Goal: Task Accomplishment & Management: Manage account settings

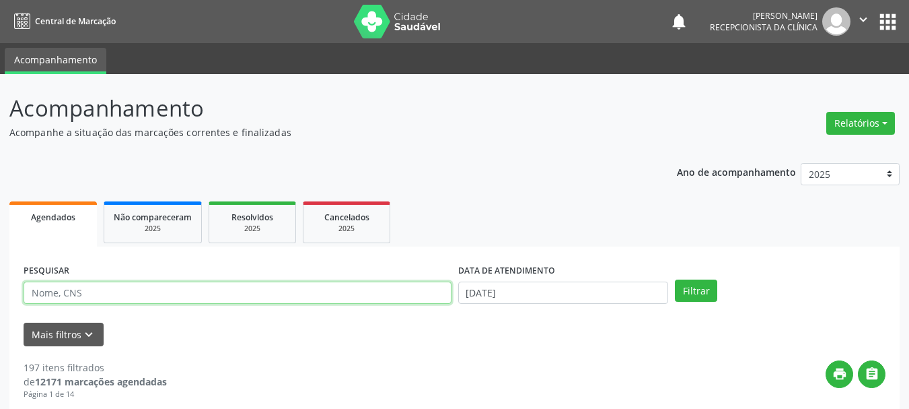
click at [79, 296] on input "text" at bounding box center [238, 292] width 428 height 23
click at [158, 300] on input "text" at bounding box center [238, 292] width 428 height 23
click at [675, 279] on button "Filtrar" at bounding box center [696, 290] width 42 height 23
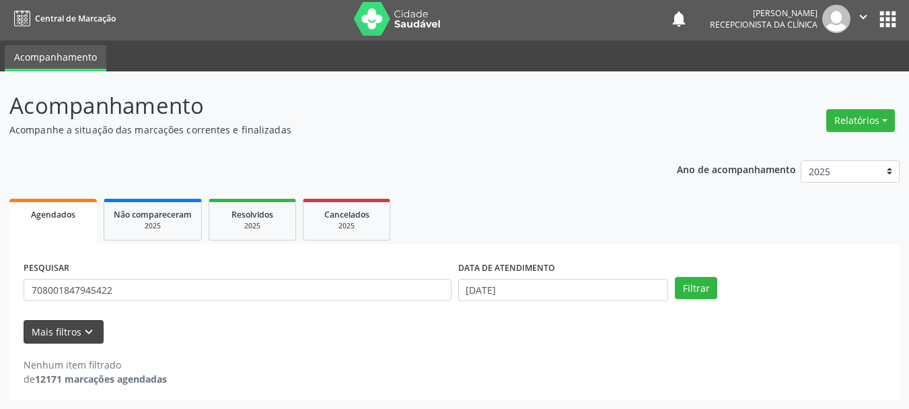
scroll to position [3, 0]
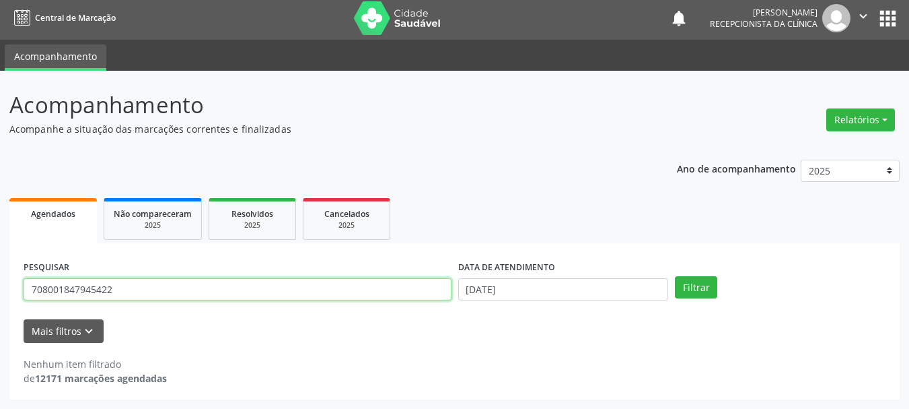
click at [147, 290] on input "708001847945422" at bounding box center [238, 289] width 428 height 23
type input "700503329861657"
click at [675, 276] on button "Filtrar" at bounding box center [696, 287] width 42 height 23
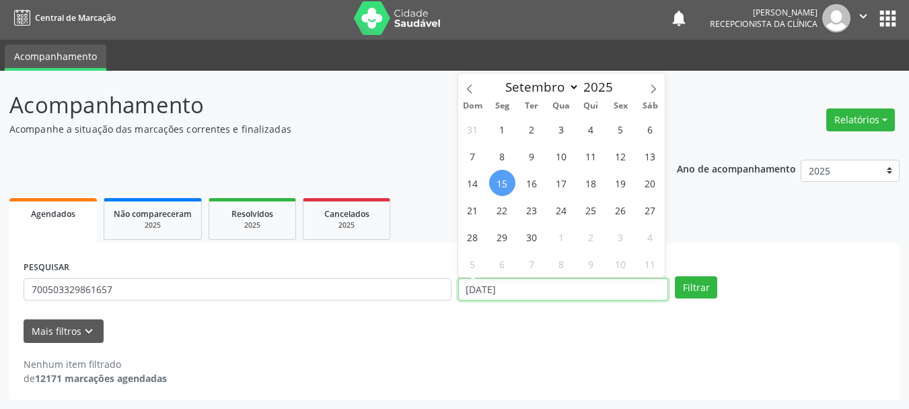
click at [584, 295] on input "[DATE]" at bounding box center [563, 289] width 211 height 23
click at [578, 295] on input "[DATE]" at bounding box center [563, 289] width 211 height 23
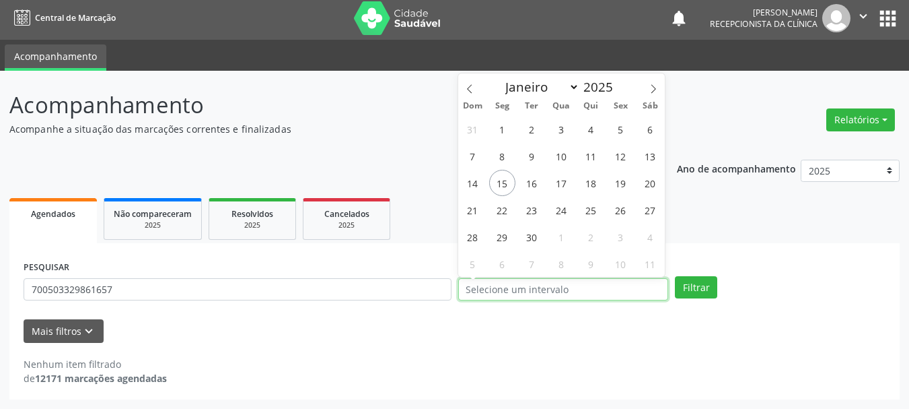
click at [675, 276] on button "Filtrar" at bounding box center [696, 287] width 42 height 23
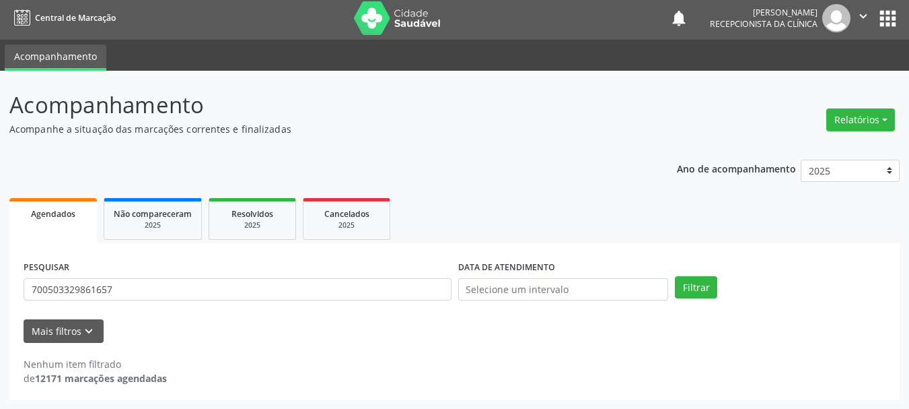
click at [176, 308] on div "PESQUISAR 700503329861657" at bounding box center [237, 283] width 435 height 53
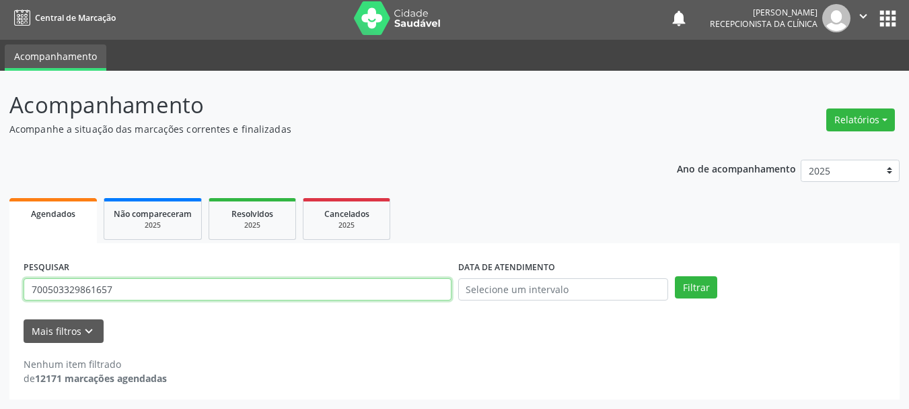
click at [116, 285] on input "700503329861657" at bounding box center [238, 289] width 428 height 23
click at [675, 276] on button "Filtrar" at bounding box center [696, 287] width 42 height 23
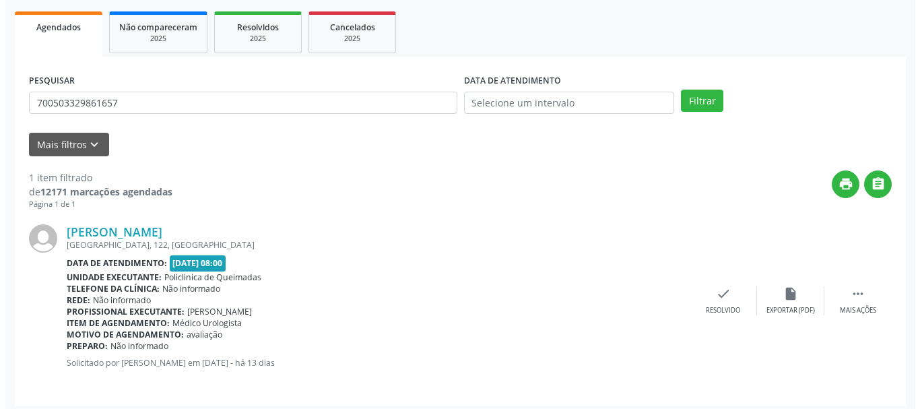
scroll to position [197, 0]
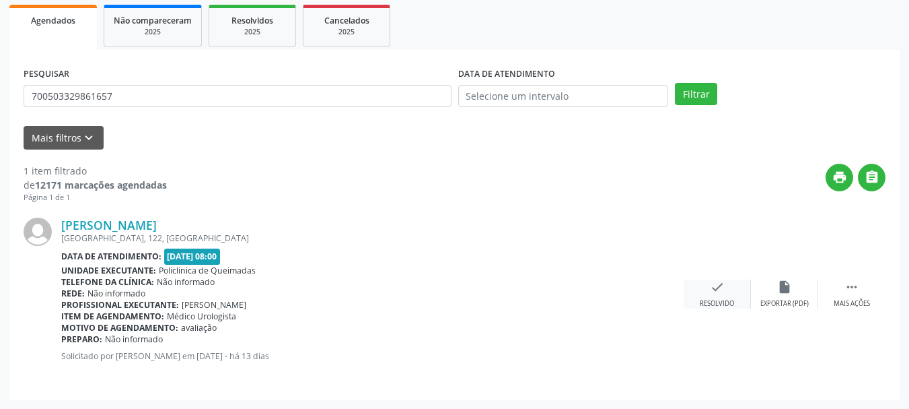
click at [728, 298] on div "check Resolvido" at bounding box center [717, 293] width 67 height 29
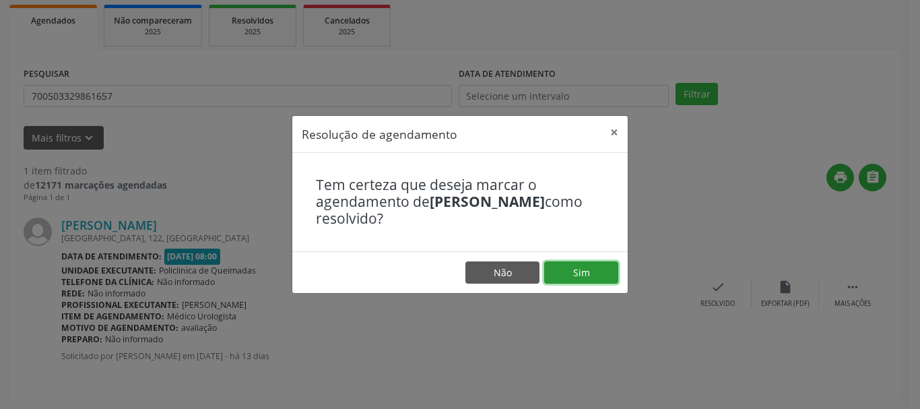
click at [612, 268] on button "Sim" at bounding box center [581, 272] width 74 height 23
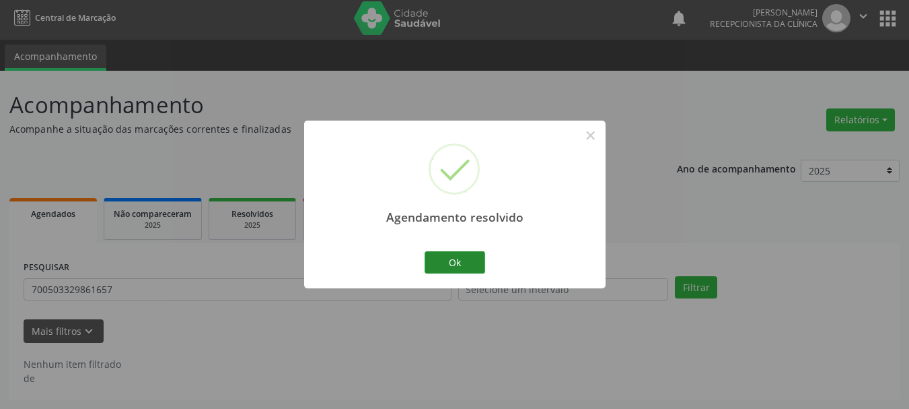
scroll to position [3, 0]
drag, startPoint x: 456, startPoint y: 258, endPoint x: 260, endPoint y: 255, distance: 196.6
click at [453, 258] on button "Ok" at bounding box center [455, 262] width 61 height 23
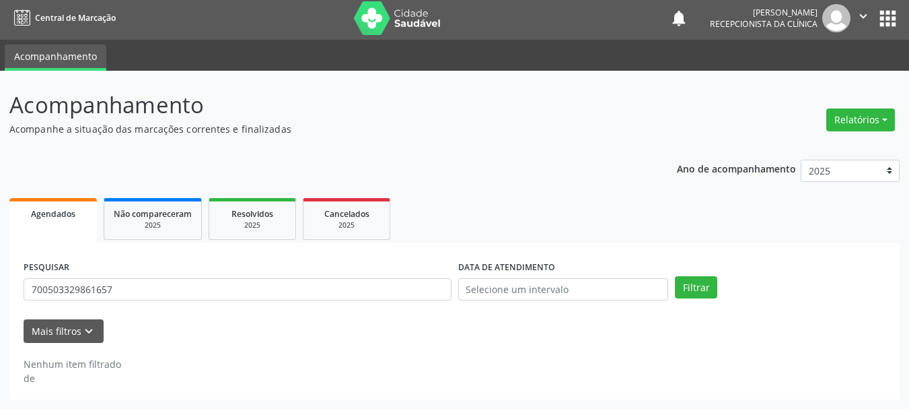
click at [253, 275] on div "PESQUISAR 700503329861657" at bounding box center [237, 283] width 435 height 53
click at [254, 277] on div "PESQUISAR 700503329861657" at bounding box center [237, 283] width 435 height 53
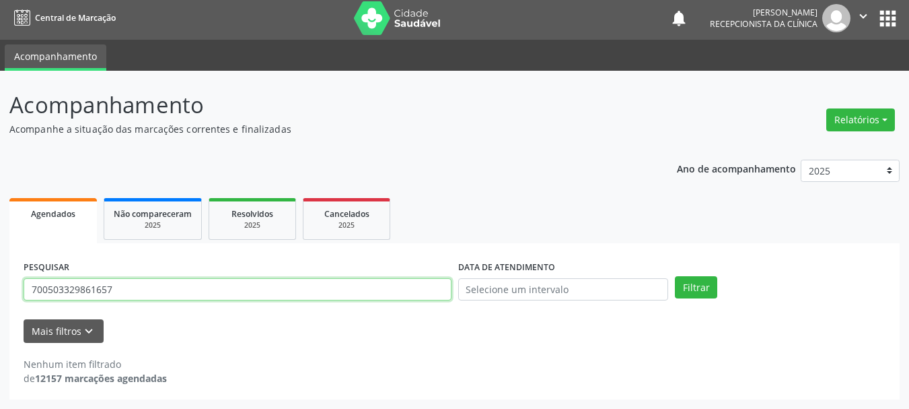
click at [248, 292] on input "700503329861657" at bounding box center [238, 289] width 428 height 23
click at [675, 276] on button "Filtrar" at bounding box center [696, 287] width 42 height 23
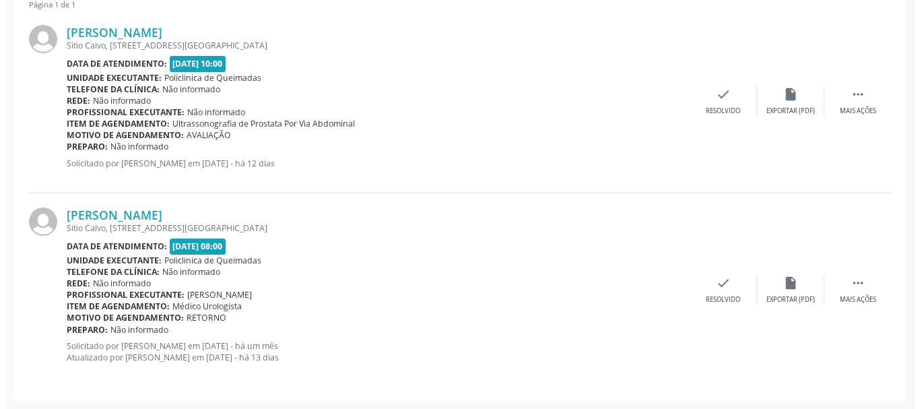
scroll to position [390, 0]
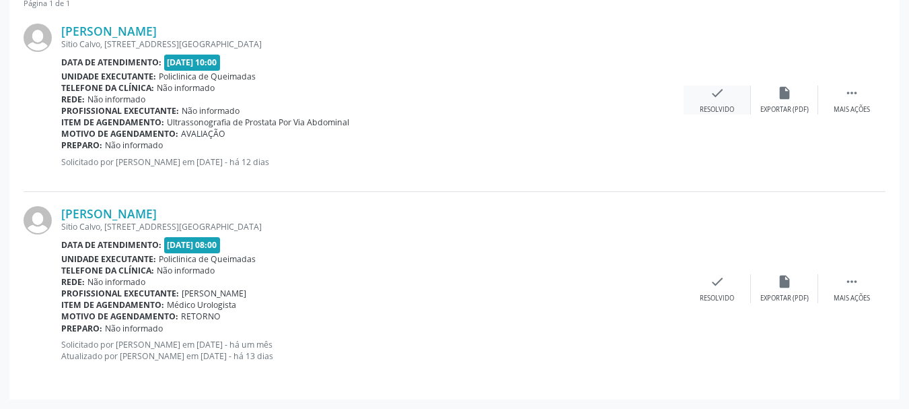
click at [722, 92] on icon "check" at bounding box center [717, 92] width 15 height 15
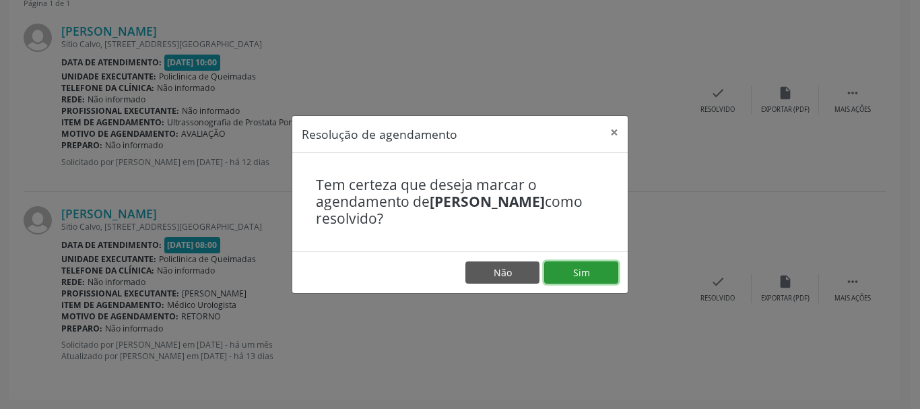
click at [598, 269] on button "Sim" at bounding box center [581, 272] width 74 height 23
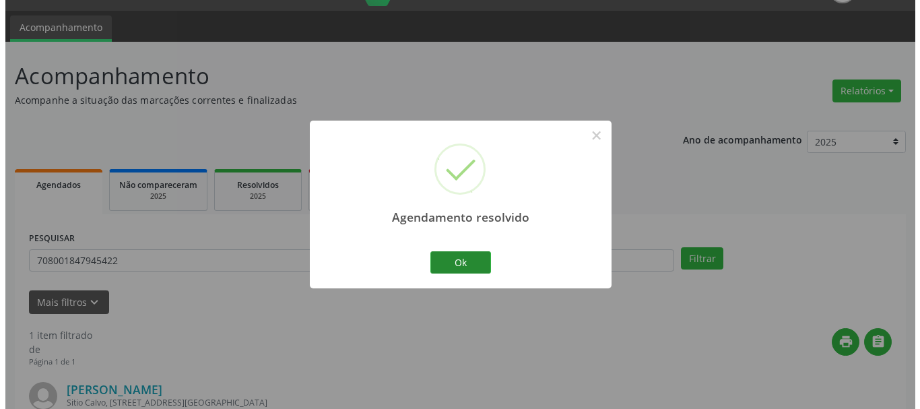
scroll to position [208, 0]
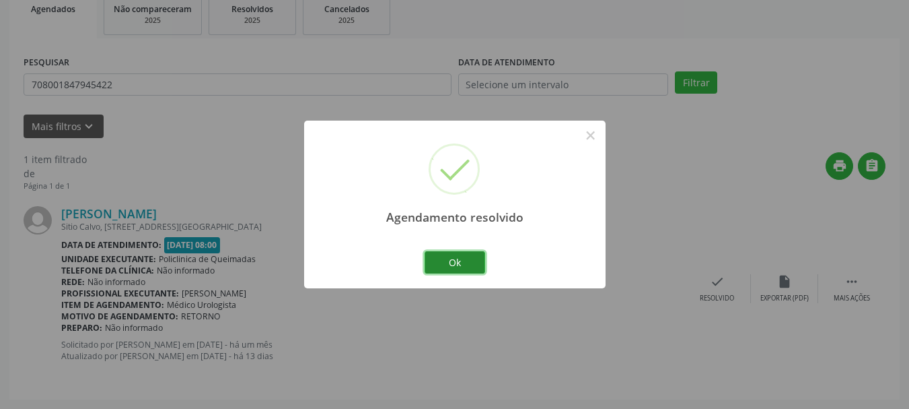
click at [453, 261] on button "Ok" at bounding box center [455, 262] width 61 height 23
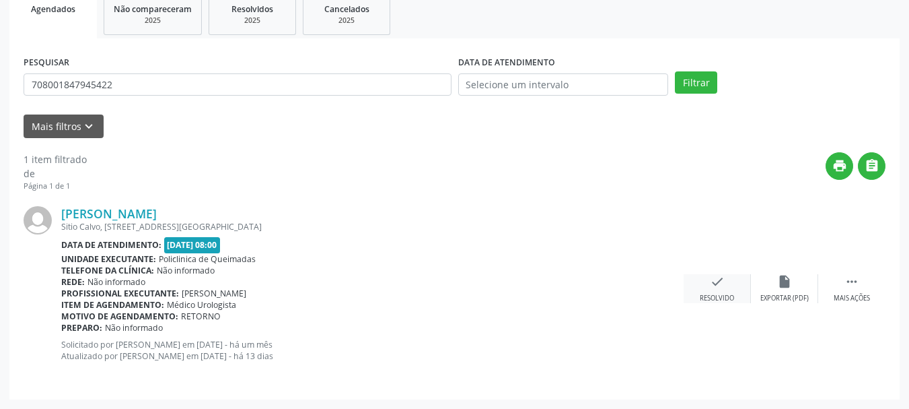
click at [719, 286] on icon "check" at bounding box center [717, 281] width 15 height 15
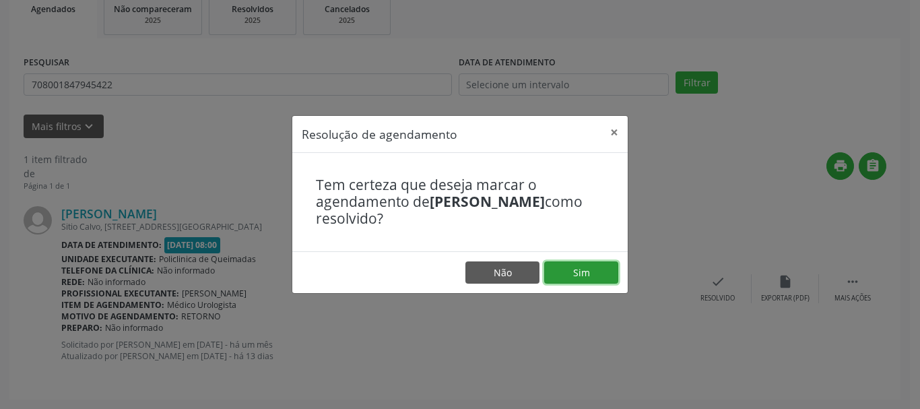
click at [582, 265] on button "Sim" at bounding box center [581, 272] width 74 height 23
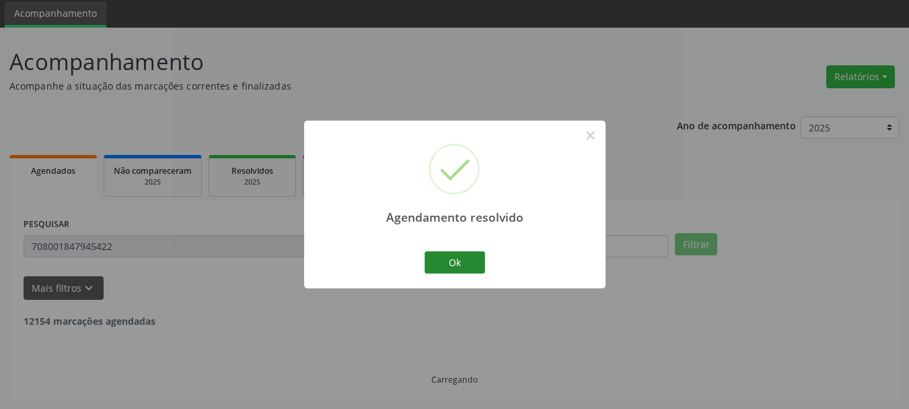
scroll to position [3, 0]
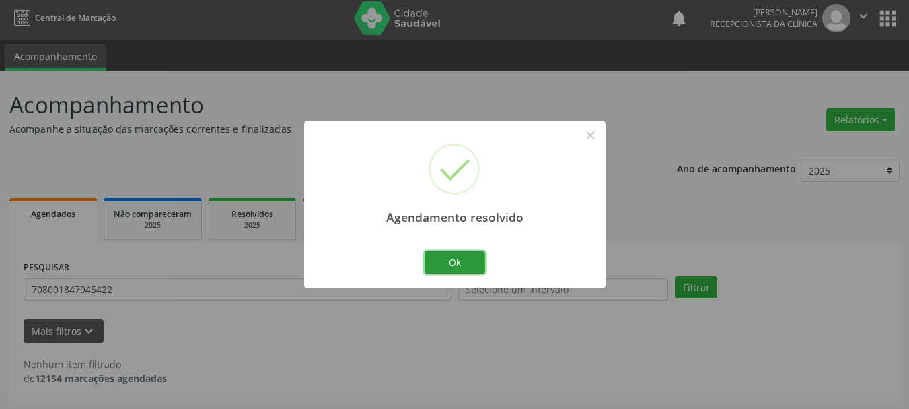
drag, startPoint x: 471, startPoint y: 264, endPoint x: 252, endPoint y: 242, distance: 219.2
click at [464, 264] on button "Ok" at bounding box center [455, 262] width 61 height 23
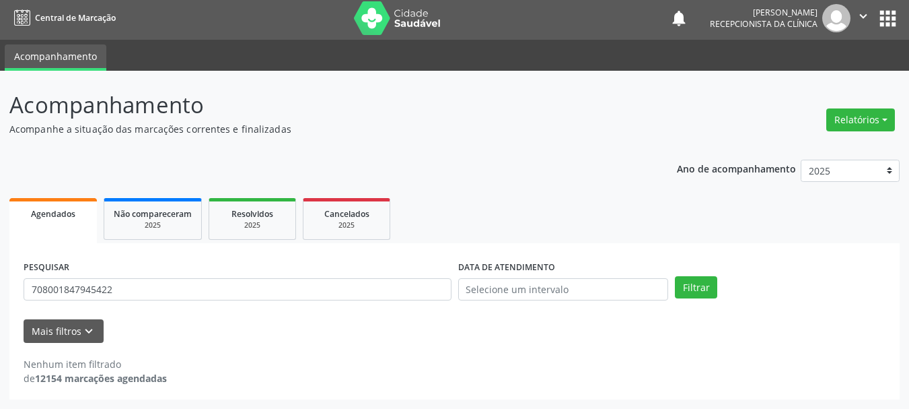
click at [222, 279] on div "PESQUISAR 708001847945422" at bounding box center [237, 283] width 435 height 53
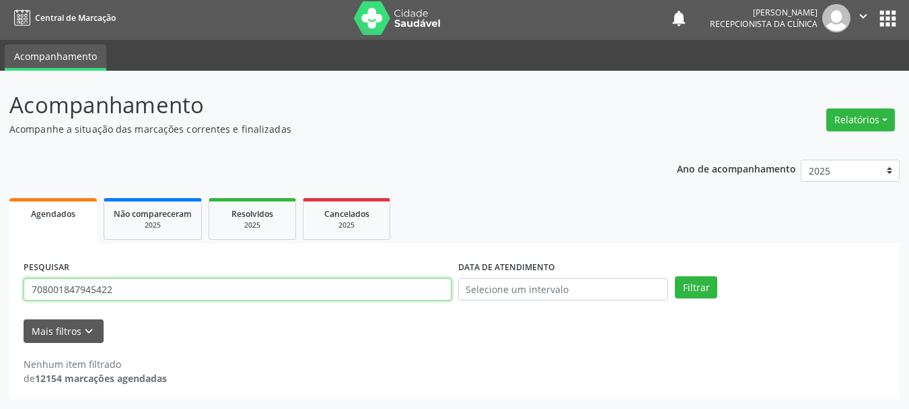
drag, startPoint x: 220, startPoint y: 283, endPoint x: 210, endPoint y: 296, distance: 16.8
click at [212, 293] on input "708001847945422" at bounding box center [238, 289] width 428 height 23
click at [210, 297] on input "708001847945422" at bounding box center [238, 289] width 428 height 23
click at [211, 297] on input "708001847945422" at bounding box center [238, 289] width 428 height 23
click at [211, 296] on input "708001847945422" at bounding box center [238, 289] width 428 height 23
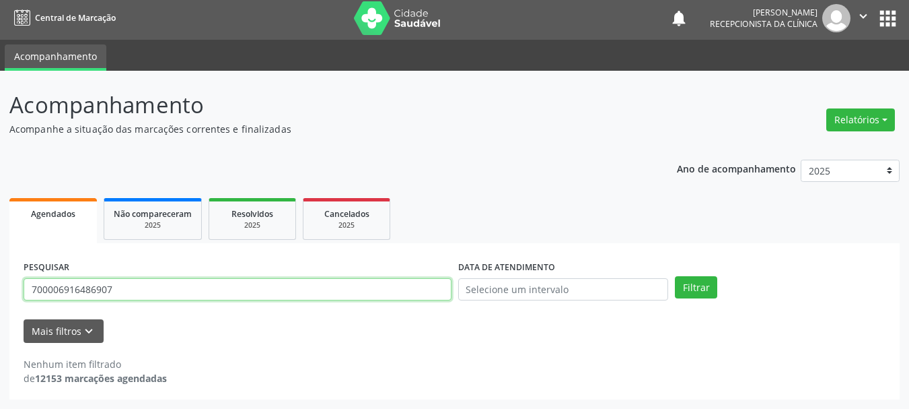
click at [675, 276] on button "Filtrar" at bounding box center [696, 287] width 42 height 23
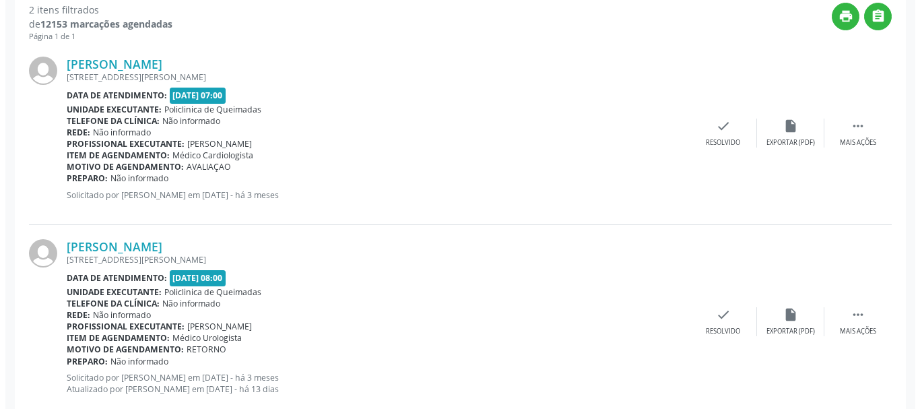
scroll to position [390, 0]
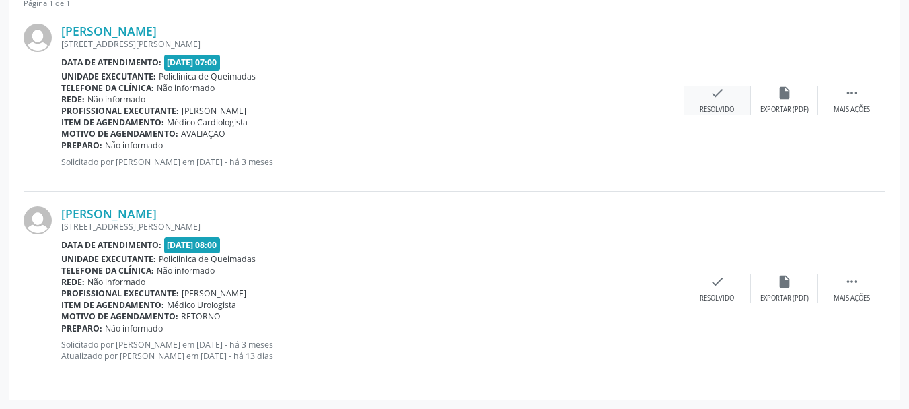
click at [703, 94] on div "check Resolvido" at bounding box center [717, 99] width 67 height 29
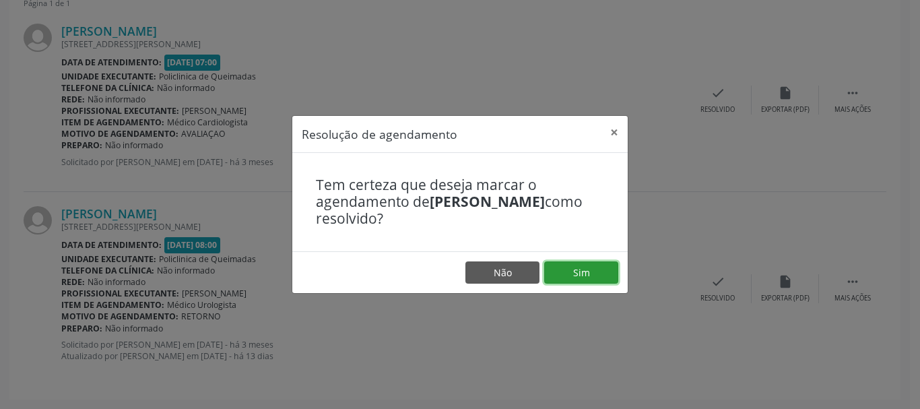
click at [586, 273] on button "Sim" at bounding box center [581, 272] width 74 height 23
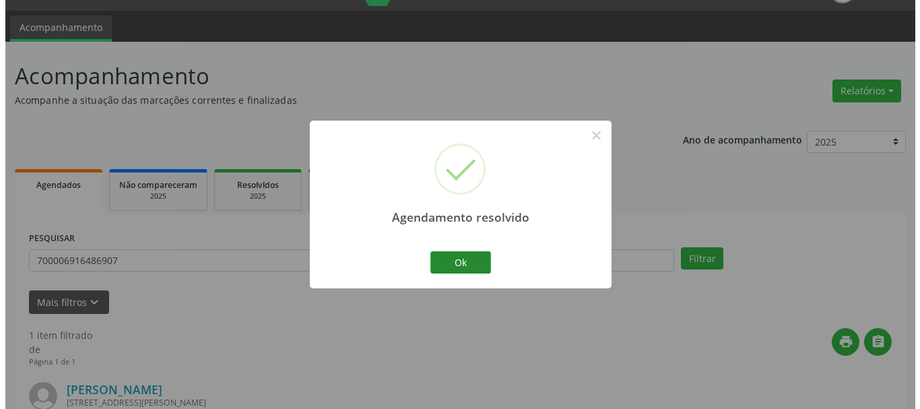
scroll to position [208, 0]
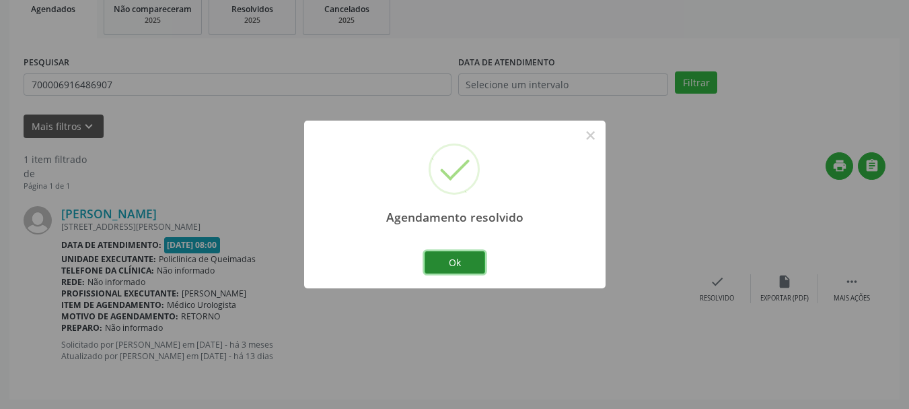
click at [469, 270] on button "Ok" at bounding box center [455, 262] width 61 height 23
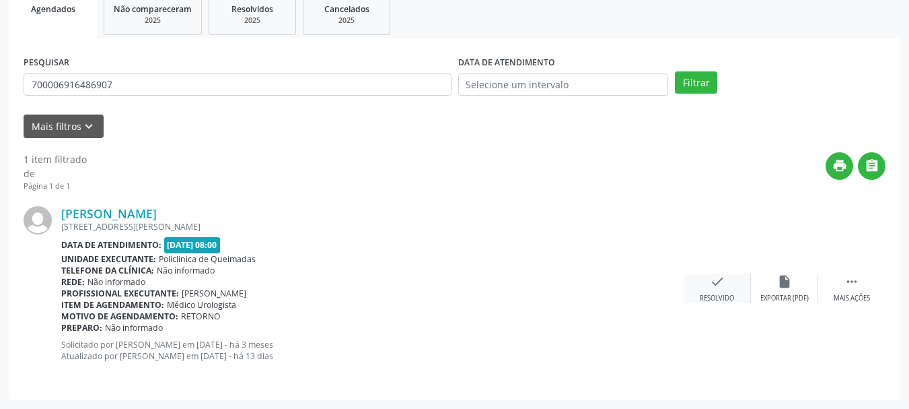
click at [716, 288] on div "check Resolvido" at bounding box center [717, 288] width 67 height 29
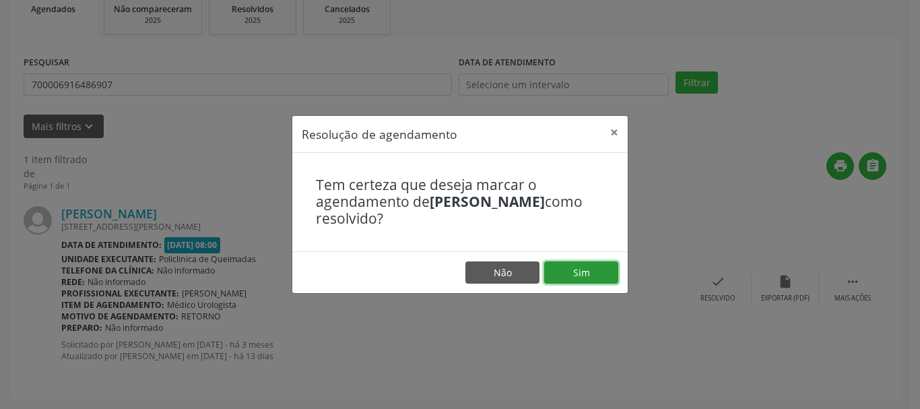
click at [557, 269] on button "Sim" at bounding box center [581, 272] width 74 height 23
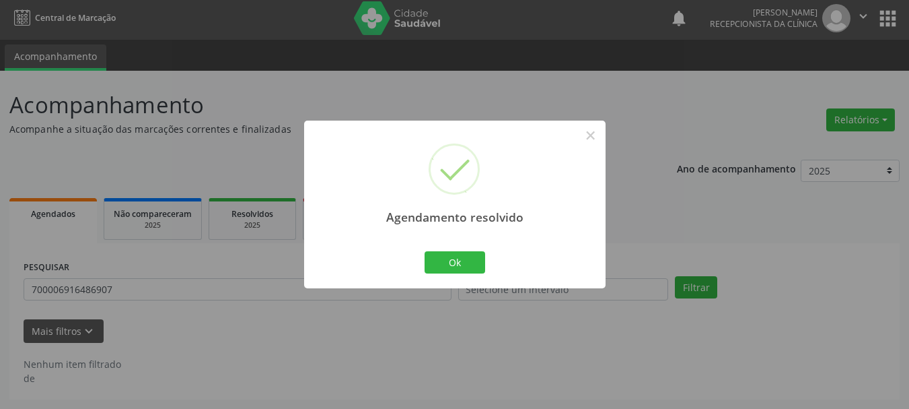
scroll to position [3, 0]
drag, startPoint x: 475, startPoint y: 258, endPoint x: 280, endPoint y: 269, distance: 195.5
click at [464, 261] on button "Ok" at bounding box center [455, 262] width 61 height 23
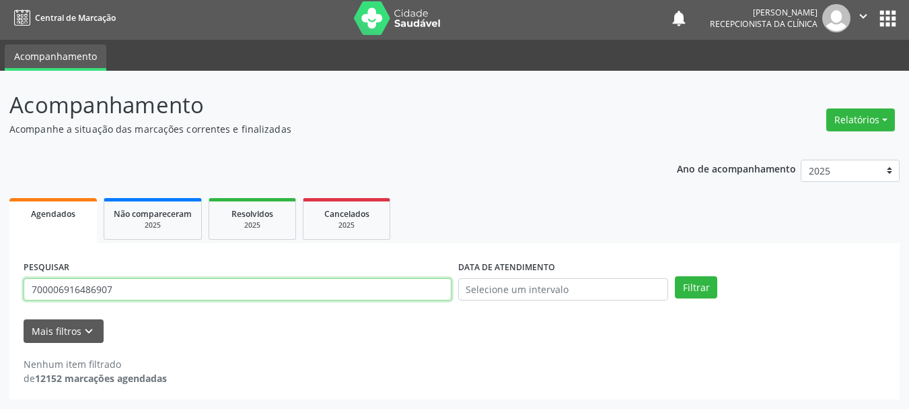
click at [254, 298] on input "700006916486907" at bounding box center [238, 289] width 428 height 23
click at [255, 298] on input "700006916486907" at bounding box center [238, 289] width 428 height 23
click at [675, 276] on button "Filtrar" at bounding box center [696, 287] width 42 height 23
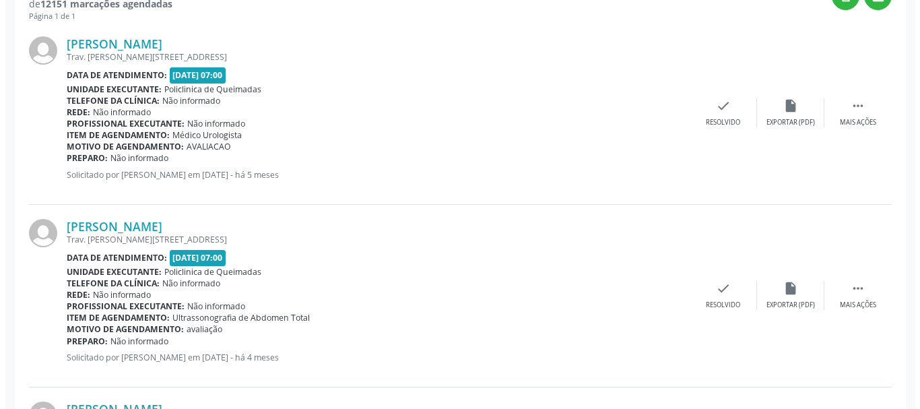
scroll to position [407, 0]
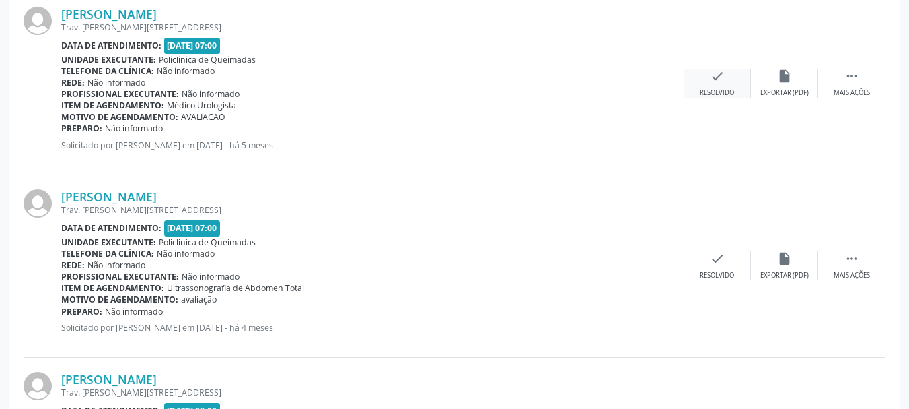
click at [716, 76] on icon "check" at bounding box center [717, 76] width 15 height 15
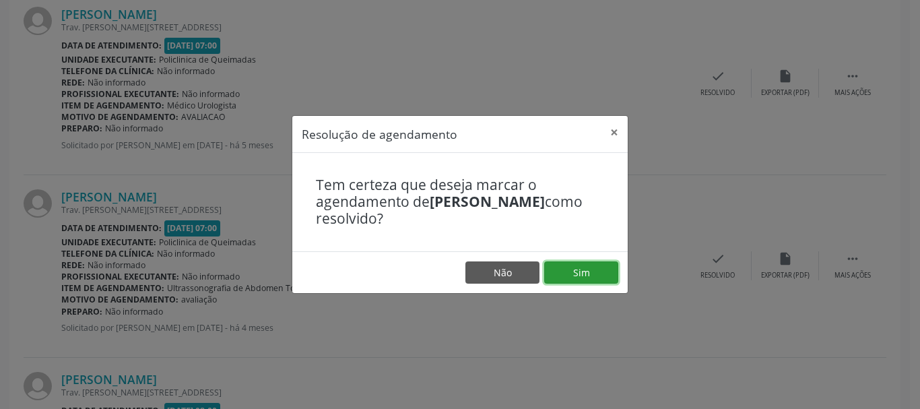
click at [611, 273] on button "Sim" at bounding box center [581, 272] width 74 height 23
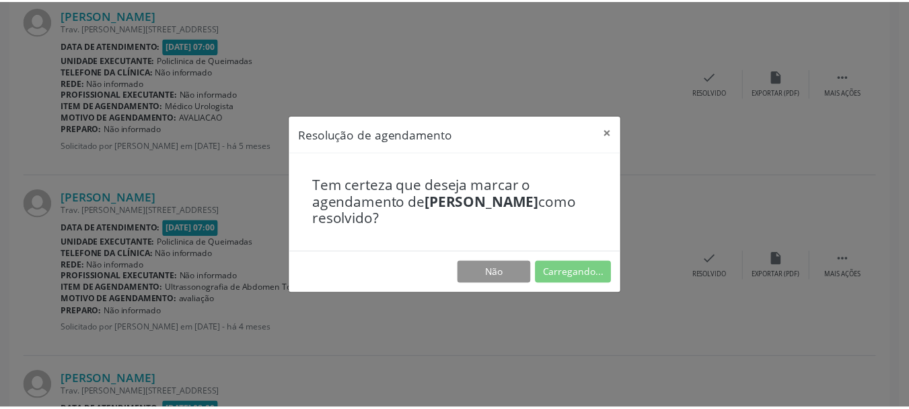
scroll to position [32, 0]
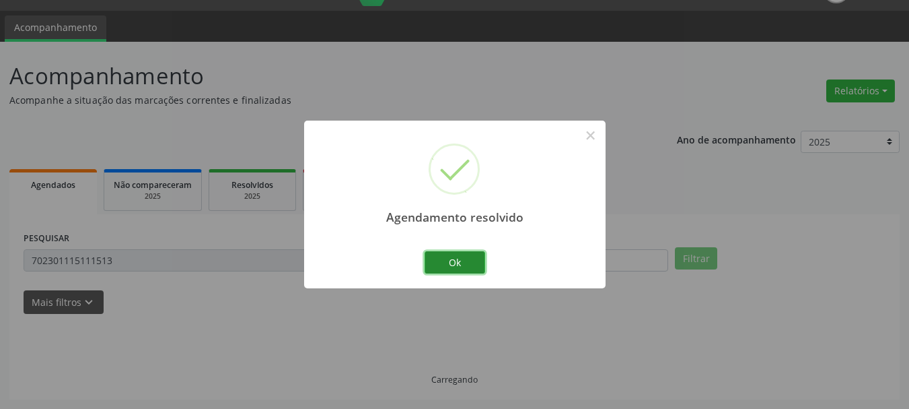
click at [445, 269] on button "Ok" at bounding box center [455, 262] width 61 height 23
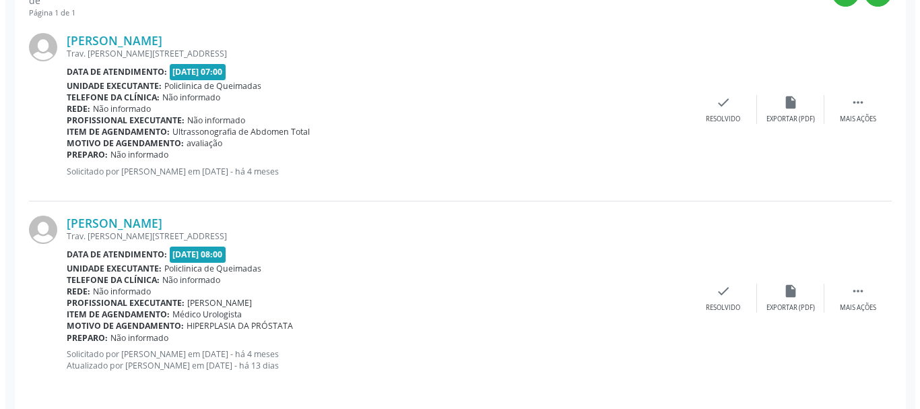
scroll to position [390, 0]
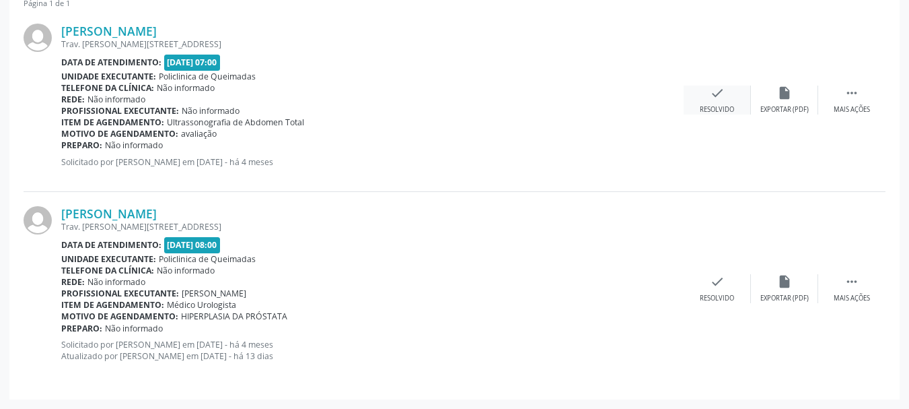
click at [716, 88] on icon "check" at bounding box center [717, 92] width 15 height 15
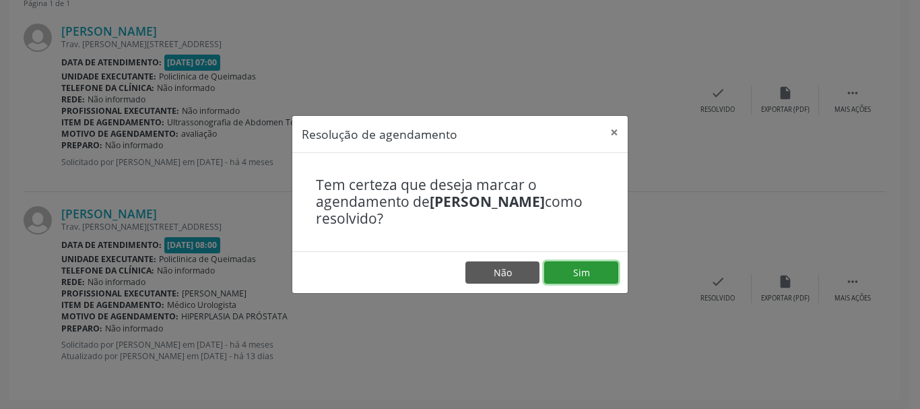
click at [585, 271] on button "Sim" at bounding box center [581, 272] width 74 height 23
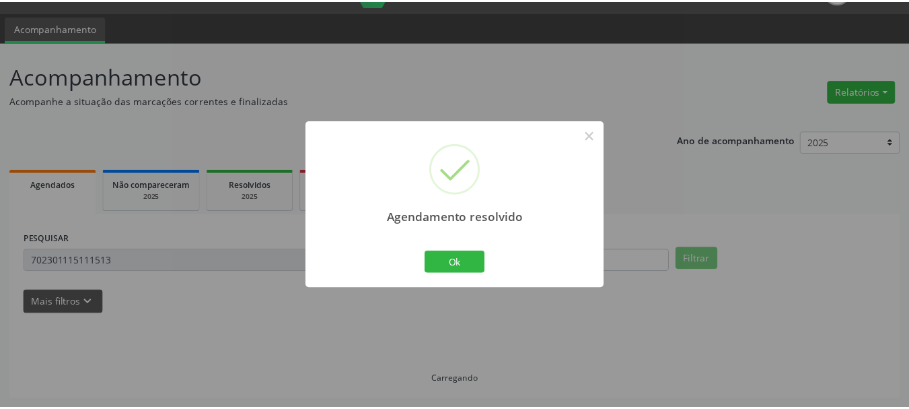
scroll to position [32, 0]
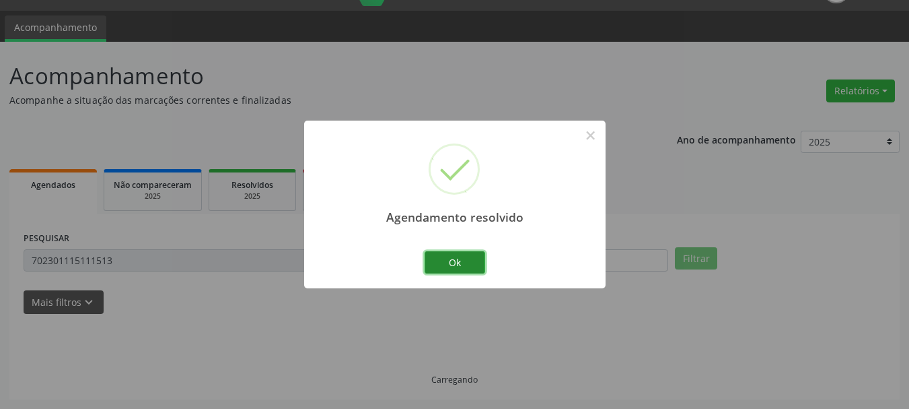
click at [476, 256] on button "Ok" at bounding box center [455, 262] width 61 height 23
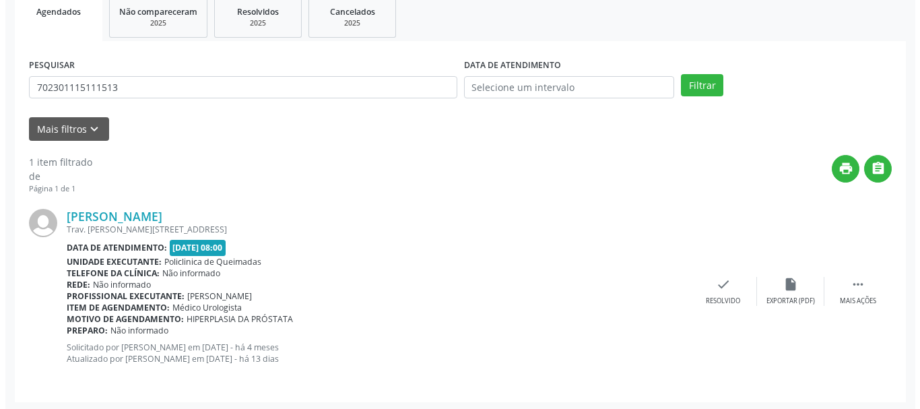
scroll to position [208, 0]
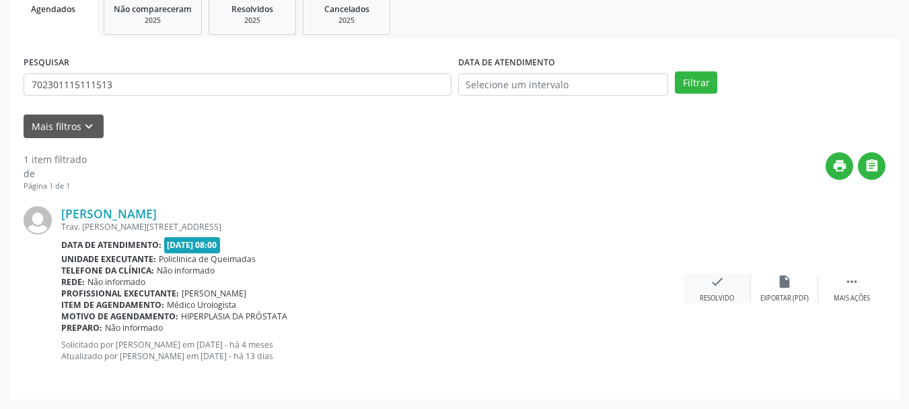
click at [714, 285] on icon "check" at bounding box center [717, 281] width 15 height 15
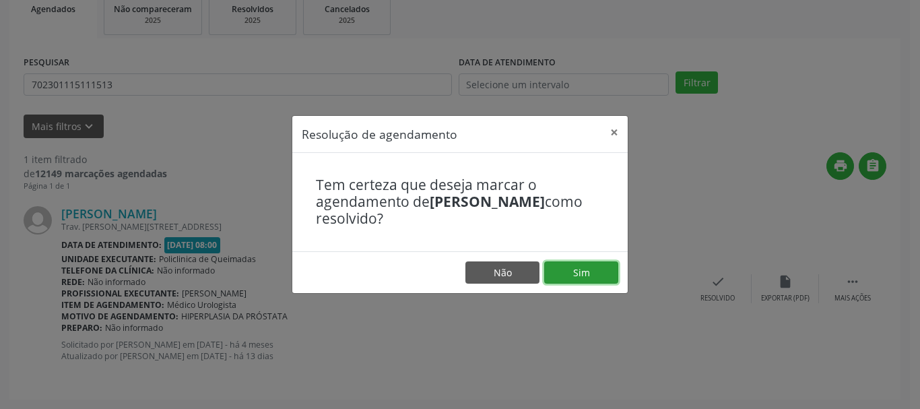
click at [568, 275] on button "Sim" at bounding box center [581, 272] width 74 height 23
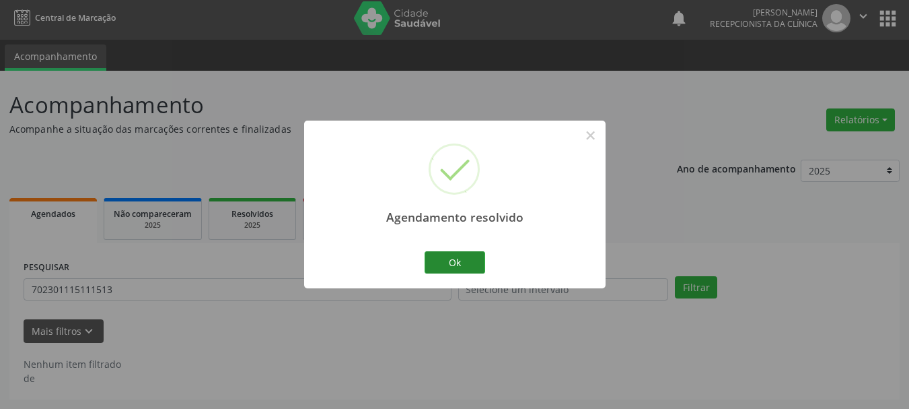
scroll to position [3, 0]
drag, startPoint x: 477, startPoint y: 268, endPoint x: 25, endPoint y: 258, distance: 452.4
click at [404, 269] on div "Agendamento resolvido × Ok Cancel" at bounding box center [455, 204] width 302 height 168
click at [464, 269] on button "Ok" at bounding box center [455, 262] width 61 height 23
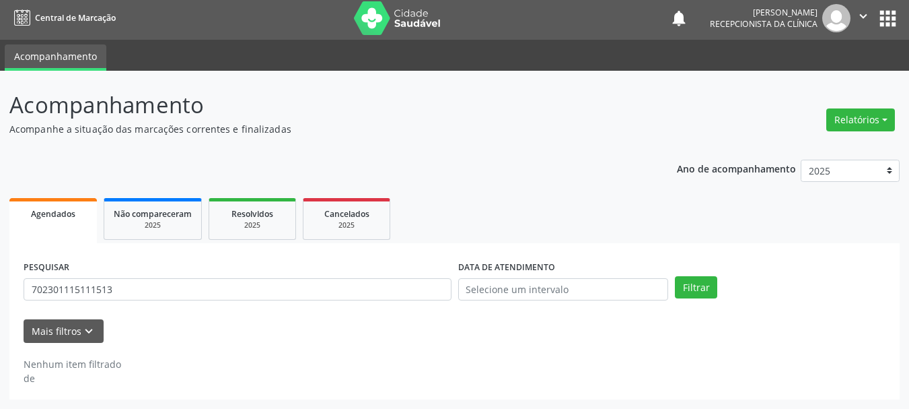
click at [153, 305] on div "PESQUISAR 702301115111513" at bounding box center [237, 283] width 435 height 53
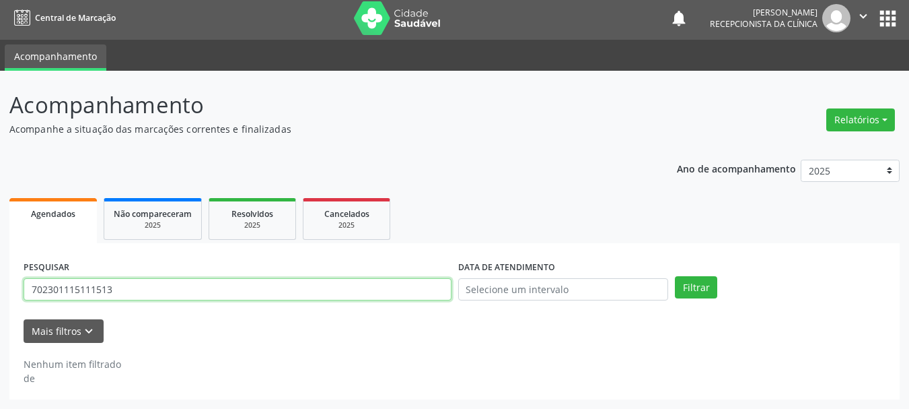
click at [154, 296] on input "702301115111513" at bounding box center [238, 289] width 428 height 23
click at [155, 295] on input "702301115111513" at bounding box center [238, 289] width 428 height 23
click at [675, 276] on button "Filtrar" at bounding box center [696, 287] width 42 height 23
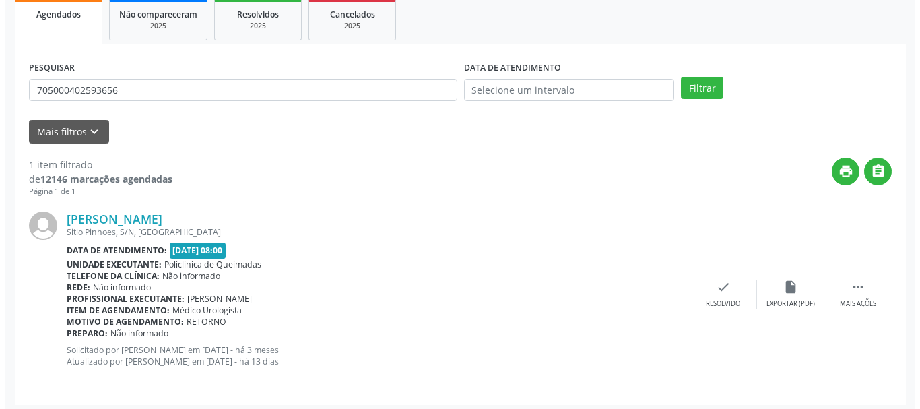
scroll to position [208, 0]
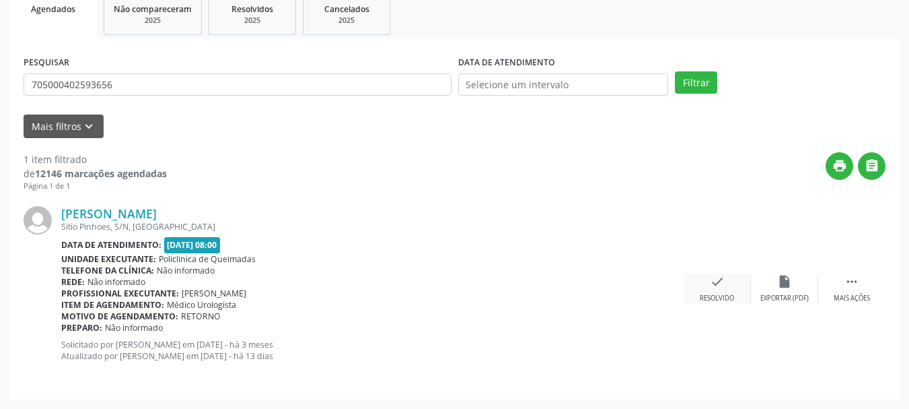
click at [710, 289] on div "check Resolvido" at bounding box center [717, 288] width 67 height 29
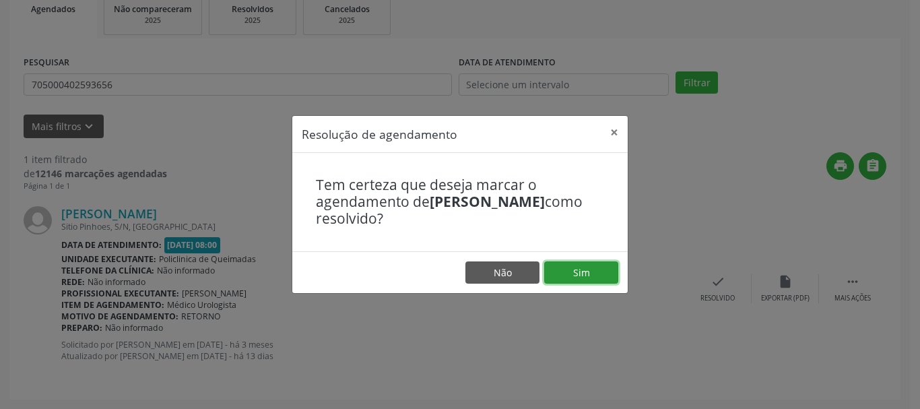
click at [607, 272] on button "Sim" at bounding box center [581, 272] width 74 height 23
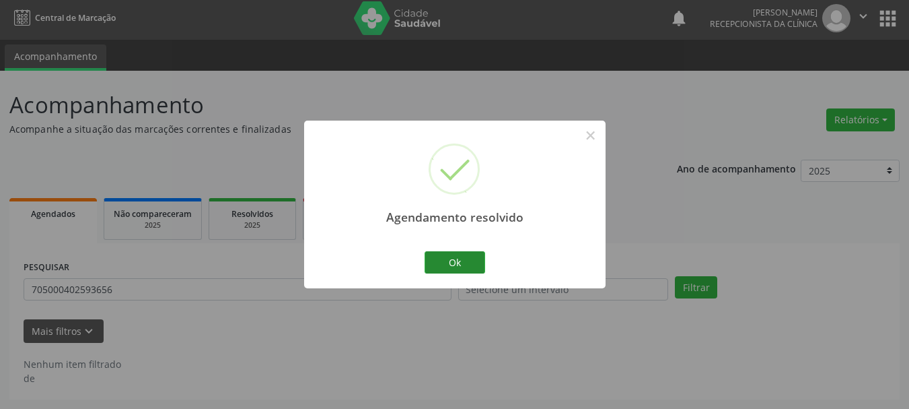
scroll to position [3, 0]
click at [440, 269] on button "Ok" at bounding box center [455, 262] width 61 height 23
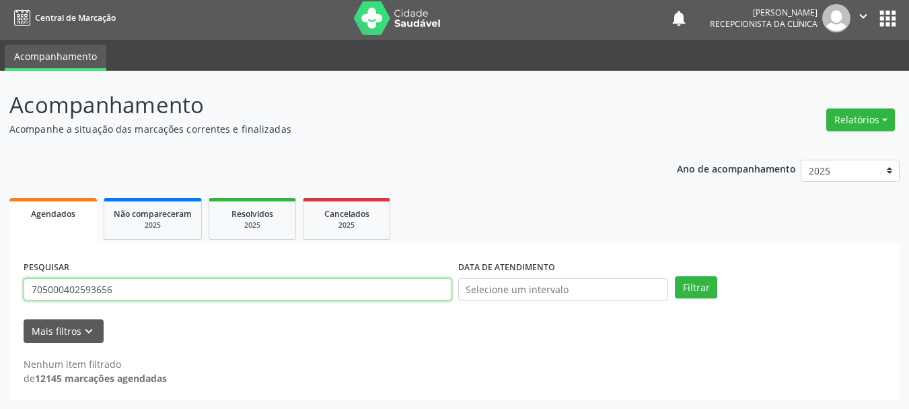
click at [287, 296] on input "705000402593656" at bounding box center [238, 289] width 428 height 23
click at [675, 276] on button "Filtrar" at bounding box center [696, 287] width 42 height 23
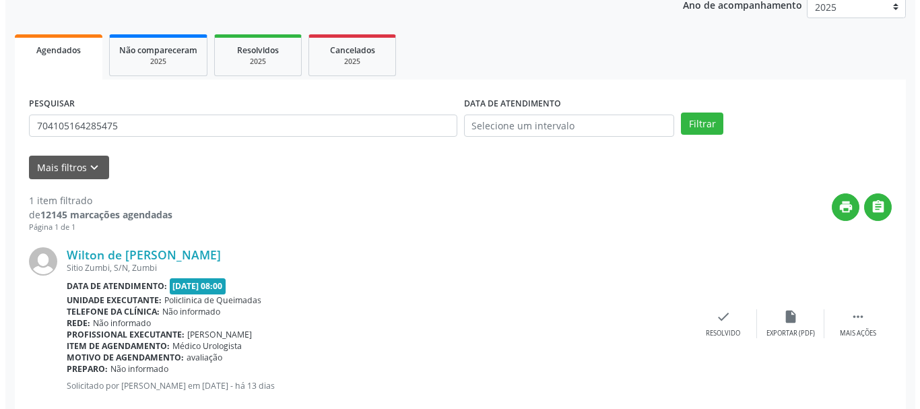
scroll to position [197, 0]
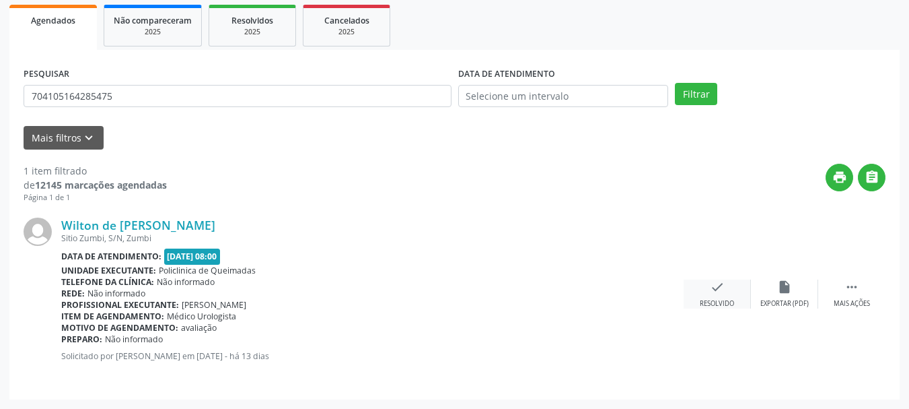
click at [723, 287] on icon "check" at bounding box center [717, 286] width 15 height 15
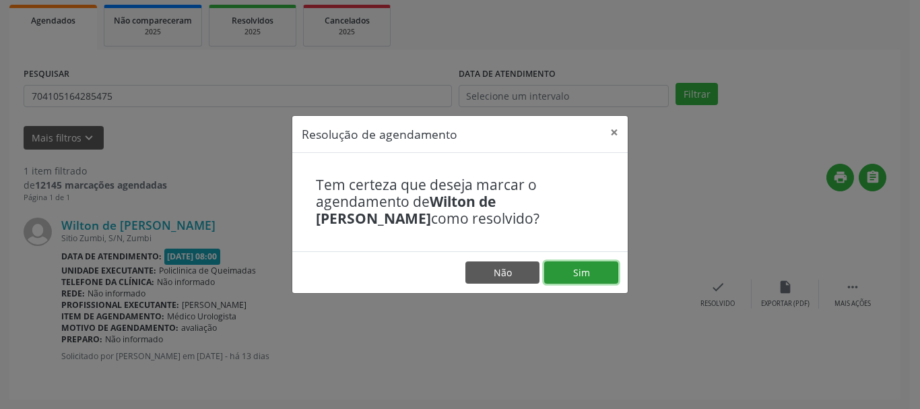
click at [588, 270] on button "Sim" at bounding box center [581, 272] width 74 height 23
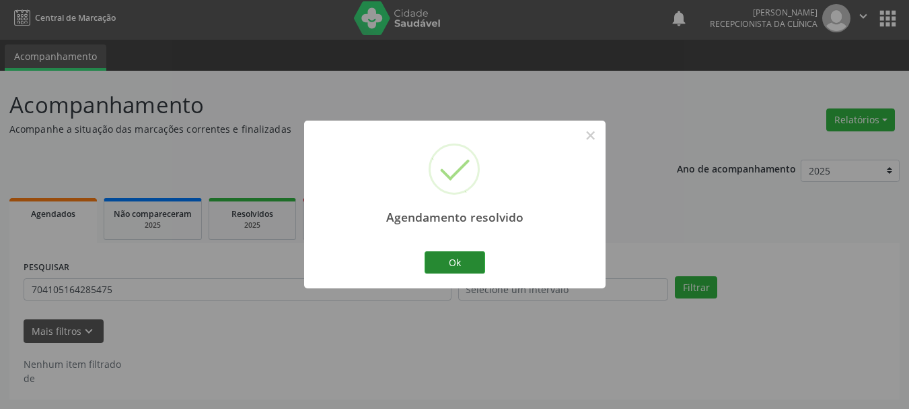
scroll to position [3, 0]
drag, startPoint x: 475, startPoint y: 262, endPoint x: 413, endPoint y: 283, distance: 65.3
click at [448, 273] on button "Ok" at bounding box center [455, 262] width 61 height 23
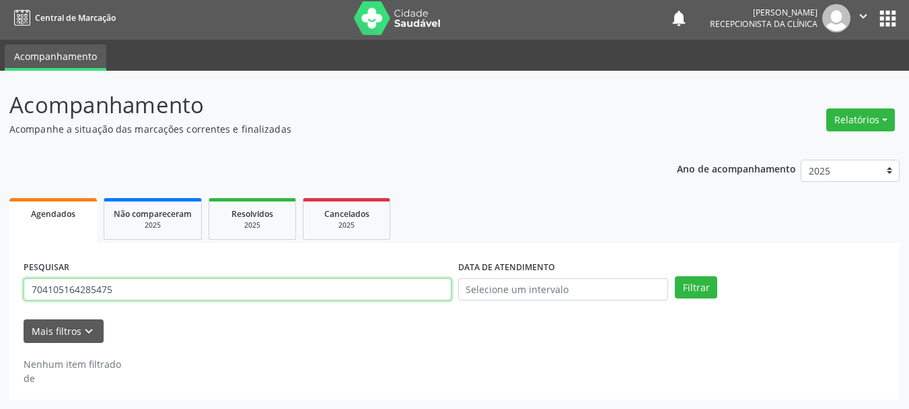
click at [167, 291] on input "704105164285475" at bounding box center [238, 289] width 428 height 23
click at [675, 276] on button "Filtrar" at bounding box center [696, 287] width 42 height 23
click at [83, 290] on input "705207428563770" at bounding box center [238, 289] width 428 height 23
click at [170, 289] on input "705207428463770" at bounding box center [238, 289] width 428 height 23
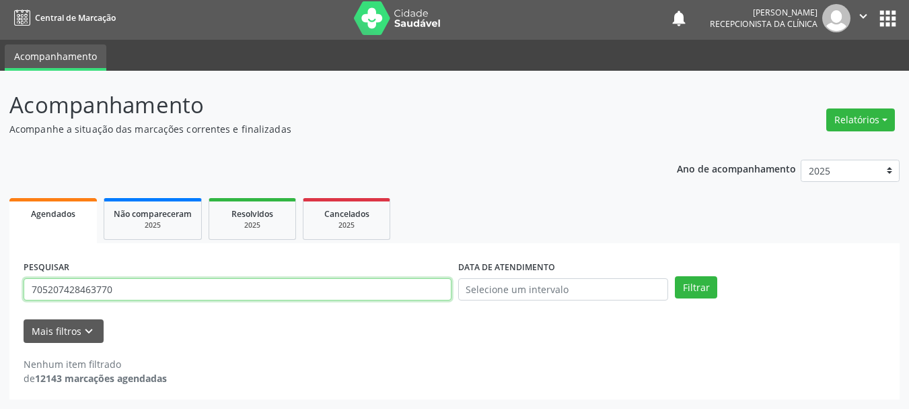
click at [675, 276] on button "Filtrar" at bounding box center [696, 287] width 42 height 23
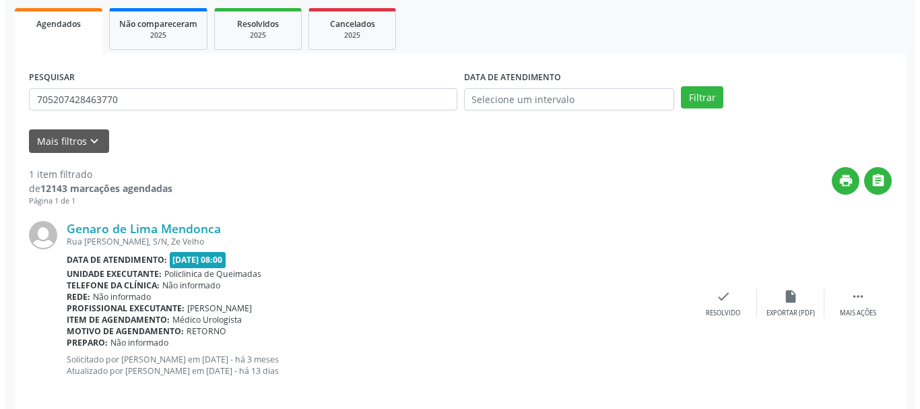
scroll to position [208, 0]
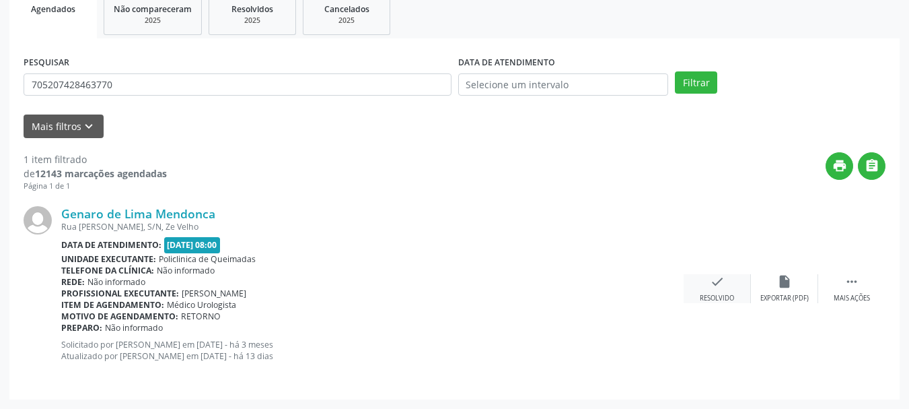
click at [712, 294] on div "Resolvido" at bounding box center [717, 297] width 34 height 9
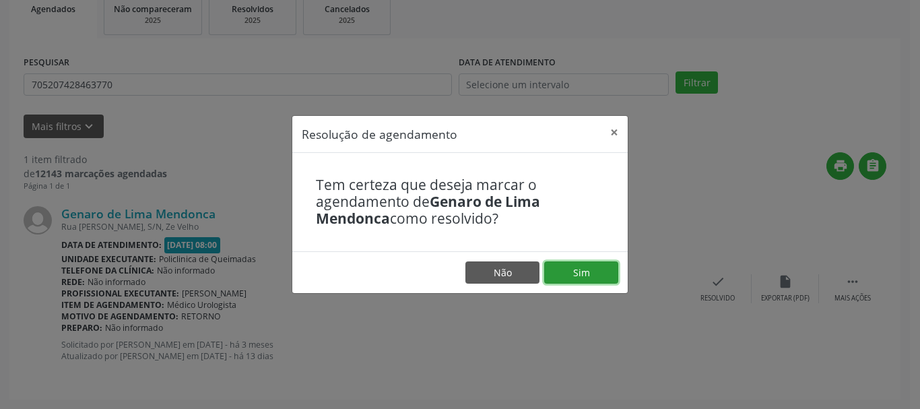
click at [592, 267] on button "Sim" at bounding box center [581, 272] width 74 height 23
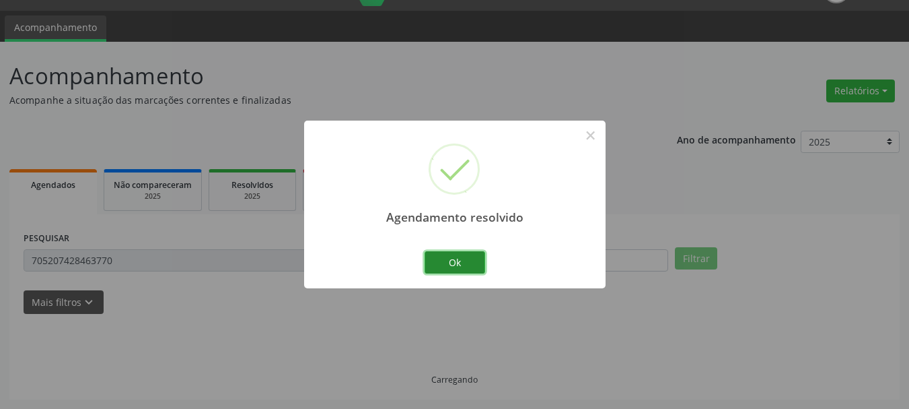
scroll to position [3, 0]
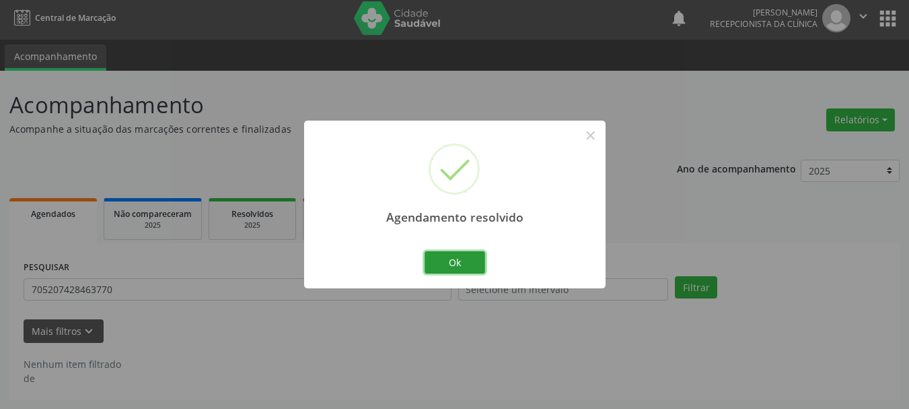
drag, startPoint x: 433, startPoint y: 261, endPoint x: 242, endPoint y: 245, distance: 191.2
click at [425, 261] on button "Ok" at bounding box center [455, 262] width 61 height 23
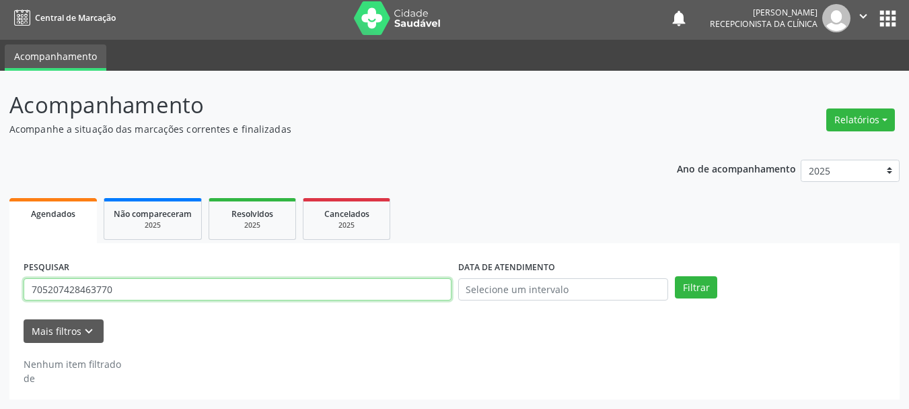
click at [242, 289] on input "705207428463770" at bounding box center [238, 289] width 428 height 23
click at [240, 289] on input "705207428463770" at bounding box center [238, 289] width 428 height 23
click at [675, 276] on button "Filtrar" at bounding box center [696, 287] width 42 height 23
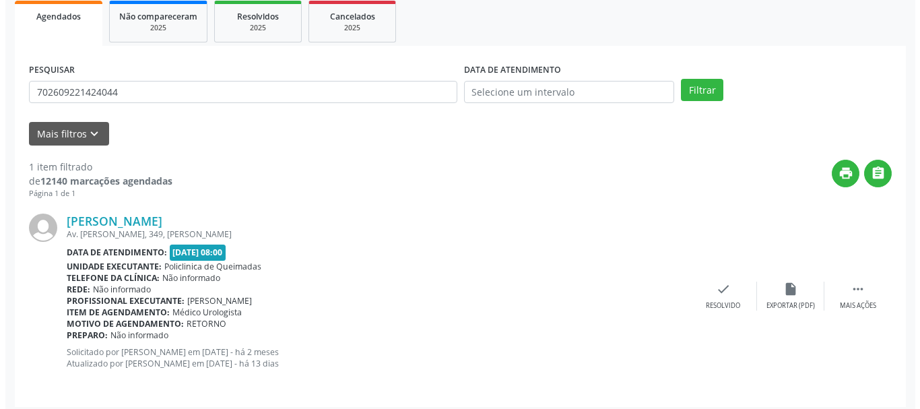
scroll to position [208, 0]
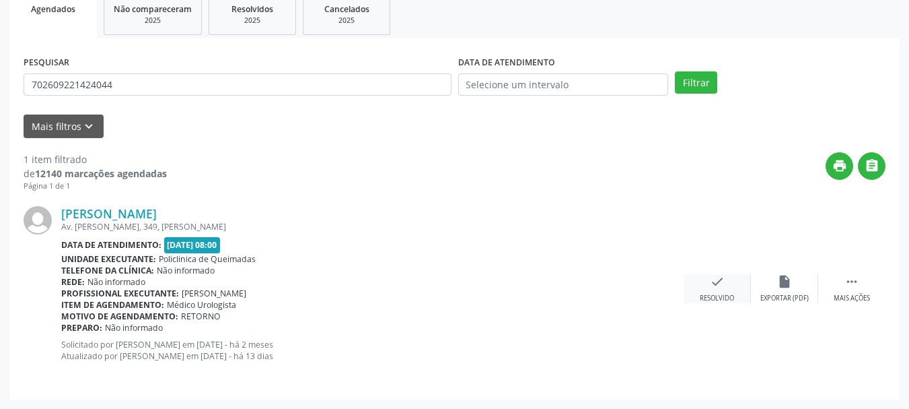
click at [720, 296] on div "Resolvido" at bounding box center [717, 297] width 34 height 9
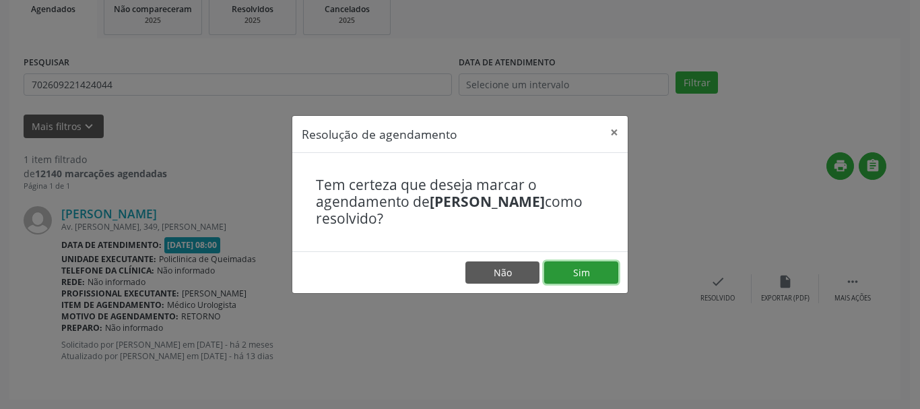
click at [603, 281] on button "Sim" at bounding box center [581, 272] width 74 height 23
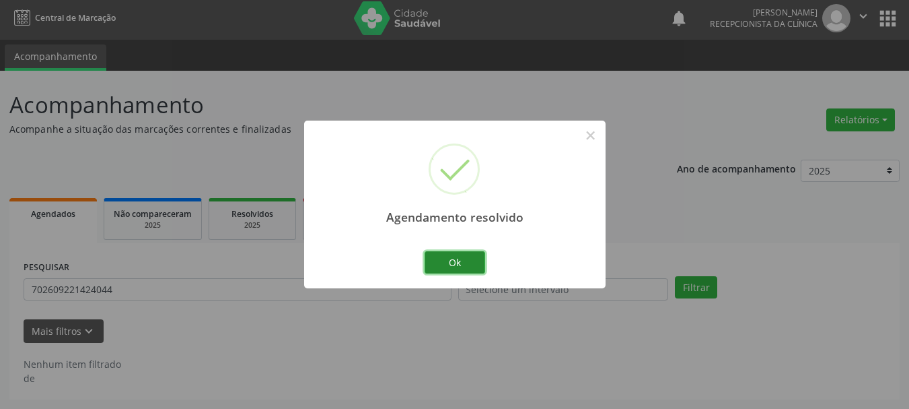
scroll to position [3, 0]
drag, startPoint x: 442, startPoint y: 258, endPoint x: 295, endPoint y: 273, distance: 147.5
click at [394, 271] on div "Agendamento resolvido × Ok Cancel" at bounding box center [455, 204] width 302 height 168
drag, startPoint x: 445, startPoint y: 266, endPoint x: 320, endPoint y: 293, distance: 128.1
click at [379, 280] on div "Agendamento resolvido × Ok Cancel" at bounding box center [455, 204] width 302 height 168
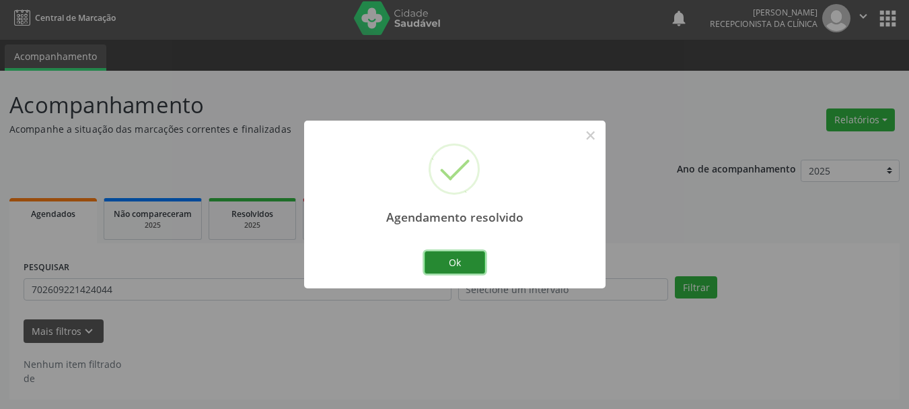
click at [430, 257] on button "Ok" at bounding box center [455, 262] width 61 height 23
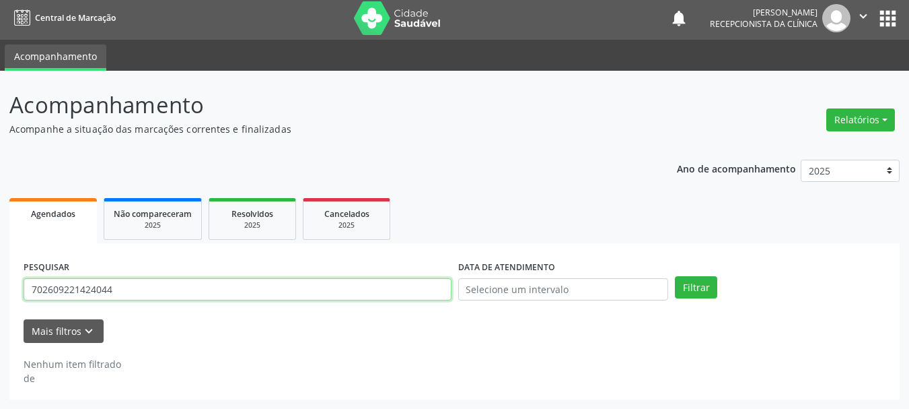
click at [238, 293] on input "702609221424044" at bounding box center [238, 289] width 428 height 23
drag, startPoint x: 238, startPoint y: 293, endPoint x: 244, endPoint y: 292, distance: 6.9
click at [242, 293] on input "702609221424044" at bounding box center [238, 289] width 428 height 23
click at [675, 276] on button "Filtrar" at bounding box center [696, 287] width 42 height 23
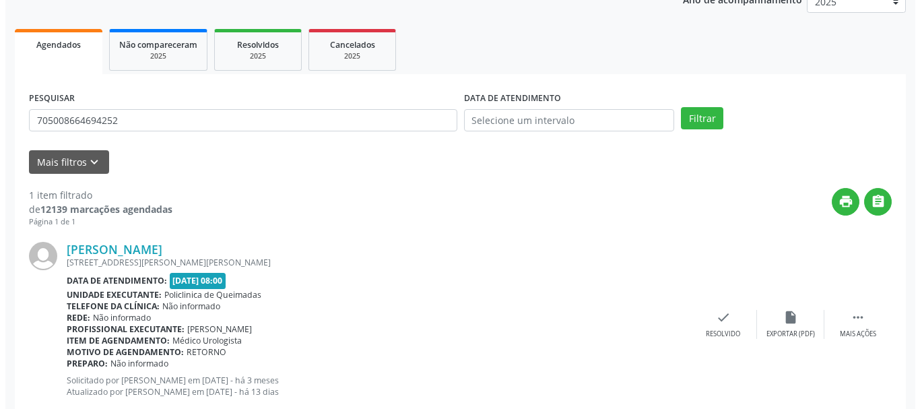
scroll to position [208, 0]
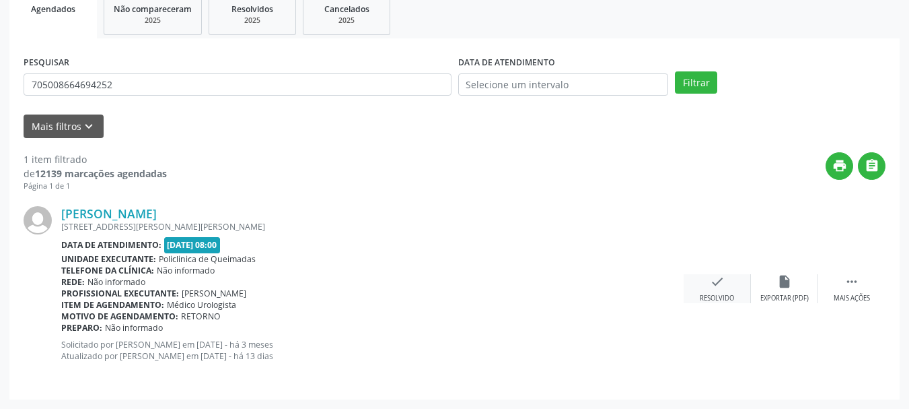
click at [706, 278] on div "check Resolvido" at bounding box center [717, 288] width 67 height 29
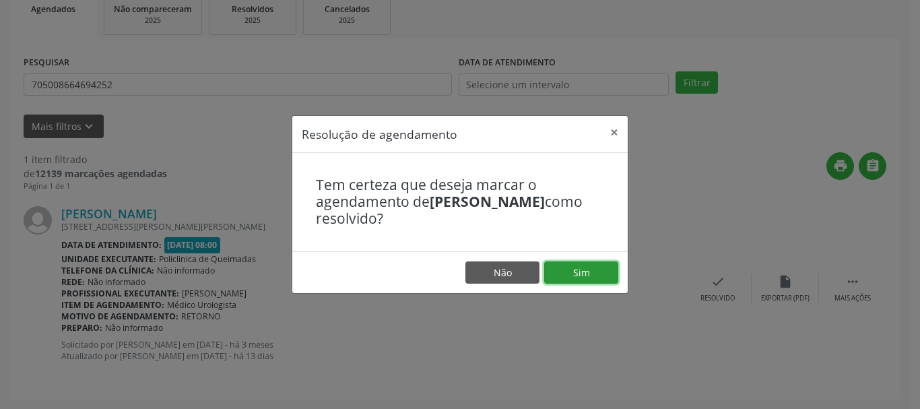
click at [608, 266] on button "Sim" at bounding box center [581, 272] width 74 height 23
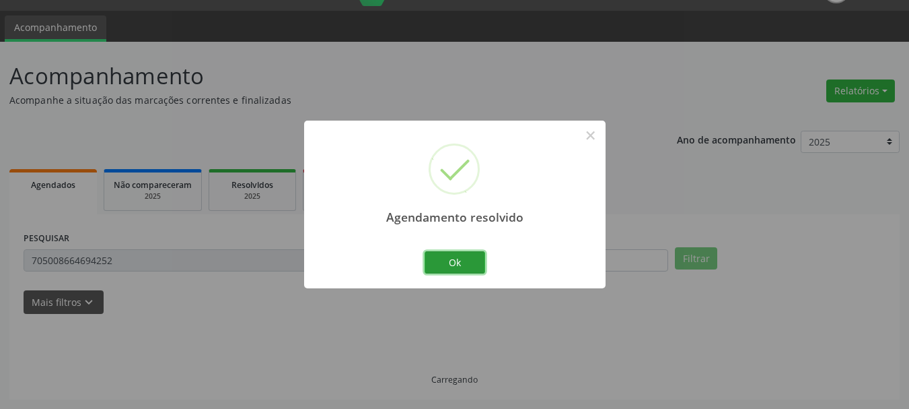
drag, startPoint x: 458, startPoint y: 257, endPoint x: 239, endPoint y: 250, distance: 218.9
click at [455, 258] on button "Ok" at bounding box center [455, 262] width 61 height 23
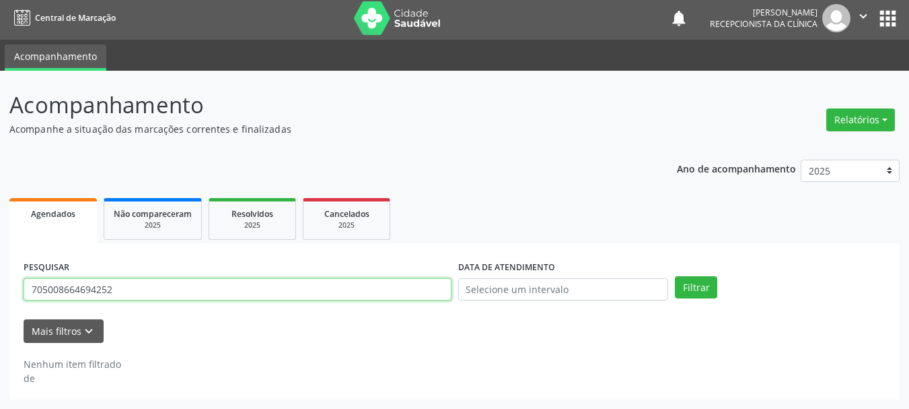
click at [215, 299] on input "705008664694252" at bounding box center [238, 289] width 428 height 23
click at [215, 298] on input "705008664694252" at bounding box center [238, 289] width 428 height 23
click at [675, 276] on button "Filtrar" at bounding box center [696, 287] width 42 height 23
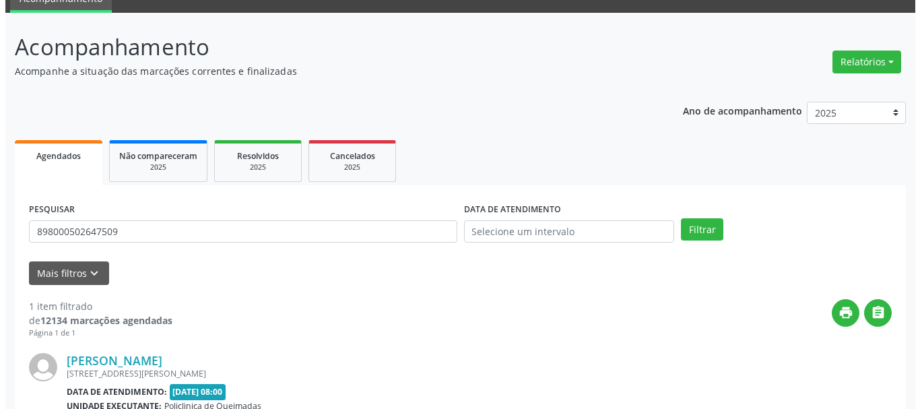
scroll to position [208, 0]
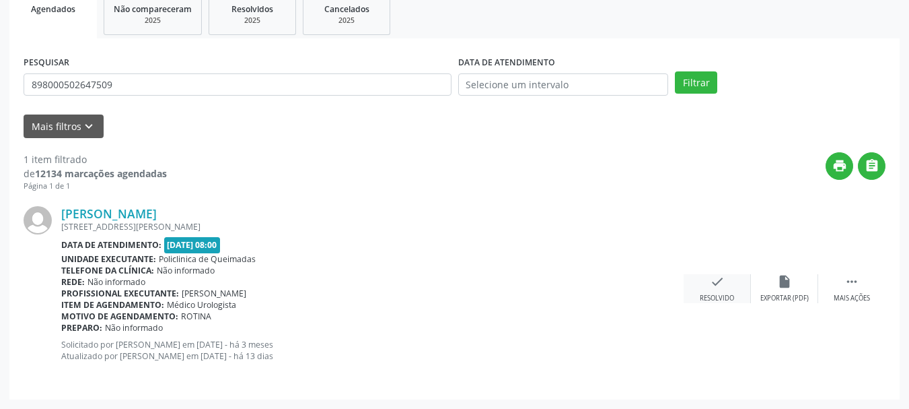
click at [703, 285] on div "check Resolvido" at bounding box center [717, 288] width 67 height 29
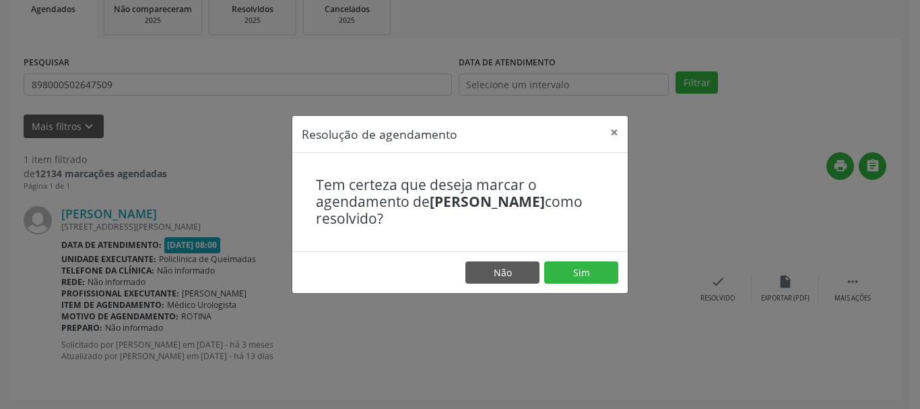
click at [619, 274] on footer "Não Sim" at bounding box center [459, 272] width 335 height 42
click at [596, 270] on button "Sim" at bounding box center [581, 272] width 74 height 23
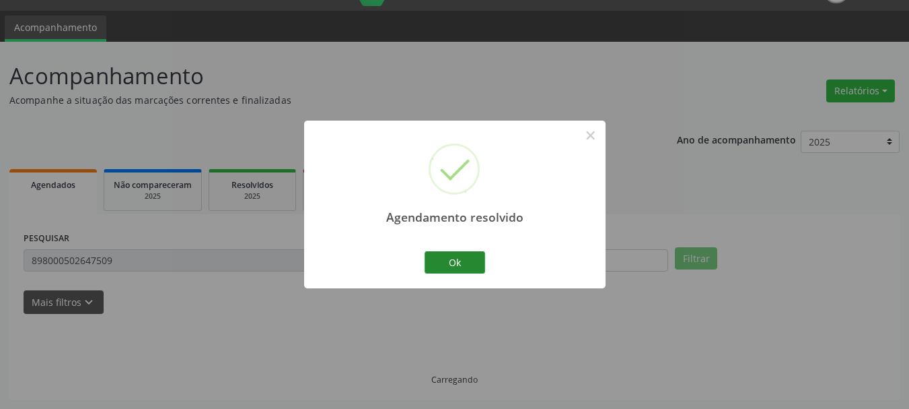
scroll to position [3, 0]
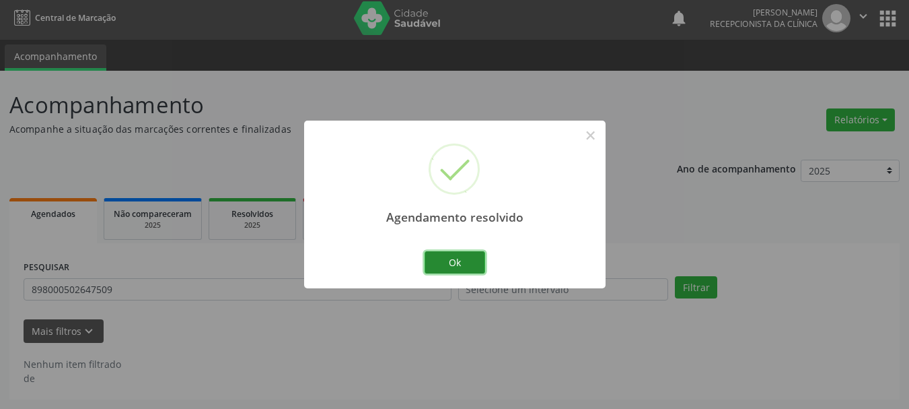
click at [441, 261] on button "Ok" at bounding box center [455, 262] width 61 height 23
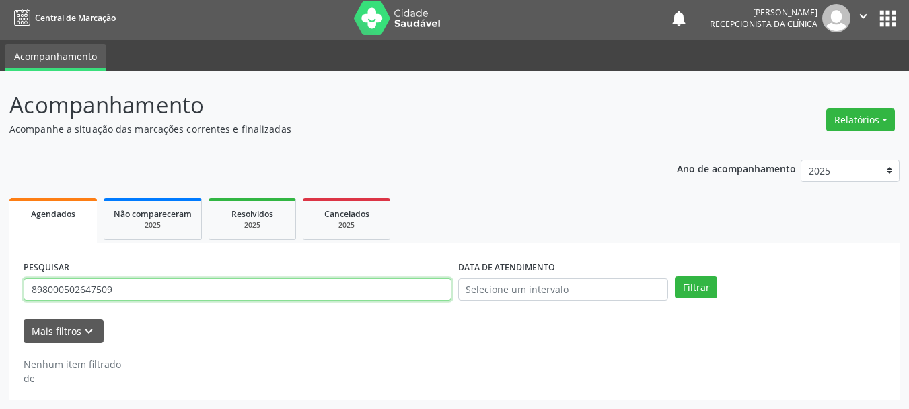
click at [312, 289] on input "898000502647509" at bounding box center [238, 289] width 428 height 23
click at [675, 276] on button "Filtrar" at bounding box center [696, 287] width 42 height 23
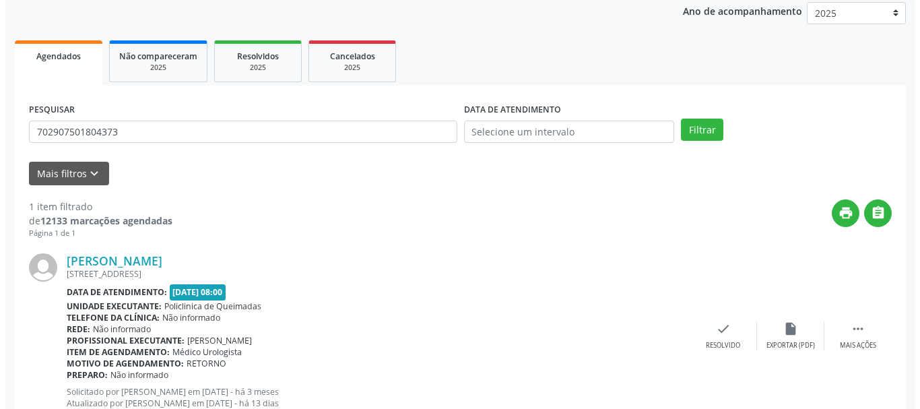
scroll to position [208, 0]
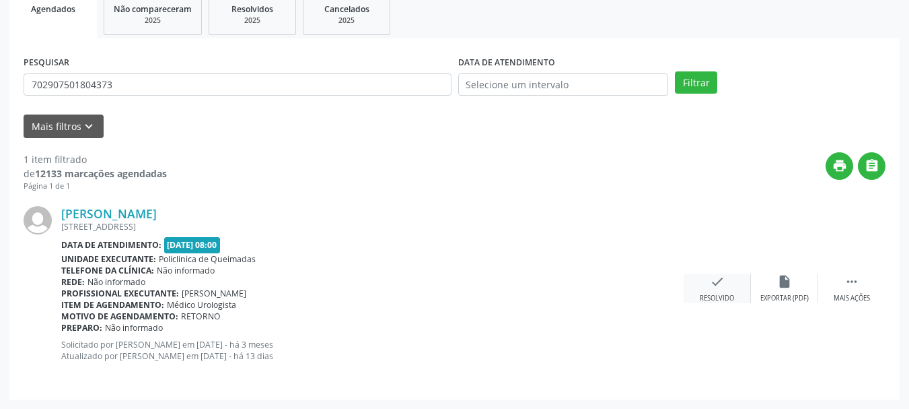
click at [703, 281] on div "check Resolvido" at bounding box center [717, 288] width 67 height 29
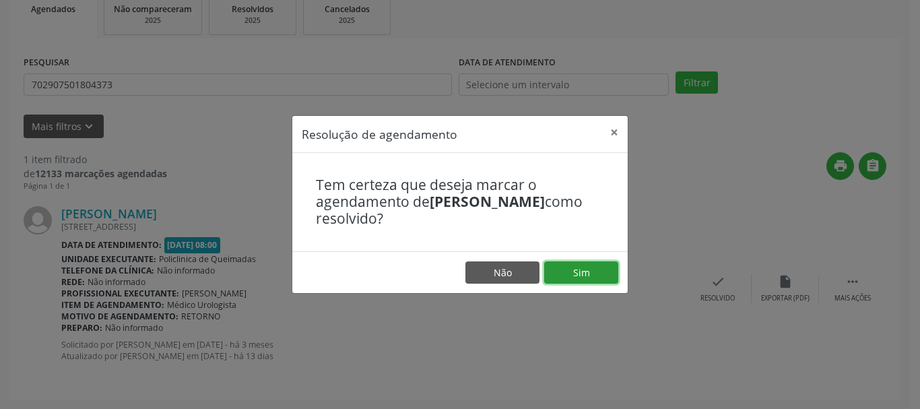
click at [564, 275] on button "Sim" at bounding box center [581, 272] width 74 height 23
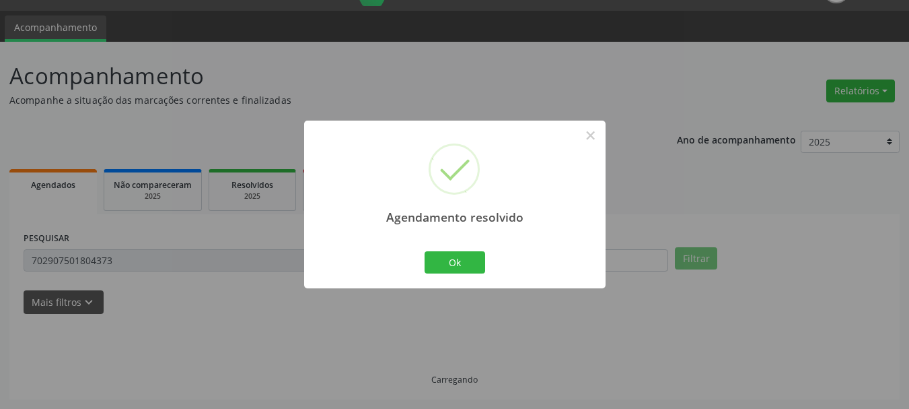
scroll to position [3, 0]
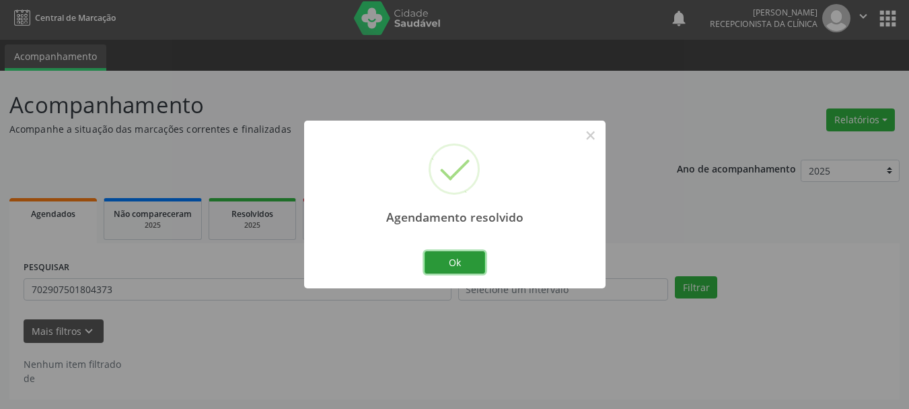
drag, startPoint x: 454, startPoint y: 252, endPoint x: 315, endPoint y: 286, distance: 142.9
click at [450, 253] on button "Ok" at bounding box center [455, 262] width 61 height 23
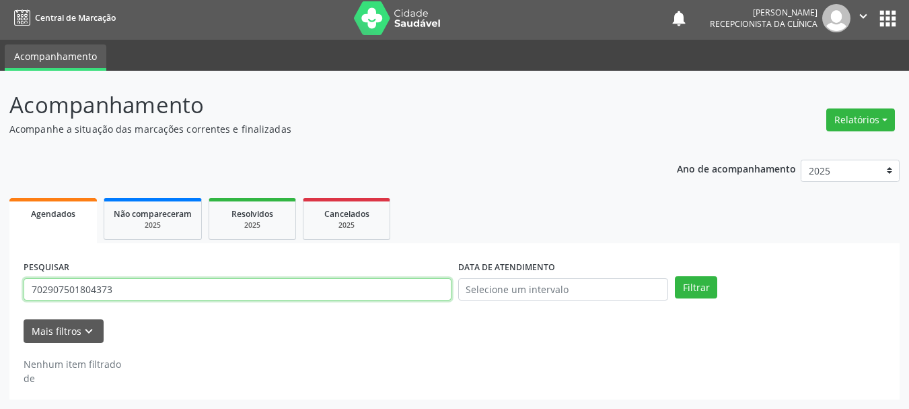
click at [273, 299] on input "702907501804373" at bounding box center [238, 289] width 428 height 23
drag, startPoint x: 273, startPoint y: 299, endPoint x: 300, endPoint y: 285, distance: 30.7
click at [273, 299] on input "702907501804373" at bounding box center [238, 289] width 428 height 23
click at [675, 276] on button "Filtrar" at bounding box center [696, 287] width 42 height 23
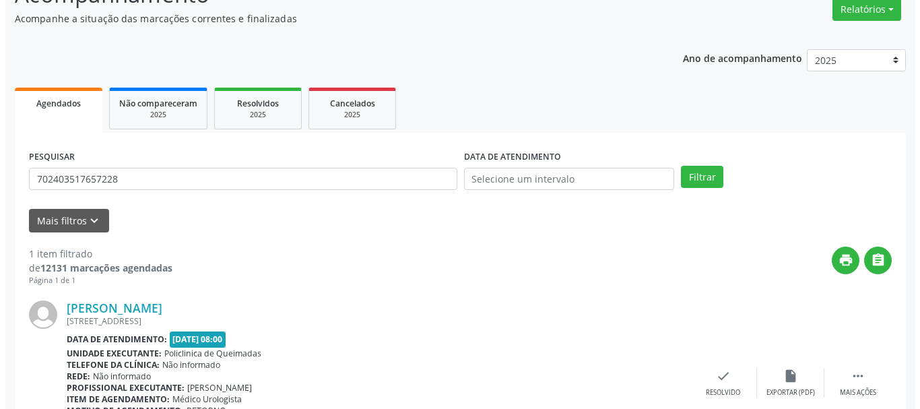
scroll to position [208, 0]
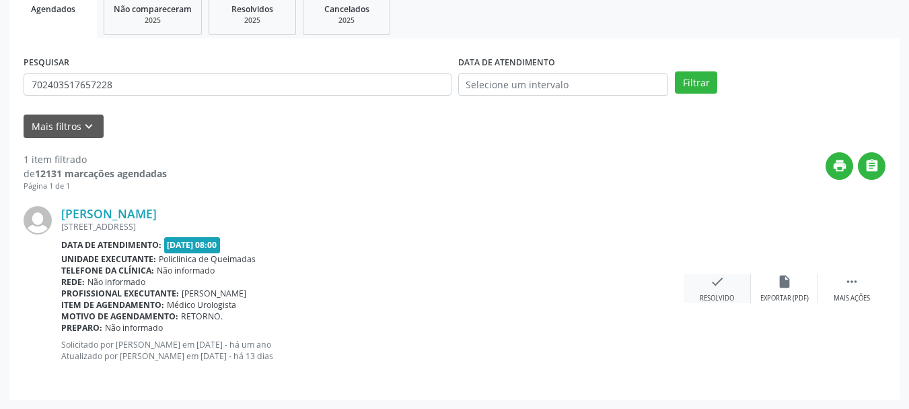
click at [725, 282] on div "check Resolvido" at bounding box center [717, 288] width 67 height 29
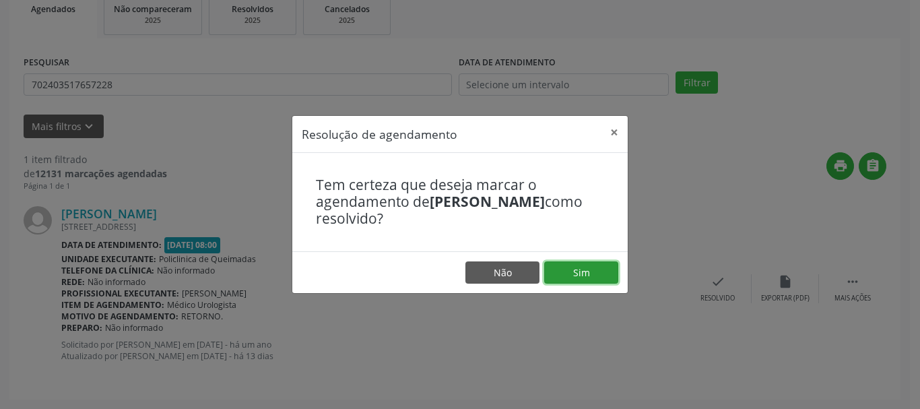
click at [602, 269] on button "Sim" at bounding box center [581, 272] width 74 height 23
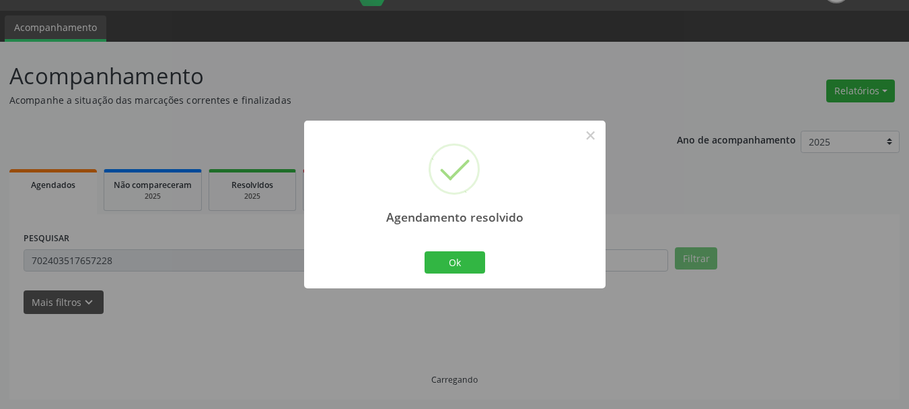
scroll to position [3, 0]
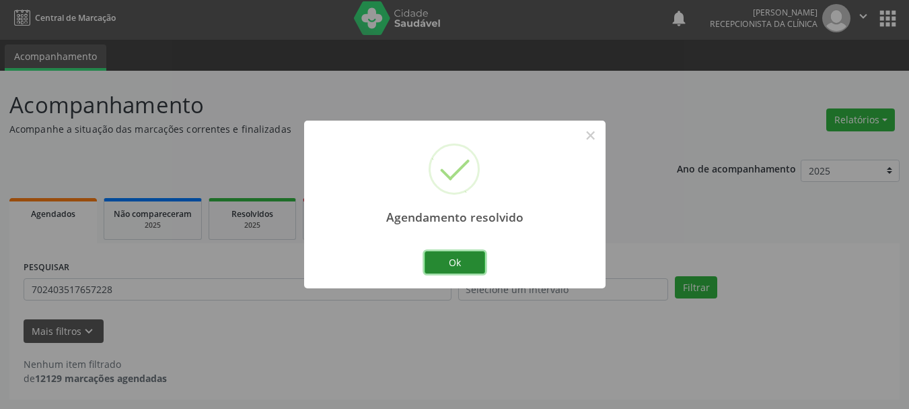
click at [434, 261] on button "Ok" at bounding box center [455, 262] width 61 height 23
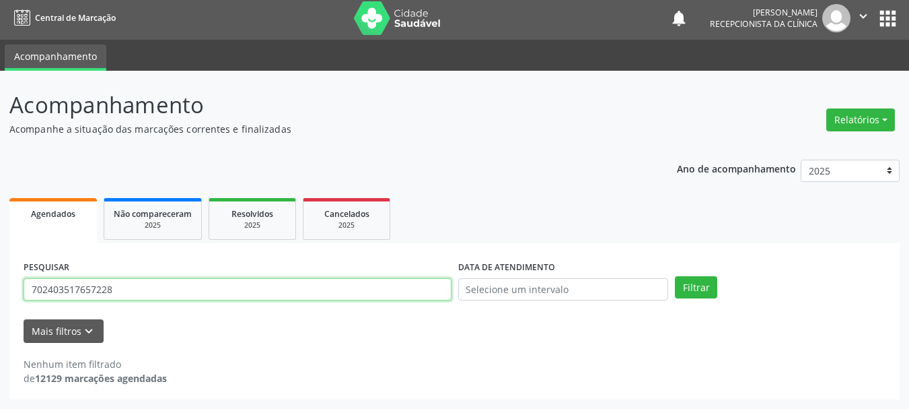
click at [145, 283] on input "702403517657228" at bounding box center [238, 289] width 428 height 23
drag, startPoint x: 145, startPoint y: 283, endPoint x: 179, endPoint y: 277, distance: 34.9
click at [158, 279] on input "702403517657228" at bounding box center [238, 289] width 428 height 23
click at [675, 276] on button "Filtrar" at bounding box center [696, 287] width 42 height 23
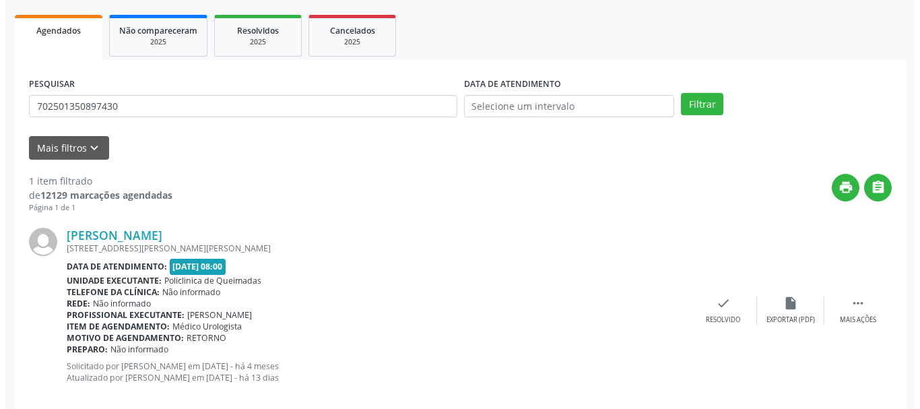
scroll to position [208, 0]
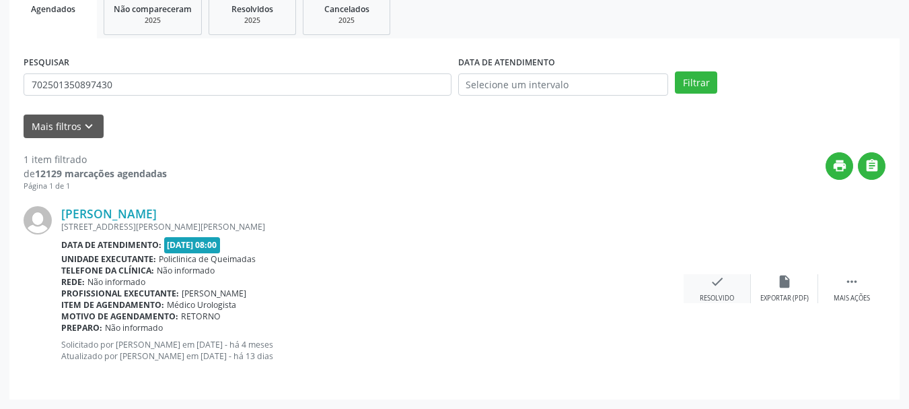
click at [722, 277] on icon "check" at bounding box center [717, 281] width 15 height 15
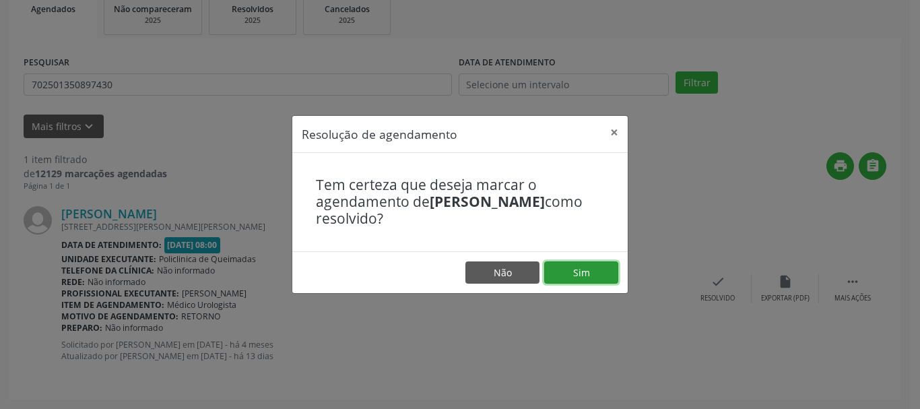
click at [601, 268] on button "Sim" at bounding box center [581, 272] width 74 height 23
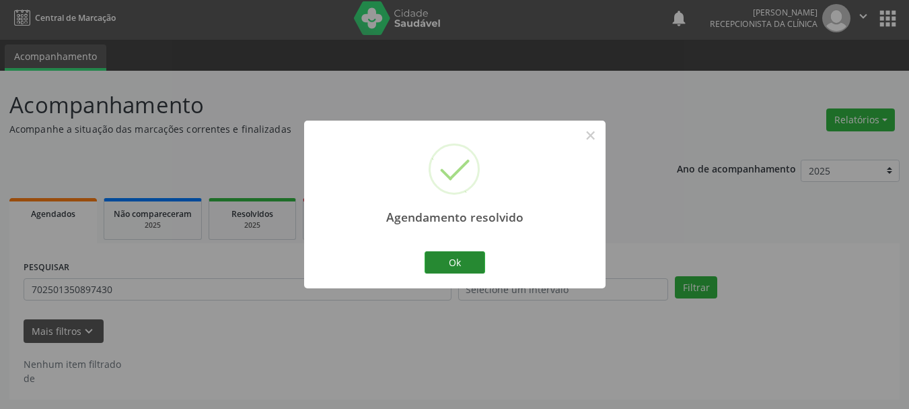
scroll to position [3, 0]
click at [440, 266] on button "Ok" at bounding box center [455, 262] width 61 height 23
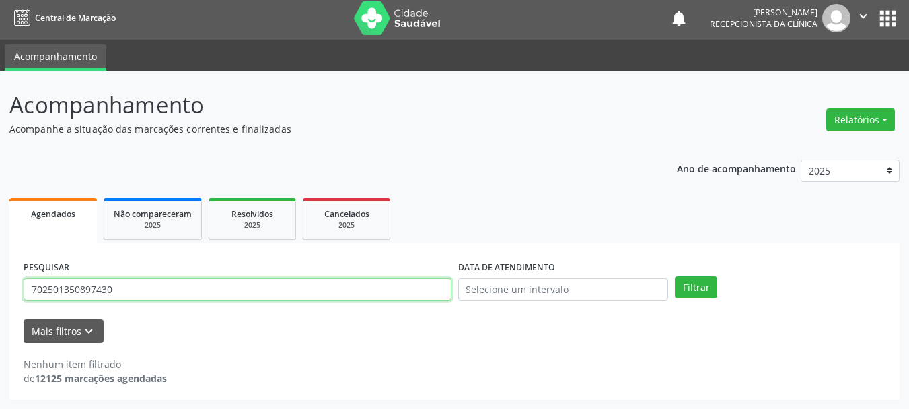
click at [120, 289] on input "702501350897430" at bounding box center [238, 289] width 428 height 23
click at [120, 290] on input "702501350897430" at bounding box center [238, 289] width 428 height 23
click at [675, 276] on button "Filtrar" at bounding box center [696, 287] width 42 height 23
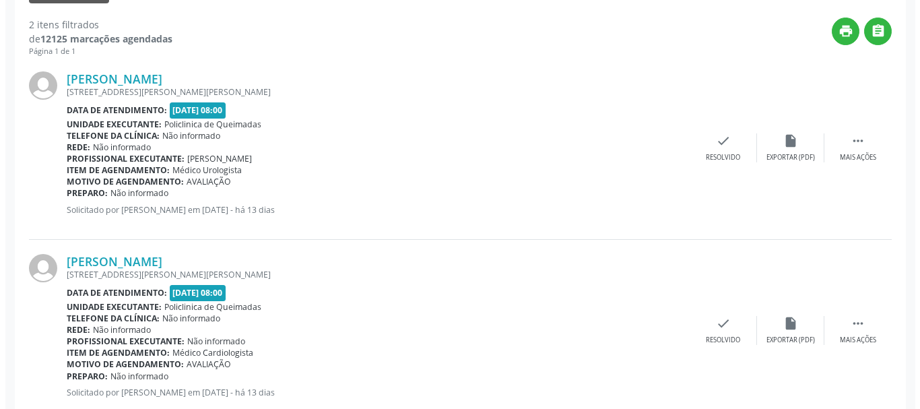
scroll to position [379, 0]
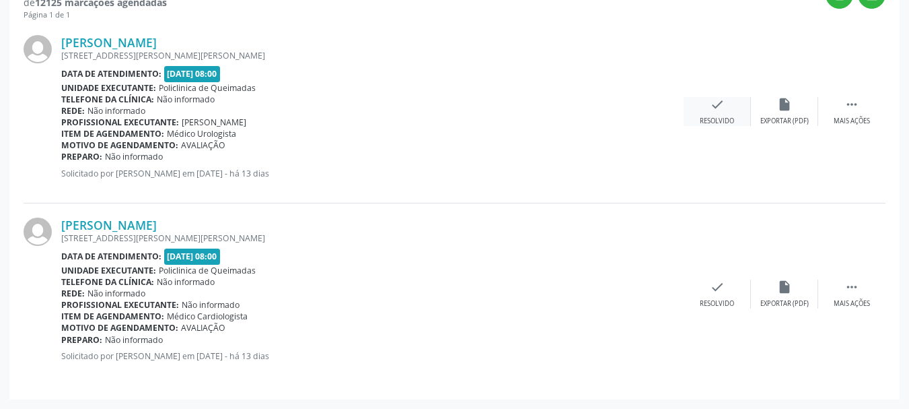
click at [716, 109] on icon "check" at bounding box center [717, 104] width 15 height 15
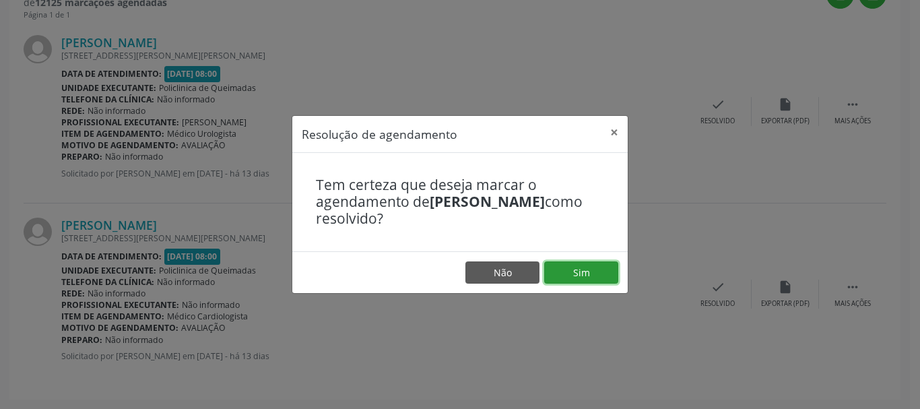
click at [594, 273] on button "Sim" at bounding box center [581, 272] width 74 height 23
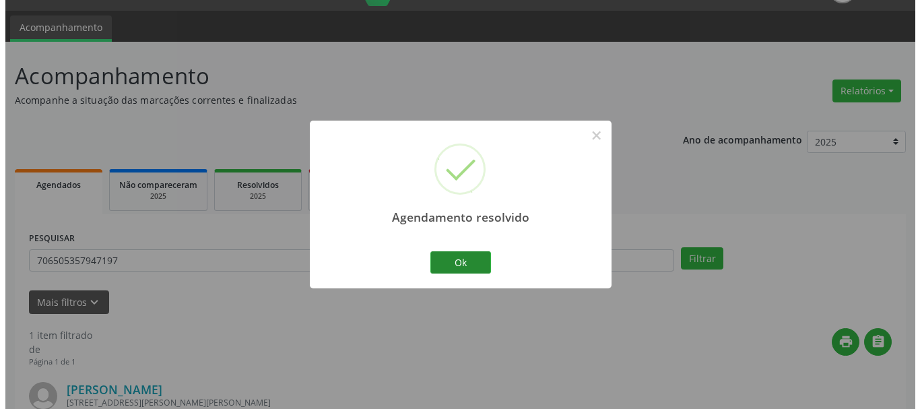
scroll to position [197, 0]
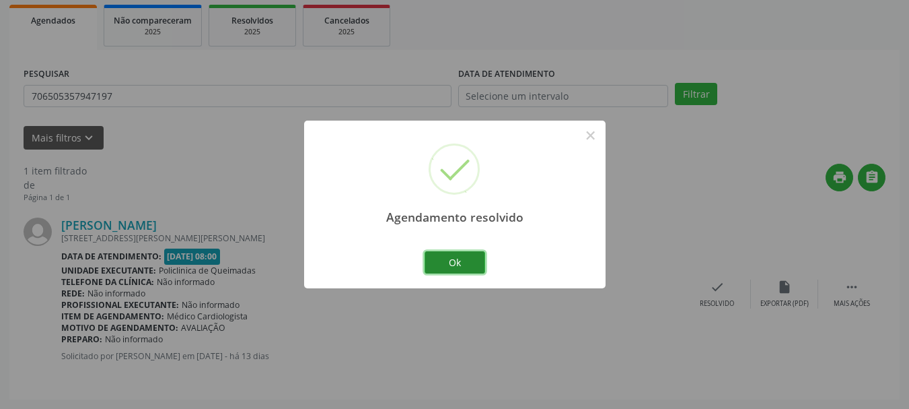
click at [469, 256] on button "Ok" at bounding box center [455, 262] width 61 height 23
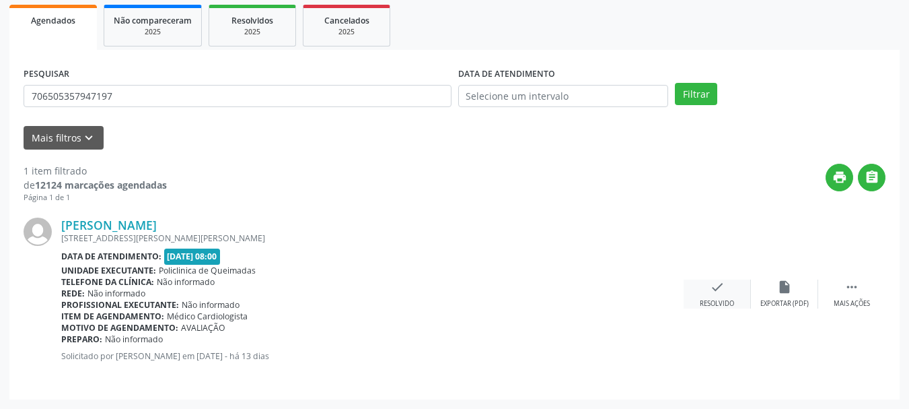
click at [722, 296] on div "check Resolvido" at bounding box center [717, 293] width 67 height 29
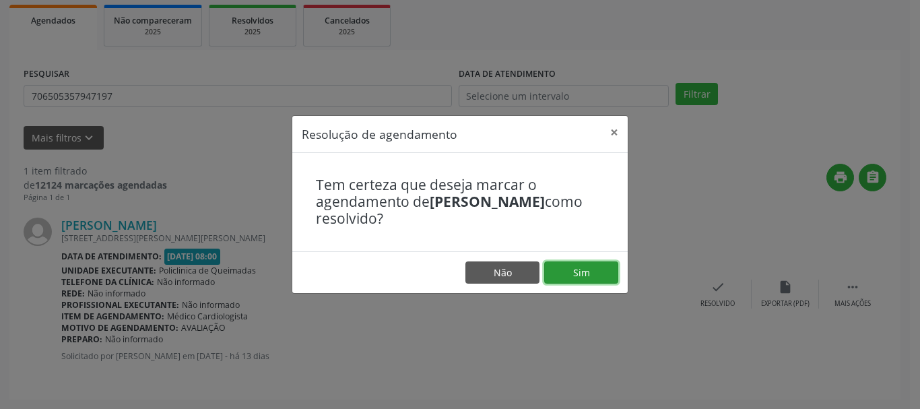
click at [583, 273] on button "Sim" at bounding box center [581, 272] width 74 height 23
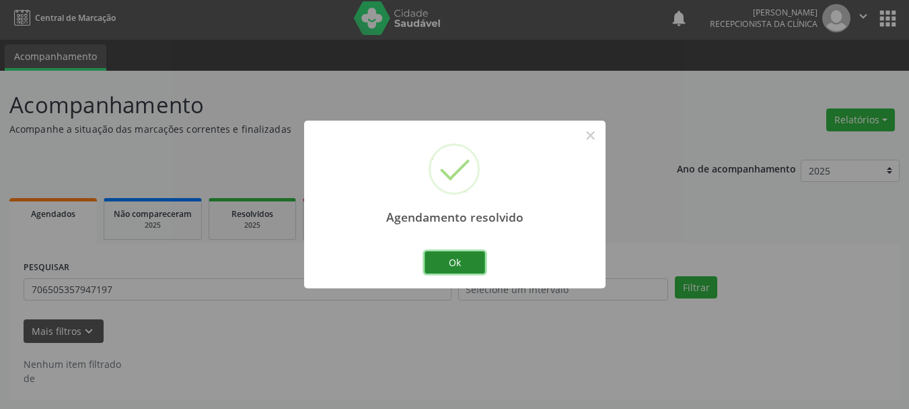
scroll to position [3, 0]
drag, startPoint x: 456, startPoint y: 256, endPoint x: 434, endPoint y: 244, distance: 25.6
click at [441, 248] on div "Ok Cancel" at bounding box center [454, 262] width 67 height 28
click at [442, 263] on button "Ok" at bounding box center [455, 262] width 61 height 23
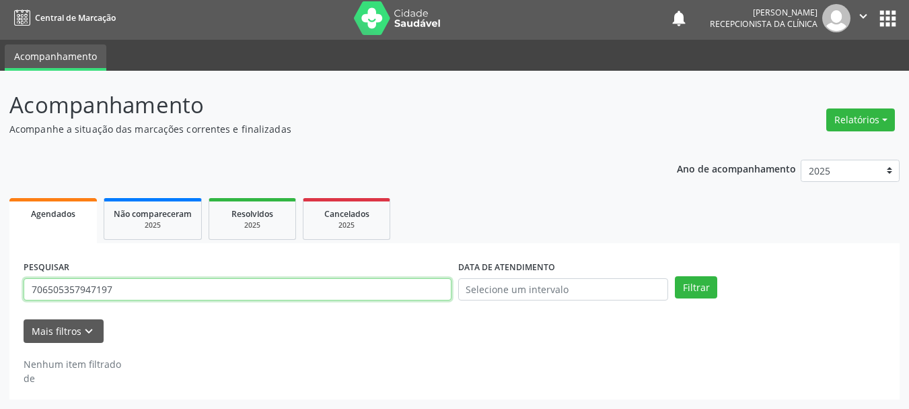
click at [193, 293] on input "706505357947197" at bounding box center [238, 289] width 428 height 23
click at [675, 276] on button "Filtrar" at bounding box center [696, 287] width 42 height 23
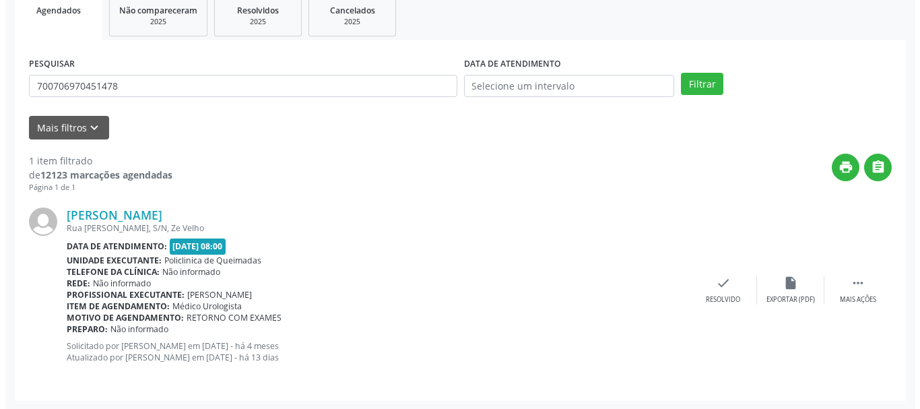
scroll to position [208, 0]
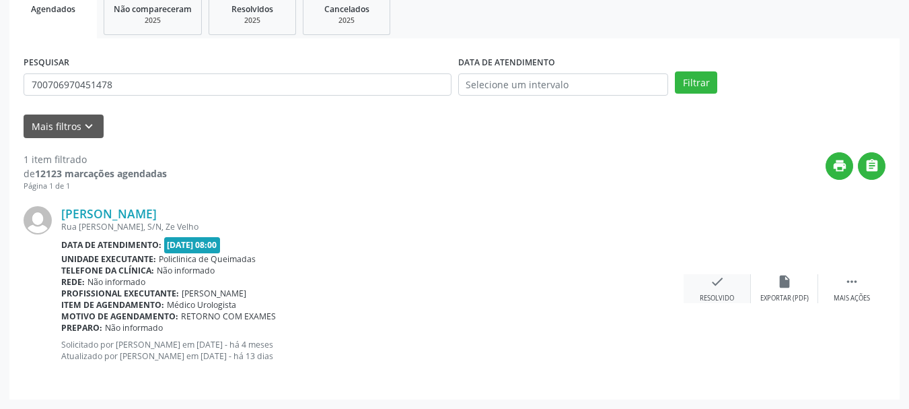
click at [705, 292] on div "check Resolvido" at bounding box center [717, 288] width 67 height 29
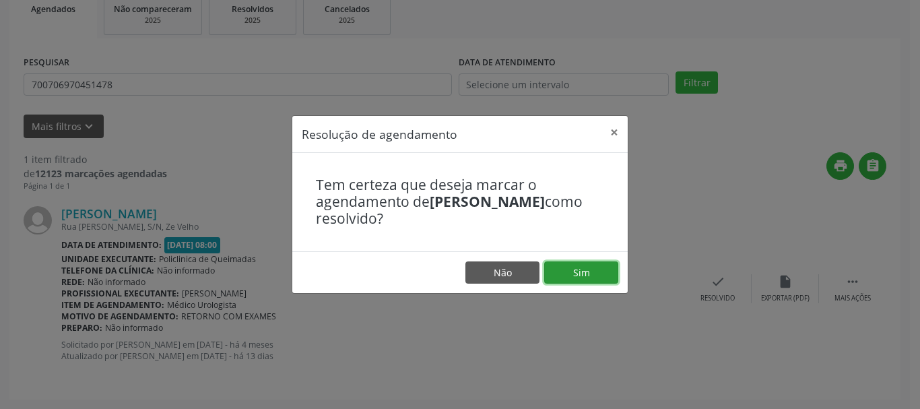
click at [615, 277] on button "Sim" at bounding box center [581, 272] width 74 height 23
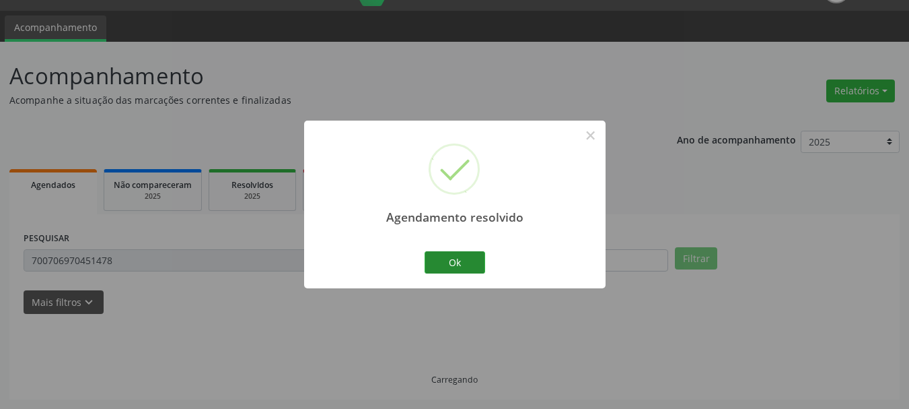
scroll to position [3, 0]
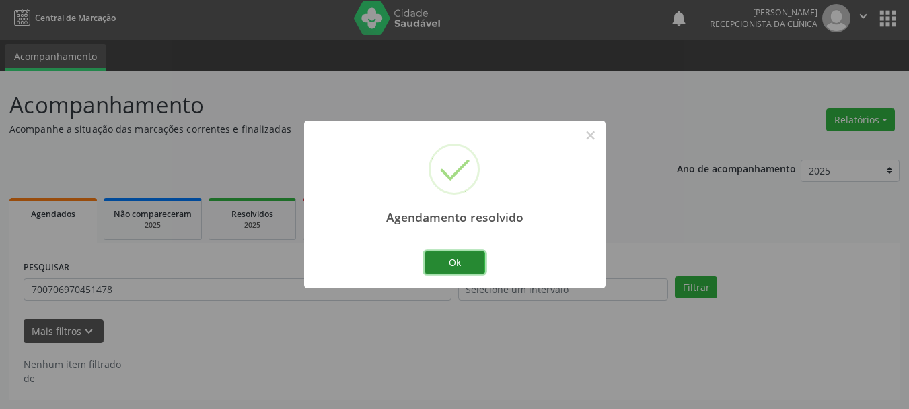
click at [444, 267] on button "Ok" at bounding box center [455, 262] width 61 height 23
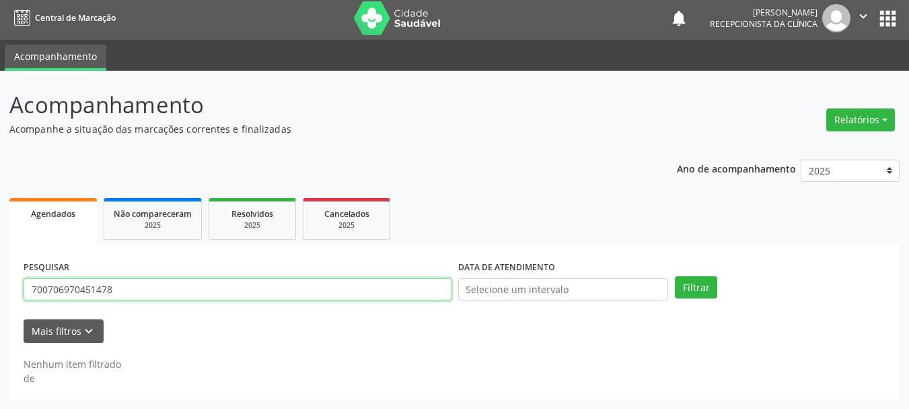
click at [117, 288] on input "700706970451478" at bounding box center [238, 289] width 428 height 23
click at [675, 276] on button "Filtrar" at bounding box center [696, 287] width 42 height 23
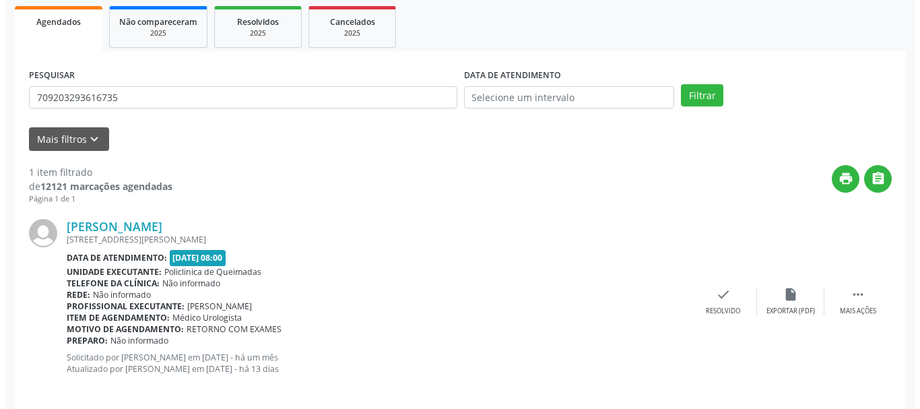
scroll to position [208, 0]
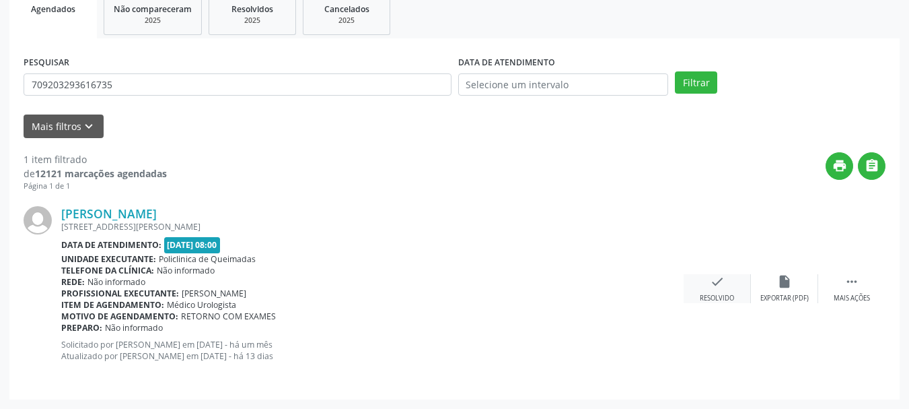
click at [704, 289] on div "check Resolvido" at bounding box center [717, 288] width 67 height 29
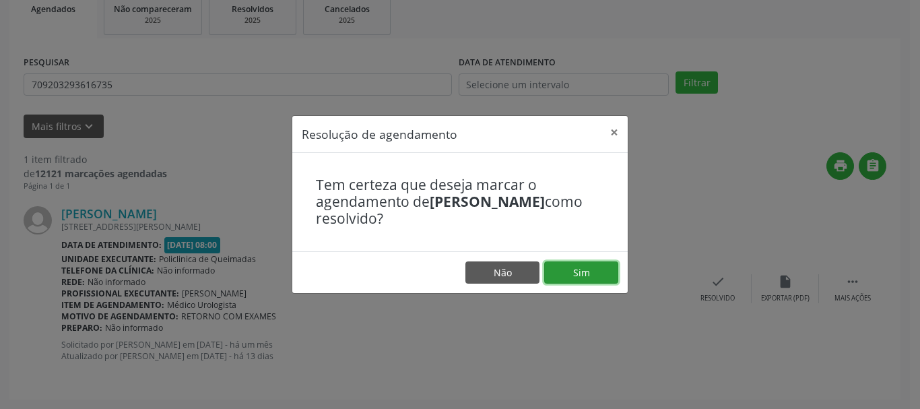
click at [590, 271] on button "Sim" at bounding box center [581, 272] width 74 height 23
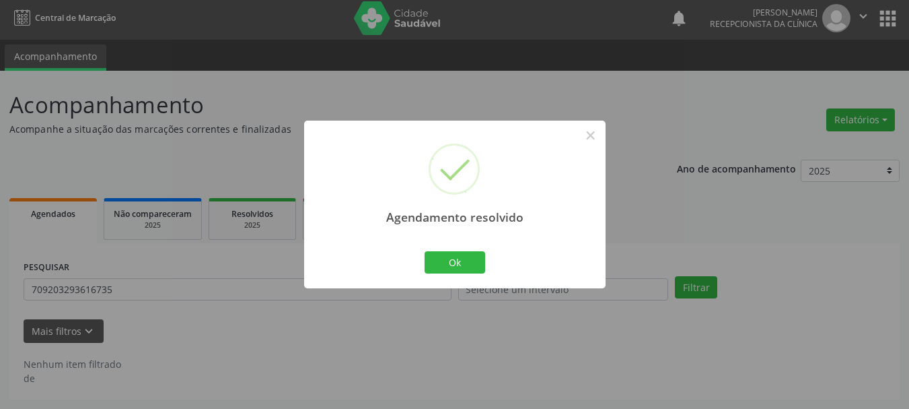
scroll to position [3, 0]
click at [433, 266] on button "Ok" at bounding box center [455, 262] width 61 height 23
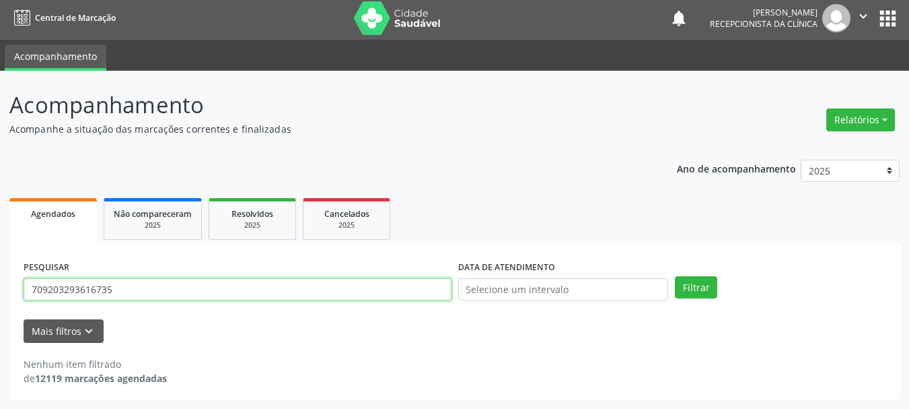
click at [302, 293] on input "709203293616735" at bounding box center [238, 289] width 428 height 23
click at [675, 276] on button "Filtrar" at bounding box center [696, 287] width 42 height 23
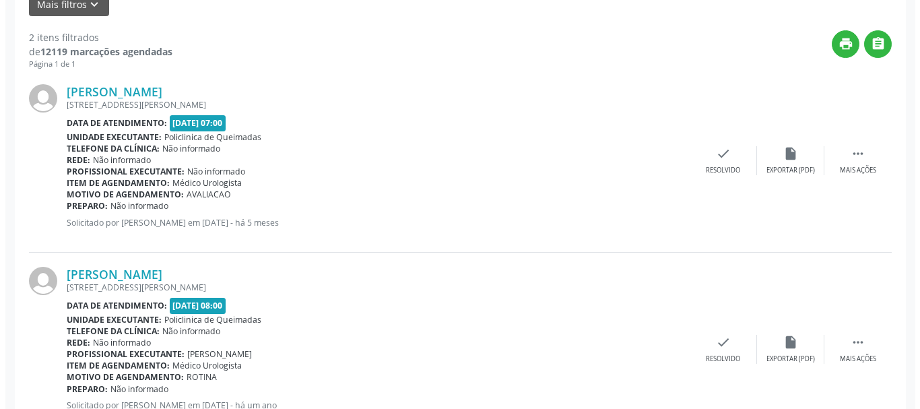
scroll to position [390, 0]
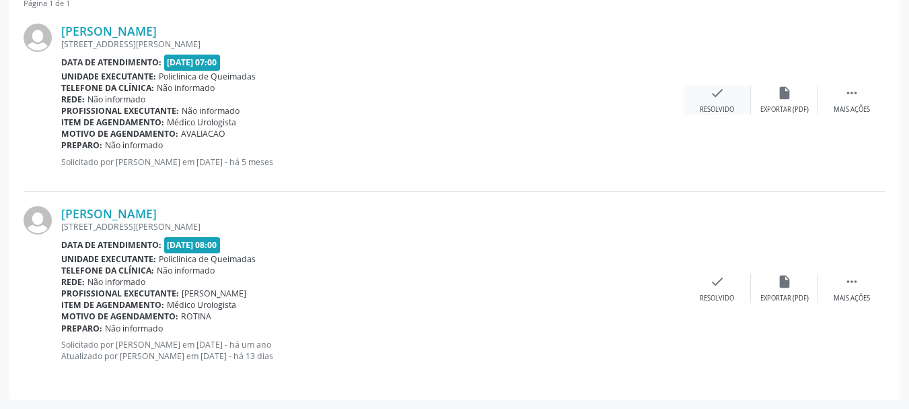
click at [718, 100] on icon "check" at bounding box center [717, 92] width 15 height 15
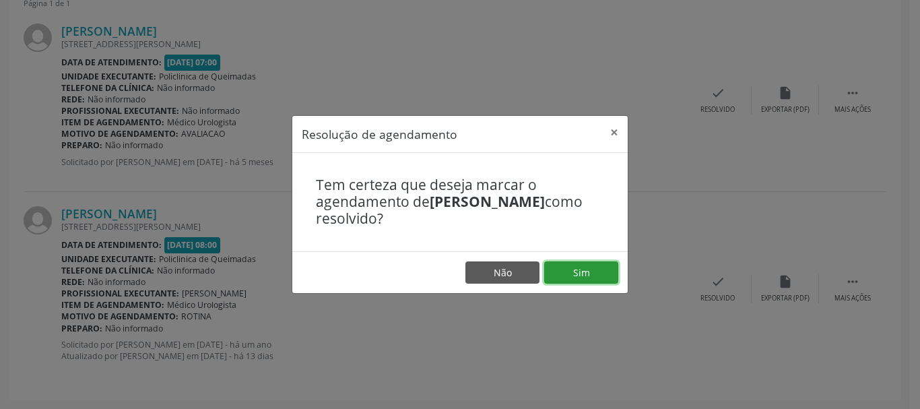
click at [588, 273] on button "Sim" at bounding box center [581, 272] width 74 height 23
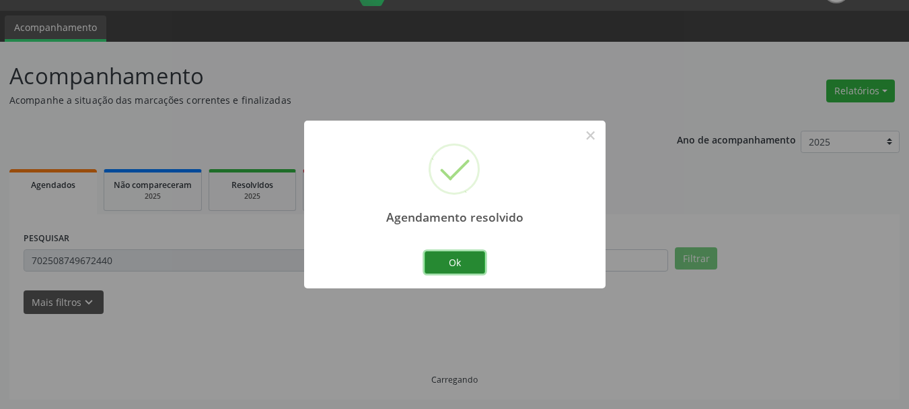
click at [462, 258] on button "Ok" at bounding box center [455, 262] width 61 height 23
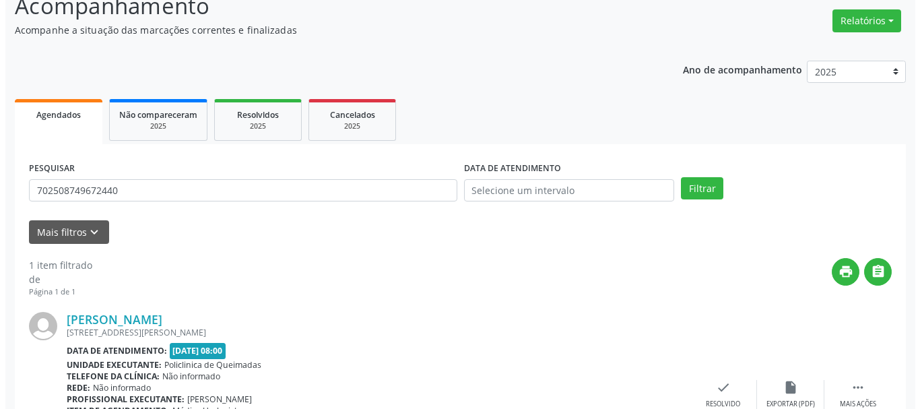
scroll to position [208, 0]
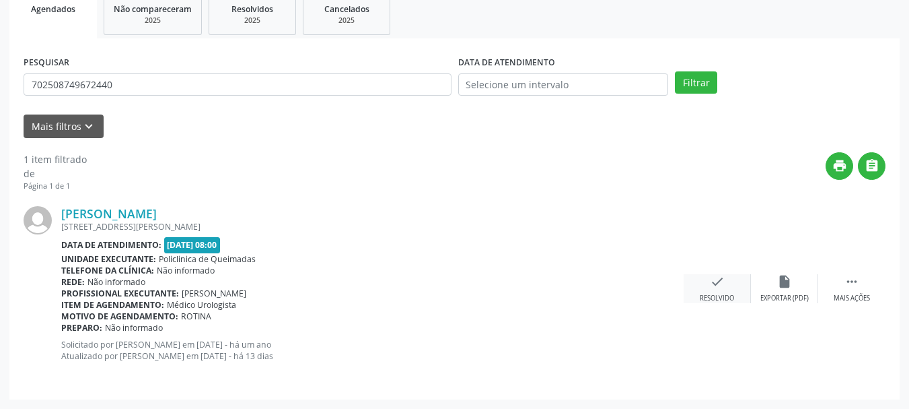
click at [705, 282] on div "check Resolvido" at bounding box center [717, 288] width 67 height 29
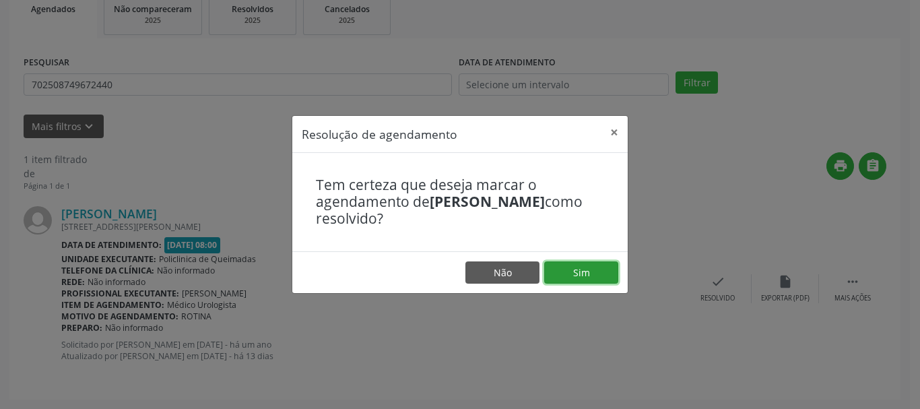
click at [585, 271] on button "Sim" at bounding box center [581, 272] width 74 height 23
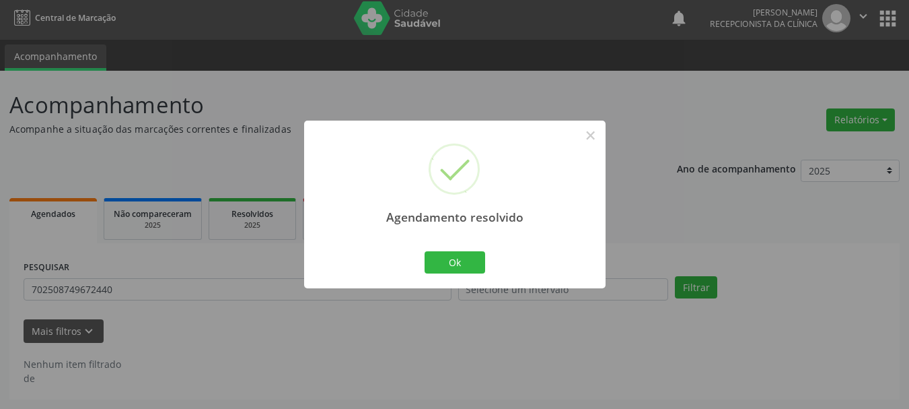
scroll to position [3, 0]
drag, startPoint x: 460, startPoint y: 252, endPoint x: 445, endPoint y: 254, distance: 14.9
click at [457, 254] on button "Ok" at bounding box center [455, 262] width 61 height 23
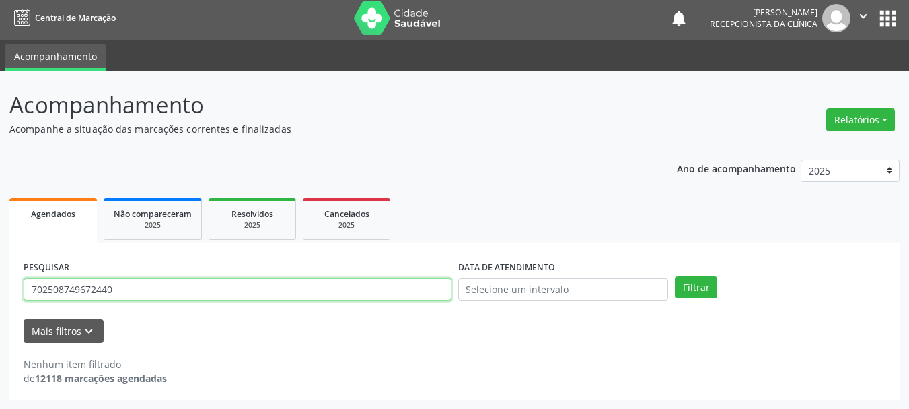
click at [261, 290] on input "702508749672440" at bounding box center [238, 289] width 428 height 23
click at [261, 291] on input "702508749672440" at bounding box center [238, 289] width 428 height 23
click at [675, 276] on button "Filtrar" at bounding box center [696, 287] width 42 height 23
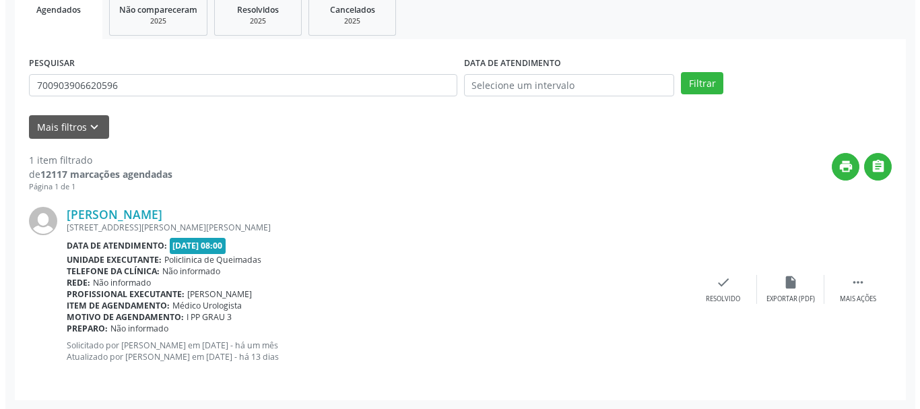
scroll to position [208, 0]
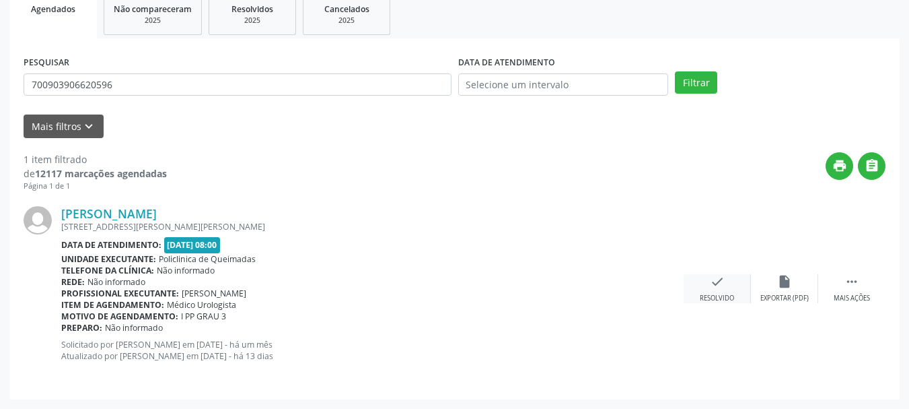
click at [710, 284] on icon "check" at bounding box center [717, 281] width 15 height 15
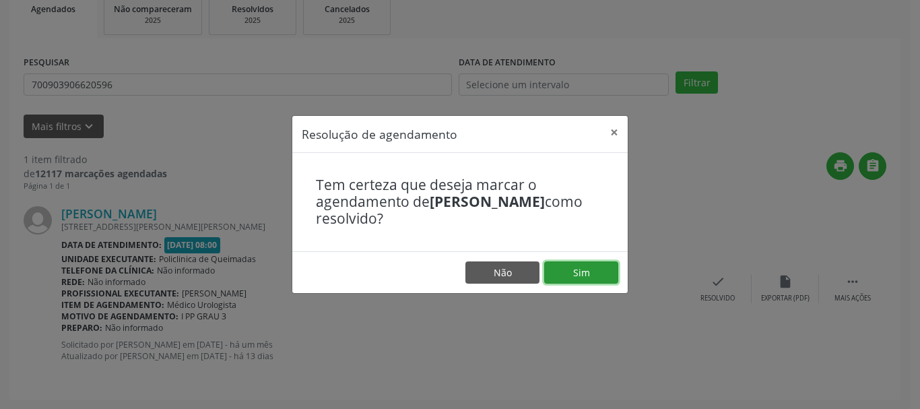
click at [575, 276] on button "Sim" at bounding box center [581, 272] width 74 height 23
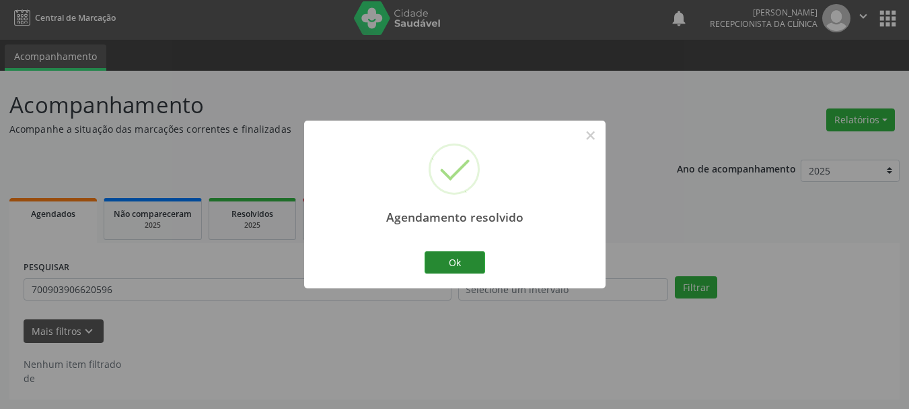
scroll to position [3, 0]
click at [473, 260] on button "Ok" at bounding box center [455, 262] width 61 height 23
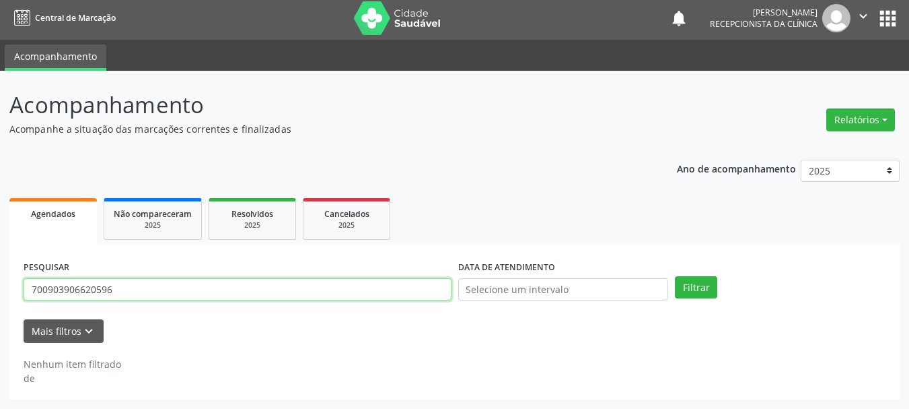
click at [155, 294] on input "700903906620596" at bounding box center [238, 289] width 428 height 23
click at [156, 295] on input "700903906620596" at bounding box center [238, 289] width 428 height 23
click at [675, 276] on button "Filtrar" at bounding box center [696, 287] width 42 height 23
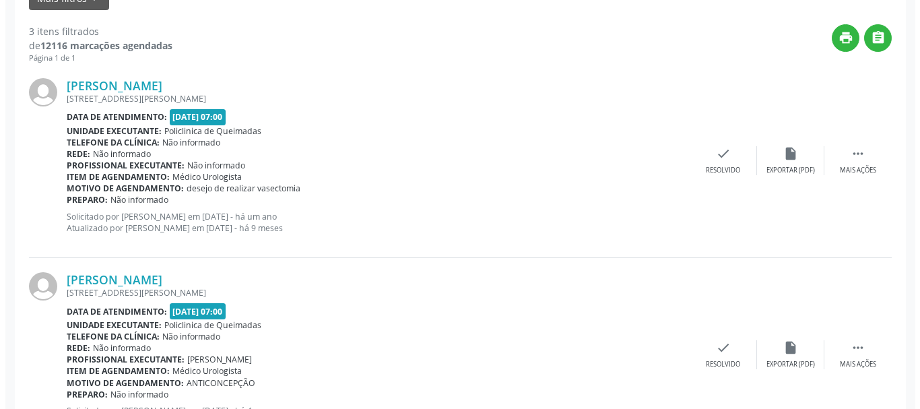
scroll to position [337, 0]
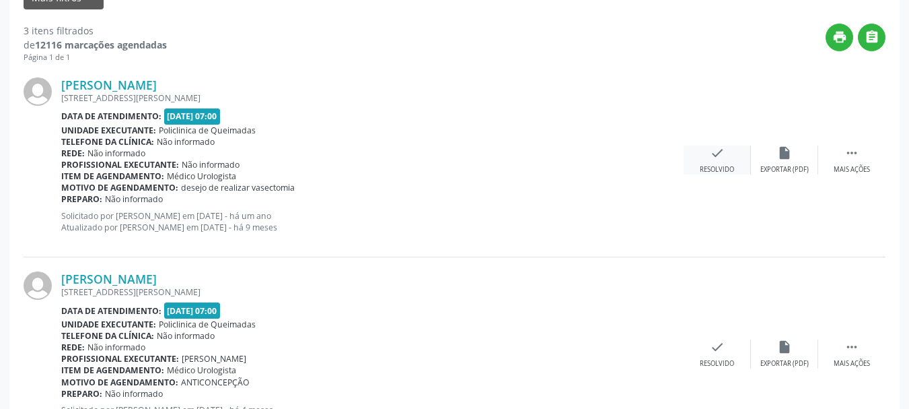
click at [702, 148] on div "check Resolvido" at bounding box center [717, 159] width 67 height 29
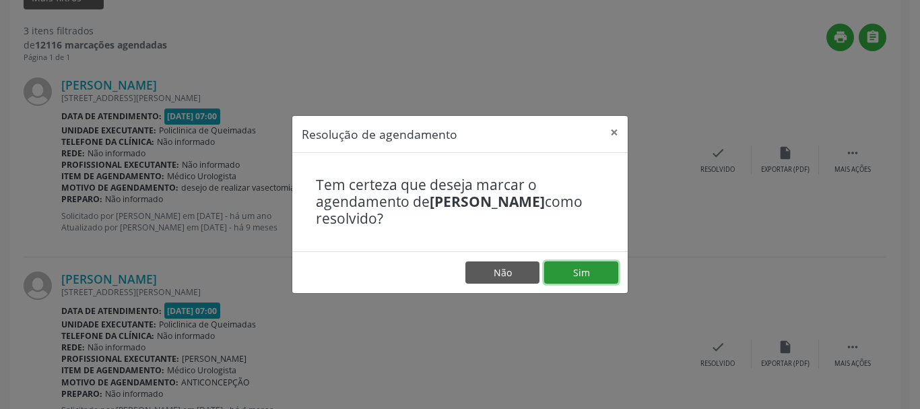
click at [581, 269] on button "Sim" at bounding box center [581, 272] width 74 height 23
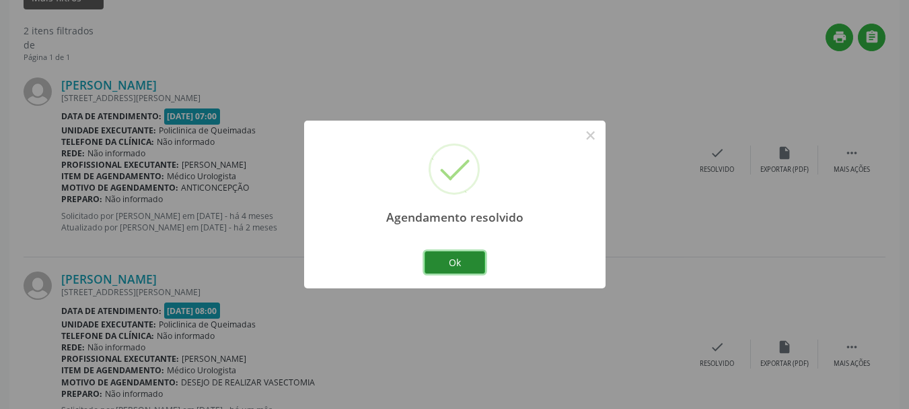
click at [475, 260] on button "Ok" at bounding box center [455, 262] width 61 height 23
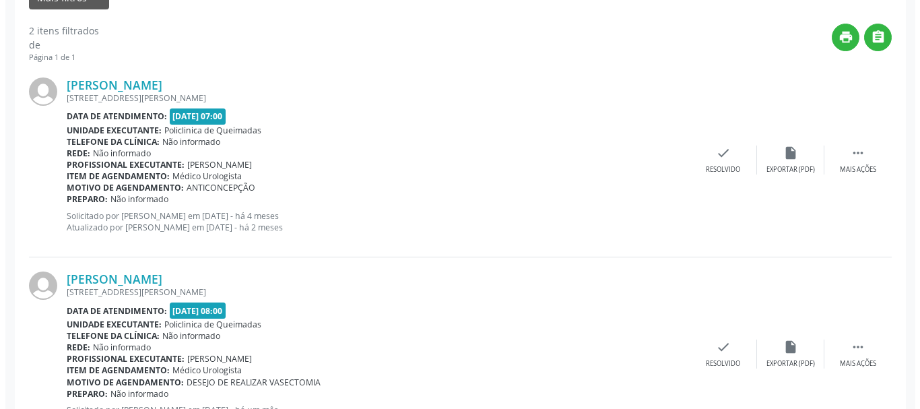
scroll to position [402, 0]
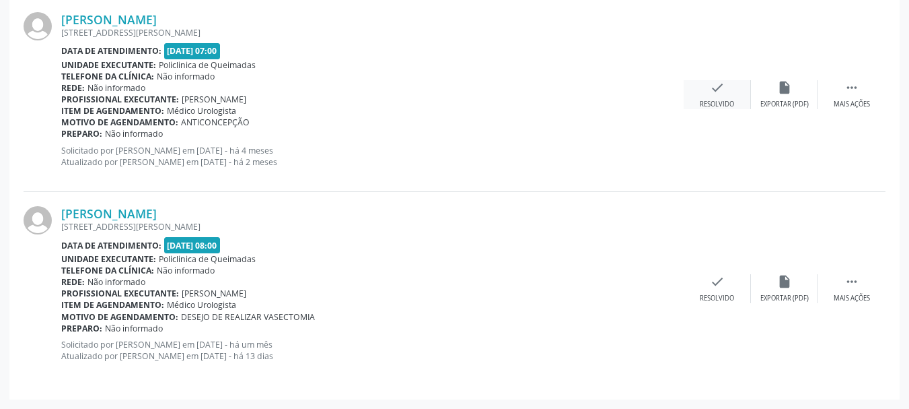
click at [719, 102] on div "Resolvido" at bounding box center [717, 104] width 34 height 9
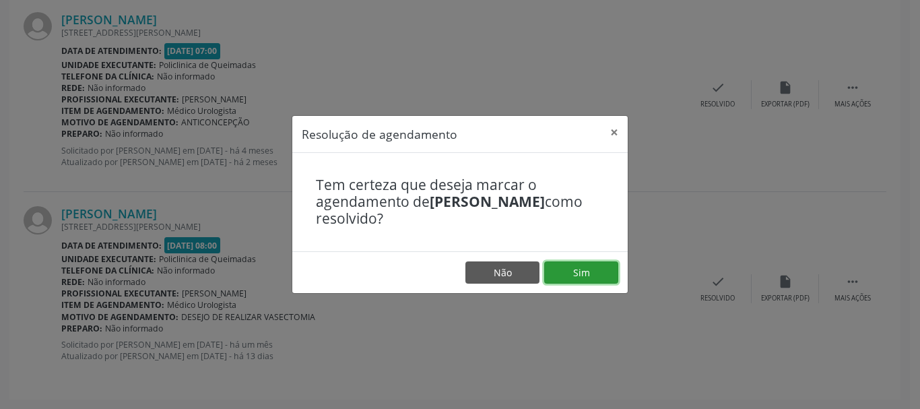
click at [594, 268] on button "Sim" at bounding box center [581, 272] width 74 height 23
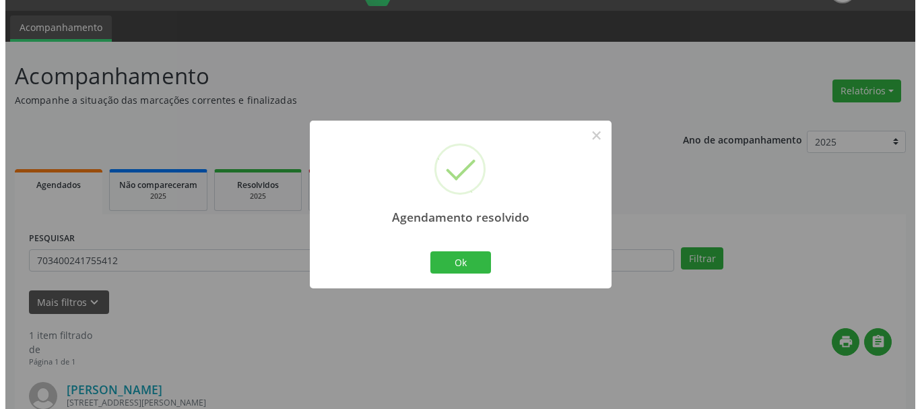
scroll to position [208, 0]
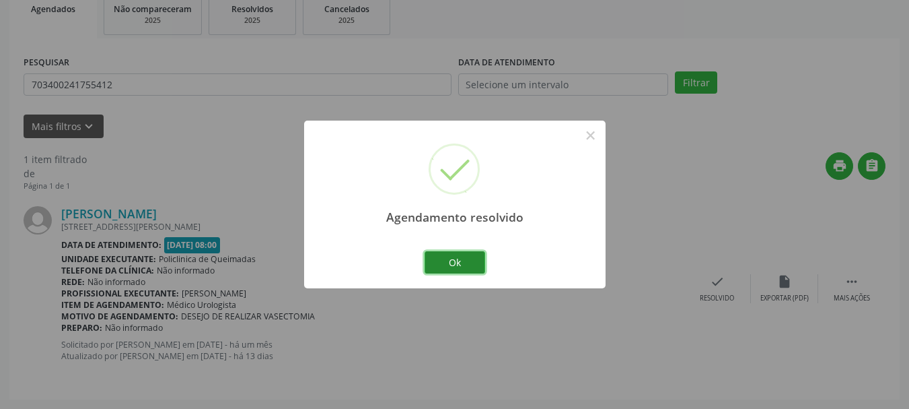
click at [475, 263] on button "Ok" at bounding box center [455, 262] width 61 height 23
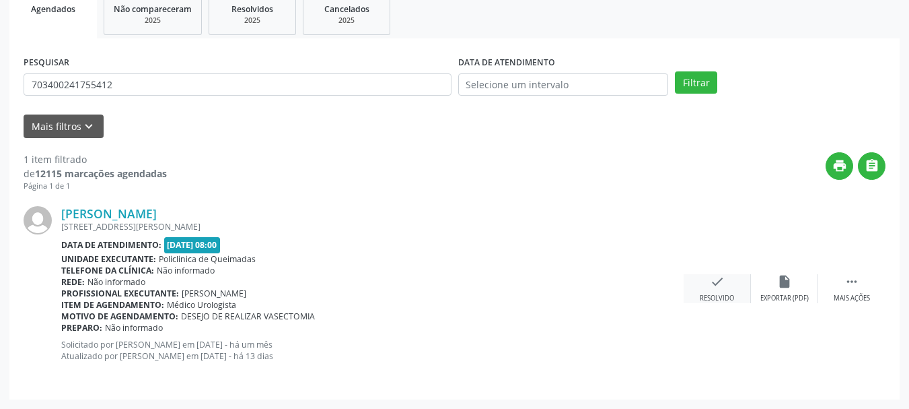
click at [722, 275] on icon "check" at bounding box center [717, 281] width 15 height 15
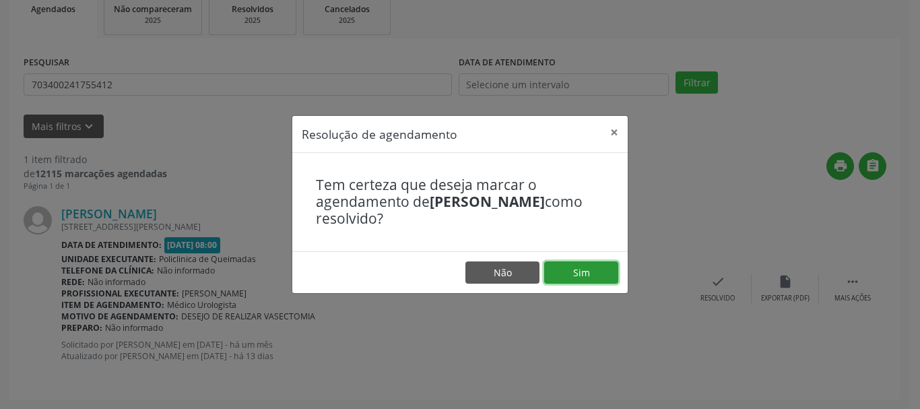
click at [592, 267] on button "Sim" at bounding box center [581, 272] width 74 height 23
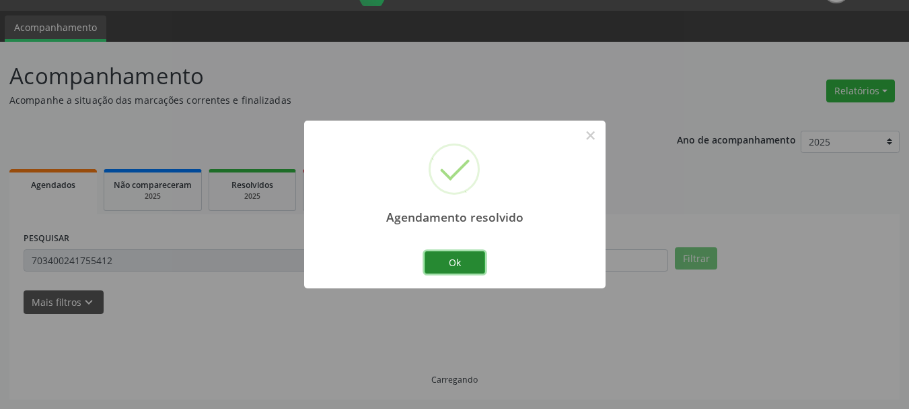
scroll to position [3, 0]
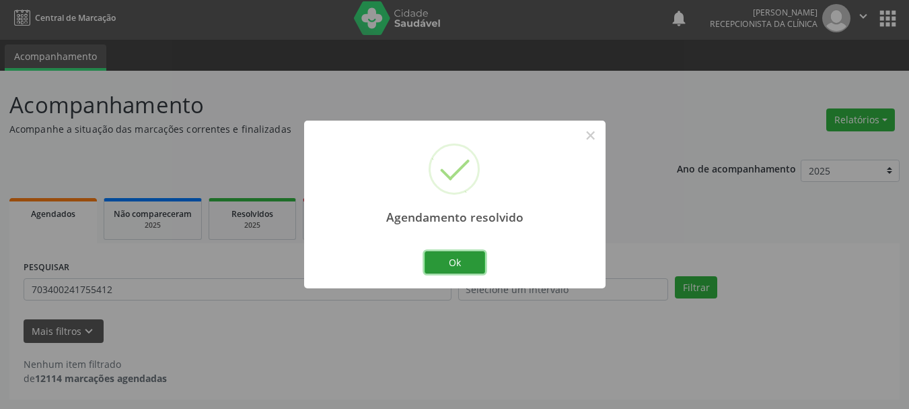
drag, startPoint x: 444, startPoint y: 260, endPoint x: 341, endPoint y: 237, distance: 105.5
click at [428, 254] on button "Ok" at bounding box center [455, 262] width 61 height 23
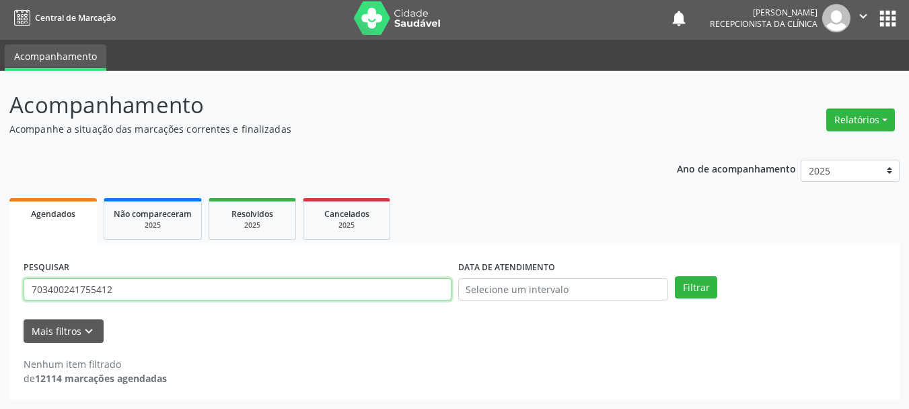
click at [250, 289] on input "703400241755412" at bounding box center [238, 289] width 428 height 23
click at [250, 285] on input "703400241755412" at bounding box center [238, 289] width 428 height 23
click at [675, 276] on button "Filtrar" at bounding box center [696, 287] width 42 height 23
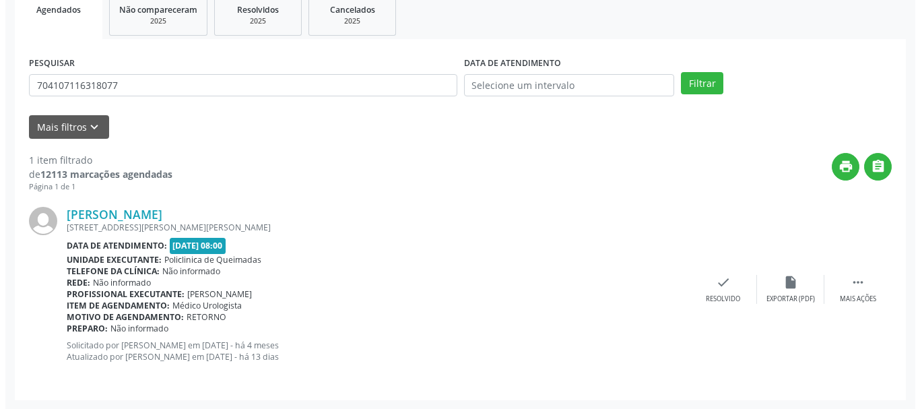
scroll to position [208, 0]
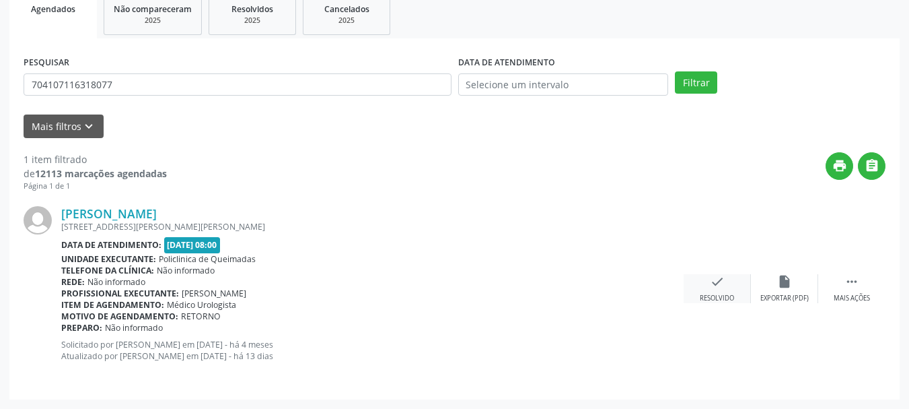
click at [719, 276] on icon "check" at bounding box center [717, 281] width 15 height 15
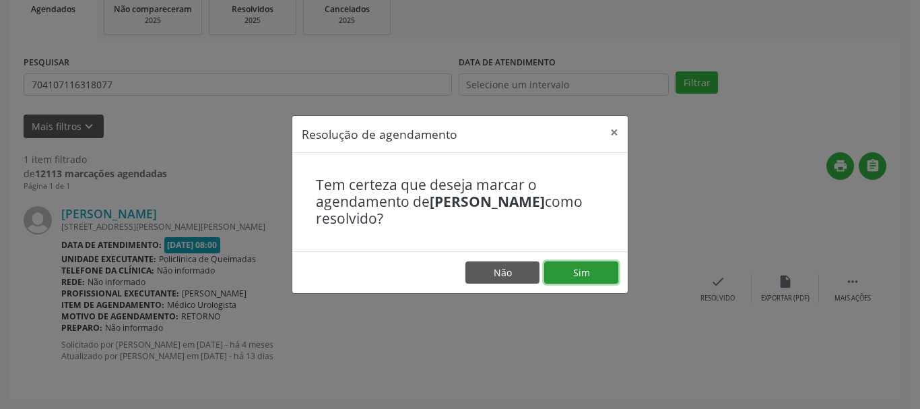
click at [609, 267] on button "Sim" at bounding box center [581, 272] width 74 height 23
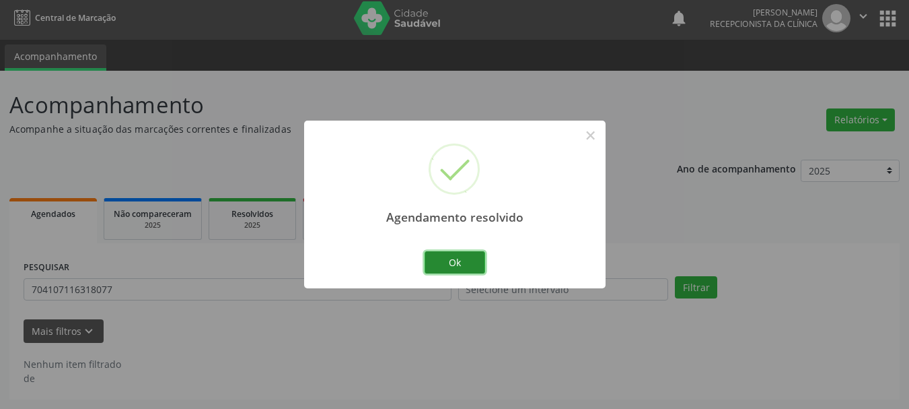
scroll to position [3, 0]
click at [458, 253] on button "Ok" at bounding box center [455, 262] width 61 height 23
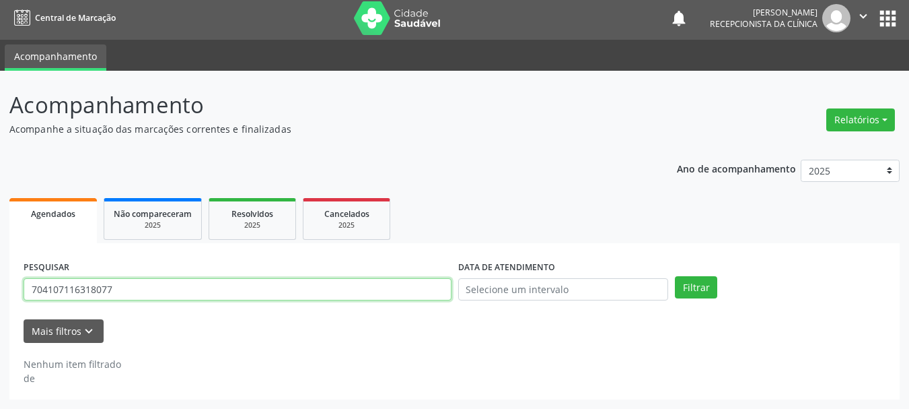
click at [222, 289] on input "704107116318077" at bounding box center [238, 289] width 428 height 23
click at [675, 276] on button "Filtrar" at bounding box center [696, 287] width 42 height 23
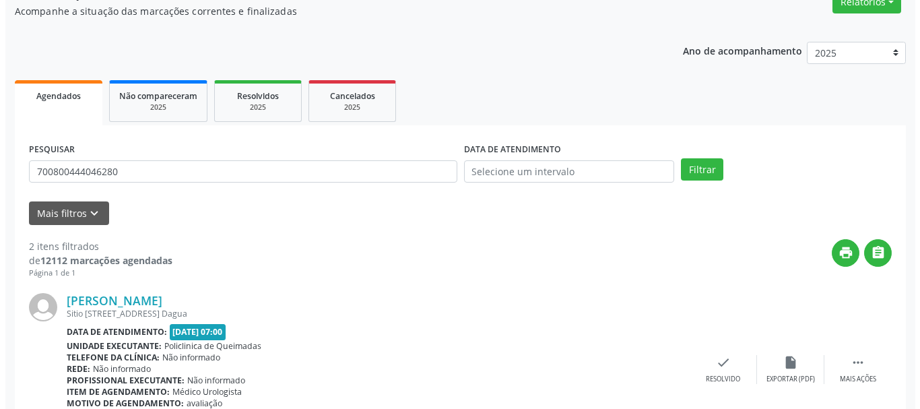
scroll to position [390, 0]
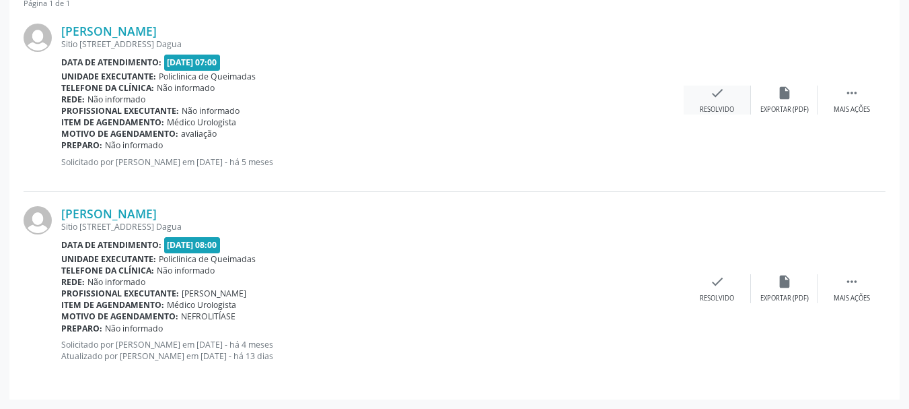
click at [723, 96] on icon "check" at bounding box center [717, 92] width 15 height 15
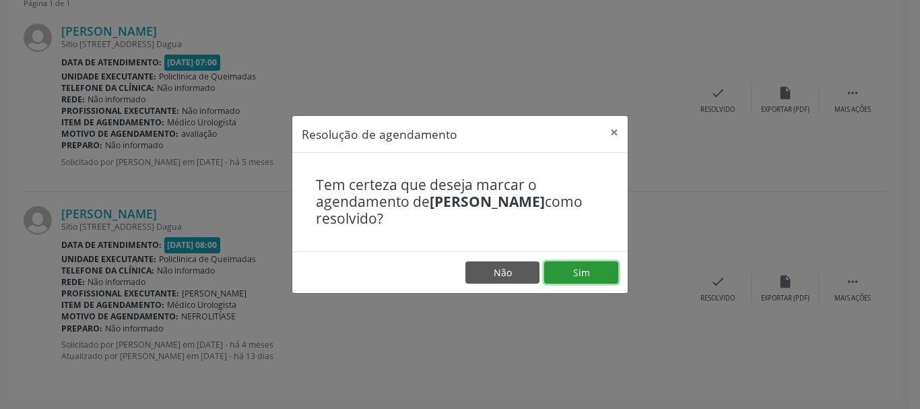
click at [575, 275] on button "Sim" at bounding box center [581, 272] width 74 height 23
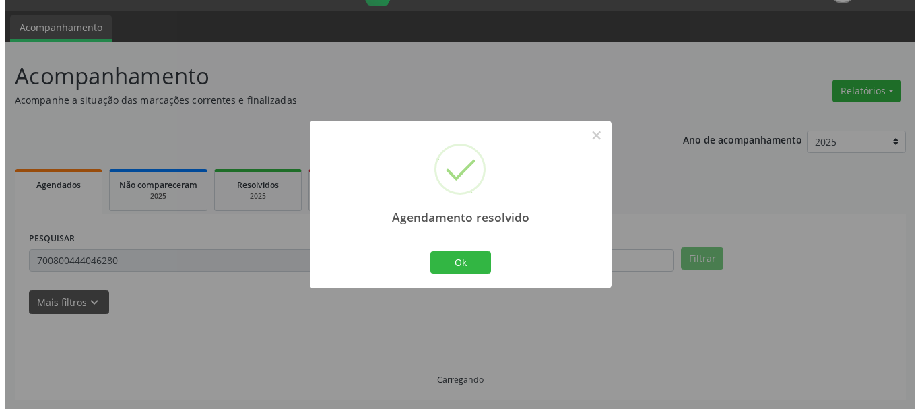
scroll to position [208, 0]
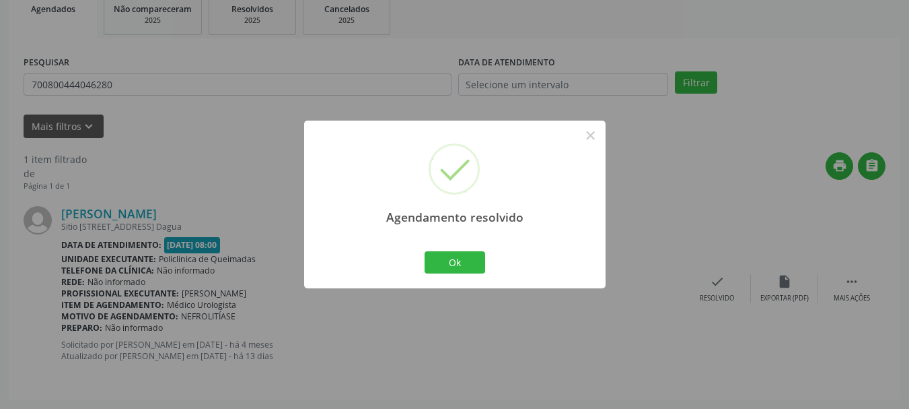
click at [421, 267] on div "Agendamento resolvido × Ok Cancel" at bounding box center [455, 204] width 302 height 168
click at [438, 266] on button "Ok" at bounding box center [455, 262] width 61 height 23
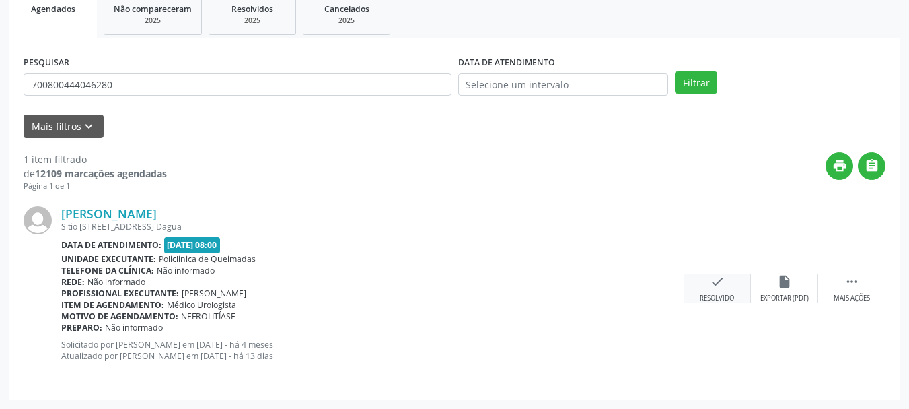
click at [720, 283] on icon "check" at bounding box center [717, 281] width 15 height 15
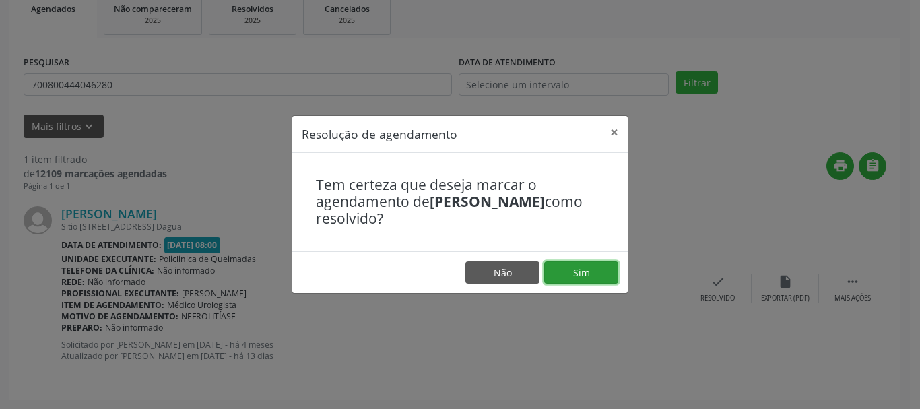
click at [593, 276] on button "Sim" at bounding box center [581, 272] width 74 height 23
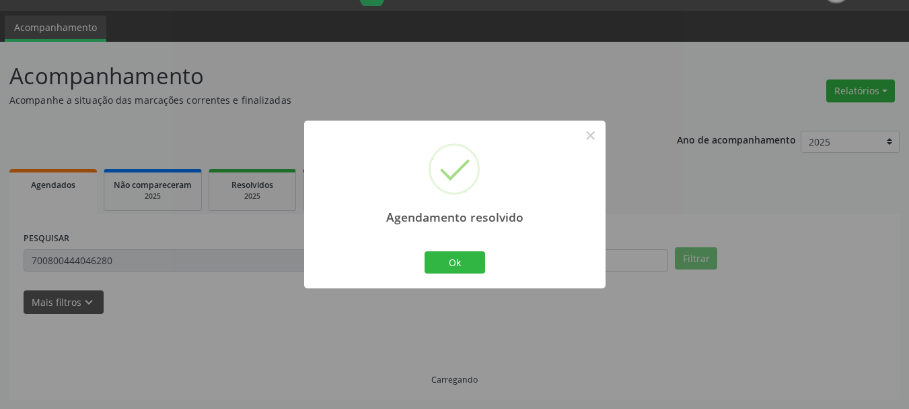
scroll to position [3, 0]
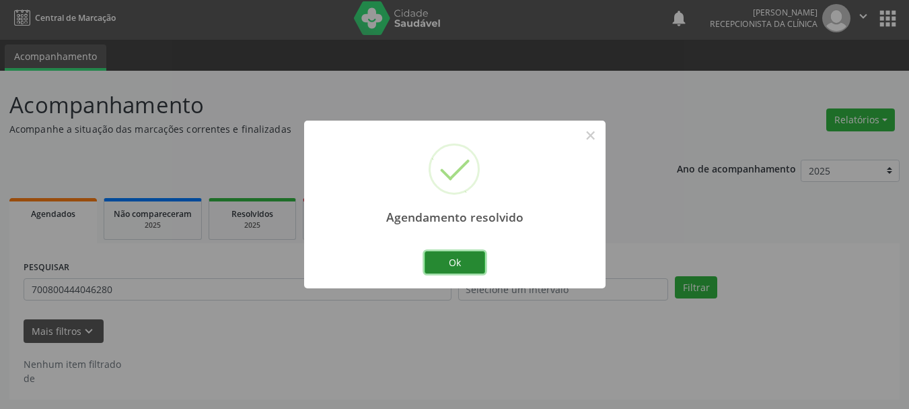
click at [439, 256] on button "Ok" at bounding box center [455, 262] width 61 height 23
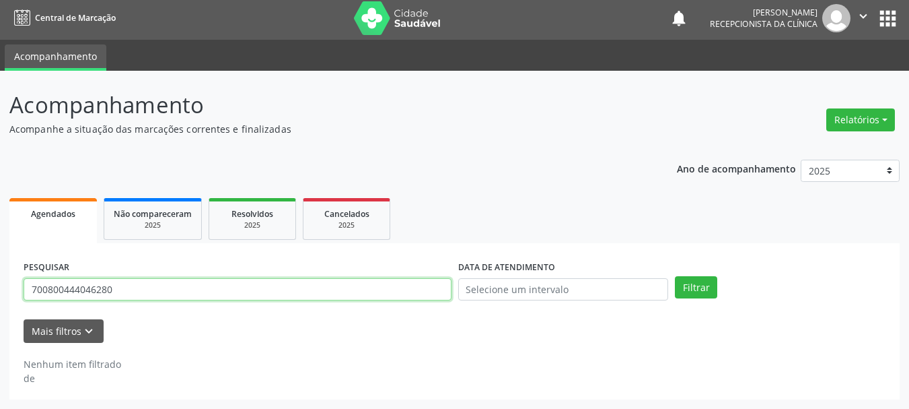
click at [245, 292] on input "700800444046280" at bounding box center [238, 289] width 428 height 23
click at [675, 276] on button "Filtrar" at bounding box center [696, 287] width 42 height 23
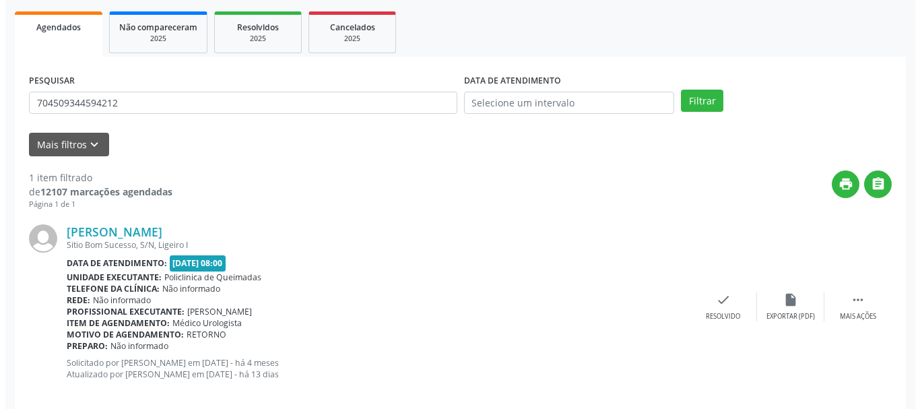
scroll to position [208, 0]
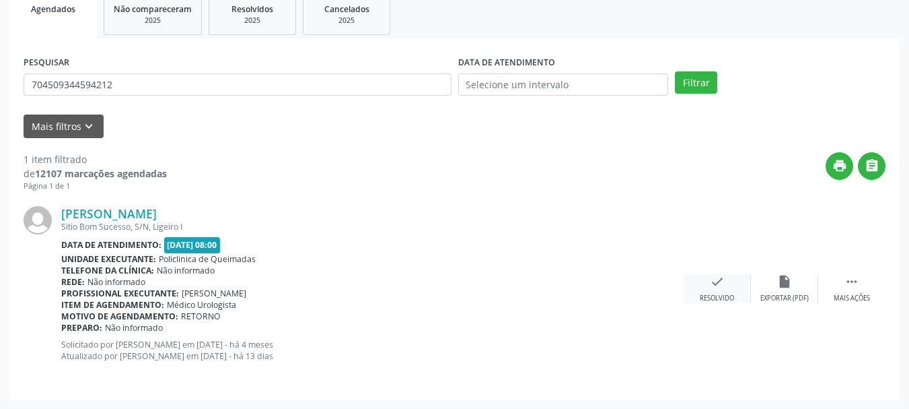
click at [724, 293] on div "Resolvido" at bounding box center [717, 297] width 34 height 9
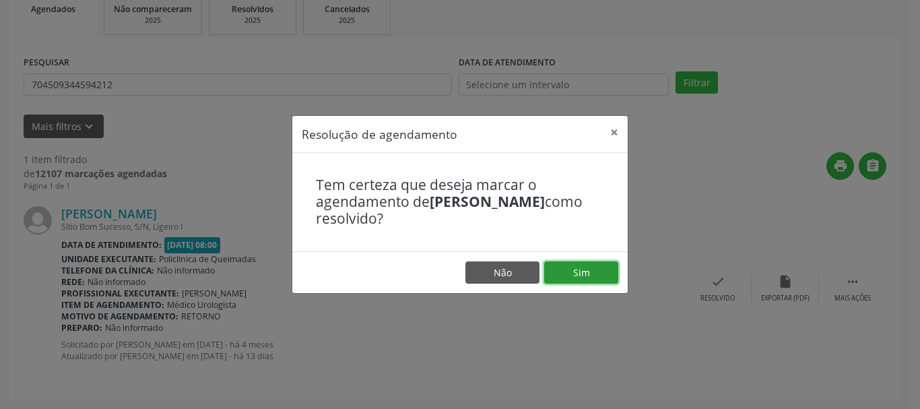
click at [604, 279] on button "Sim" at bounding box center [581, 272] width 74 height 23
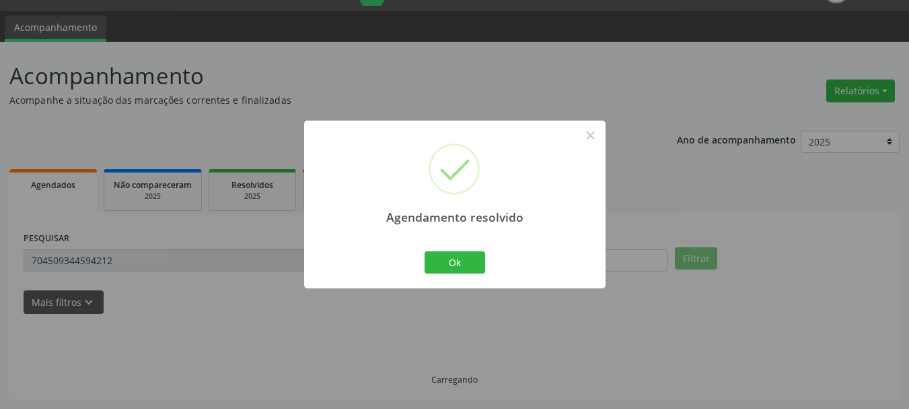
scroll to position [3, 0]
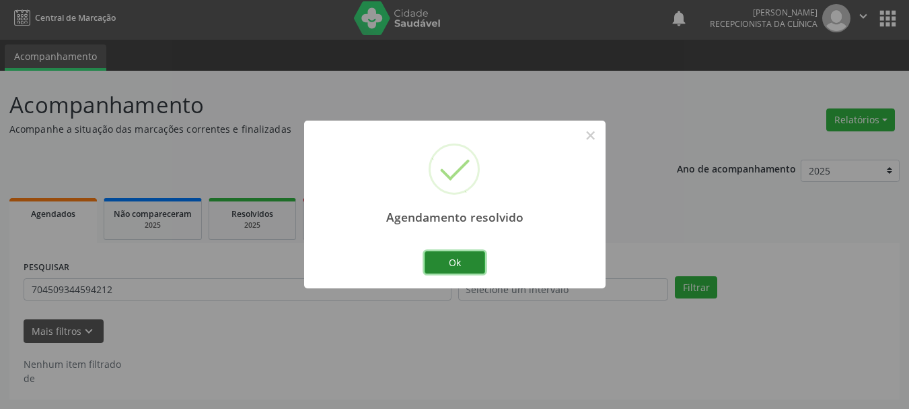
click at [448, 269] on button "Ok" at bounding box center [455, 262] width 61 height 23
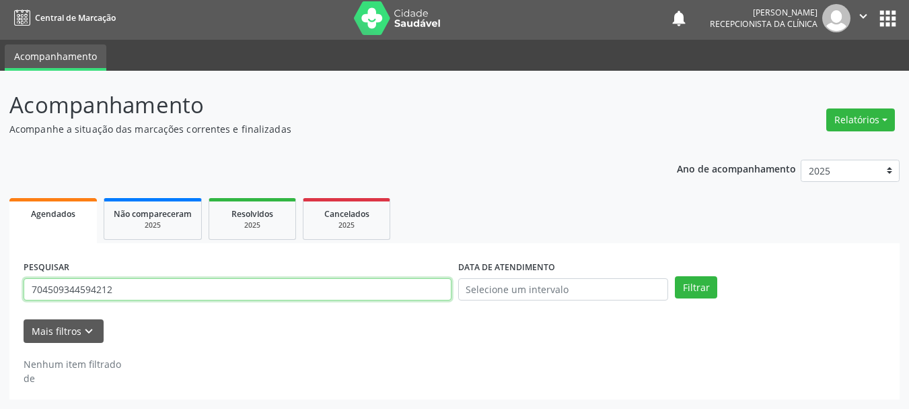
click at [281, 286] on input "704509344594212" at bounding box center [238, 289] width 428 height 23
click at [77, 287] on input "704206200075" at bounding box center [238, 289] width 428 height 23
click at [96, 290] on input "704206200075" at bounding box center [238, 289] width 428 height 23
click at [675, 276] on button "Filtrar" at bounding box center [696, 287] width 42 height 23
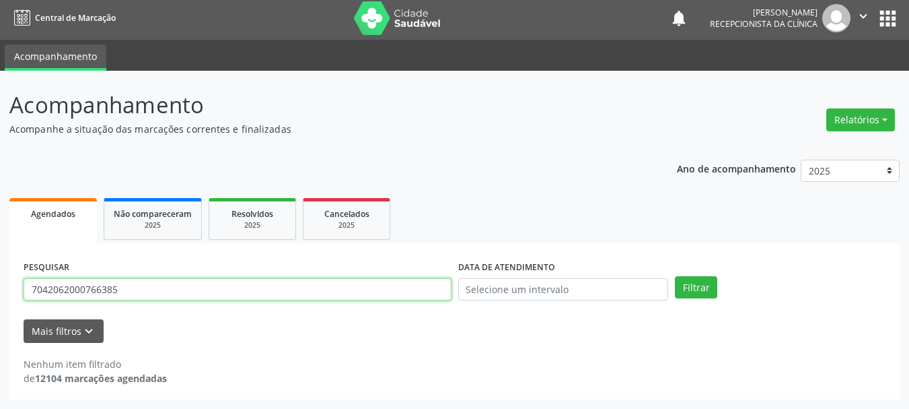
click at [75, 288] on input "7042062000766385" at bounding box center [238, 289] width 428 height 23
click at [675, 276] on button "Filtrar" at bounding box center [696, 287] width 42 height 23
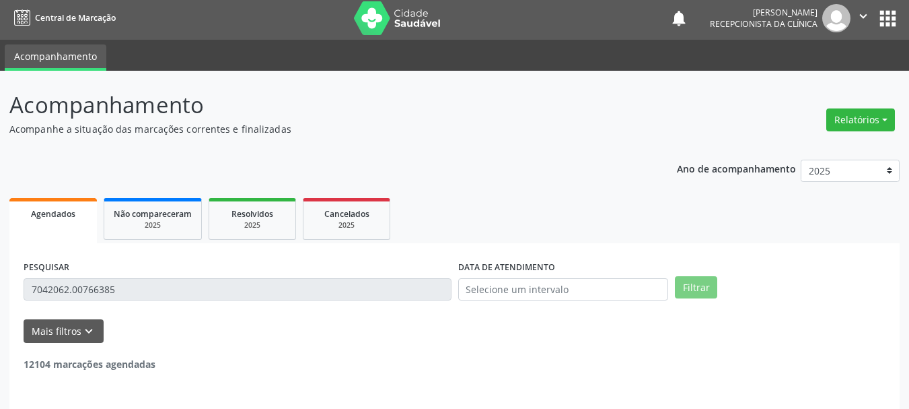
click at [68, 286] on input "7042062.00766385" at bounding box center [238, 289] width 428 height 23
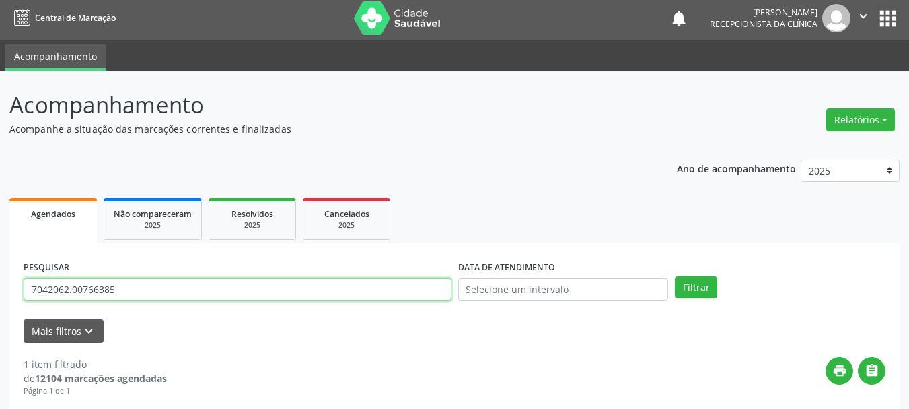
click at [70, 285] on input "7042062.00766385" at bounding box center [238, 289] width 428 height 23
click at [71, 285] on input "7042062.00766385" at bounding box center [238, 289] width 428 height 23
click at [675, 276] on button "Filtrar" at bounding box center [696, 287] width 42 height 23
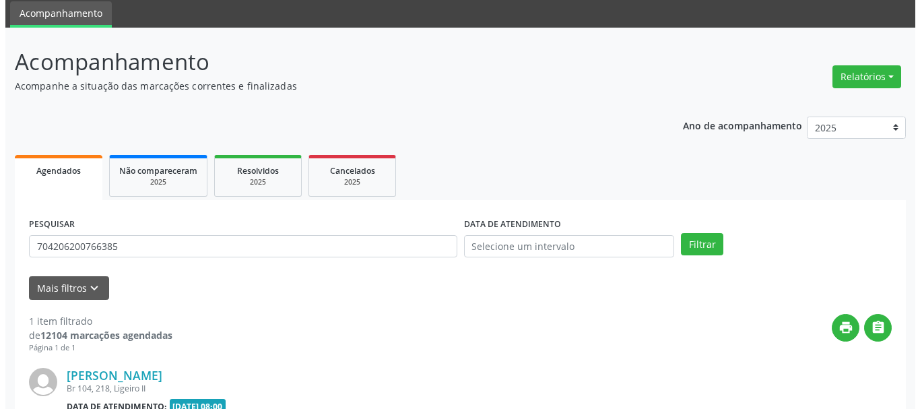
scroll to position [208, 0]
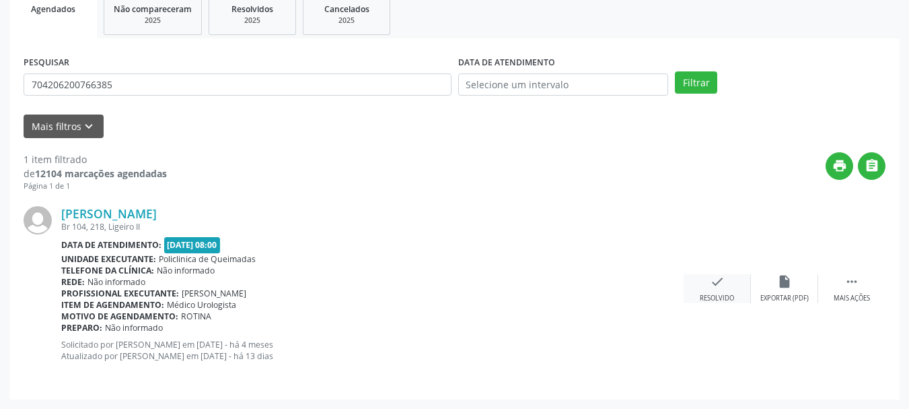
click at [712, 287] on icon "check" at bounding box center [717, 281] width 15 height 15
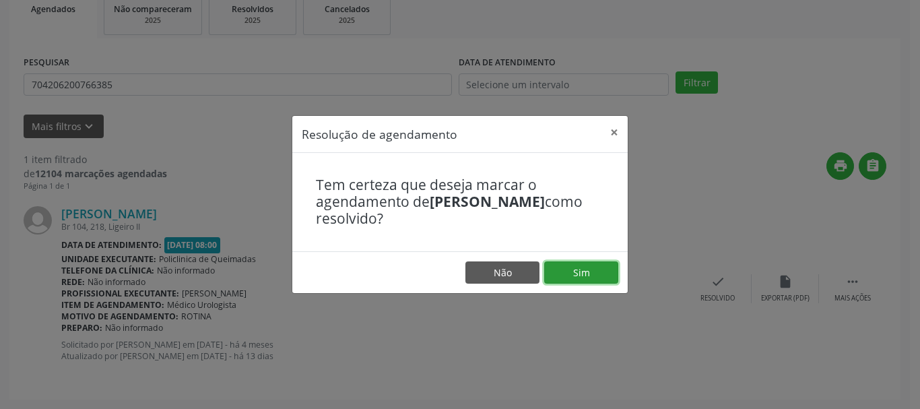
click at [599, 273] on button "Sim" at bounding box center [581, 272] width 74 height 23
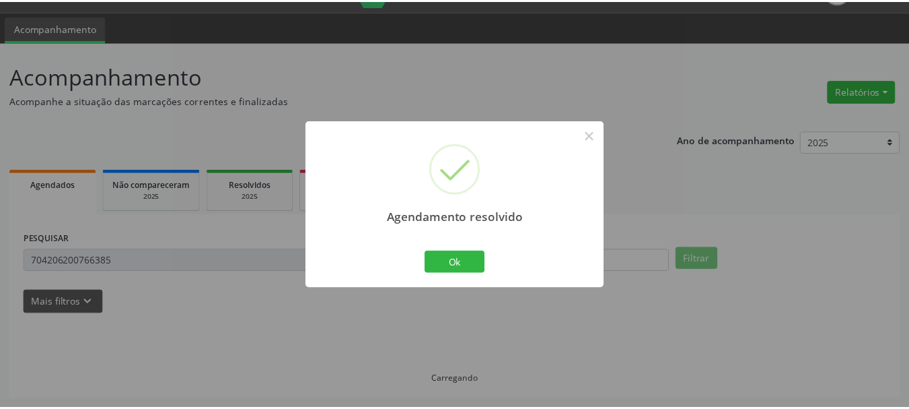
scroll to position [32, 0]
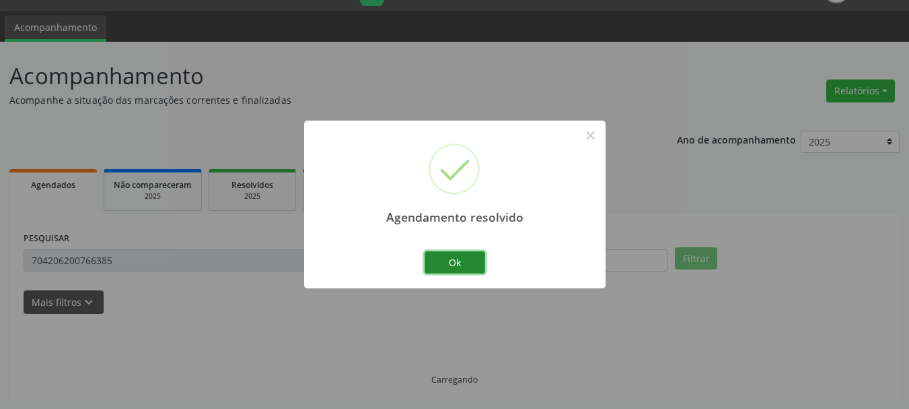
drag, startPoint x: 443, startPoint y: 262, endPoint x: 434, endPoint y: 263, distance: 8.9
click at [434, 263] on button "Ok" at bounding box center [455, 262] width 61 height 23
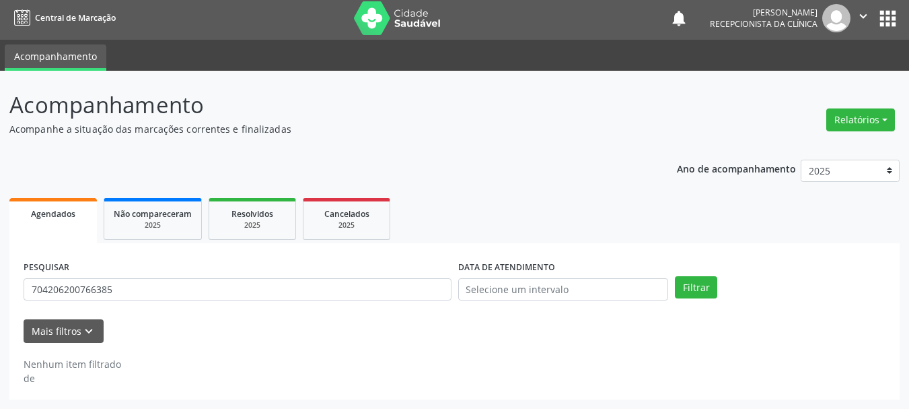
scroll to position [3, 0]
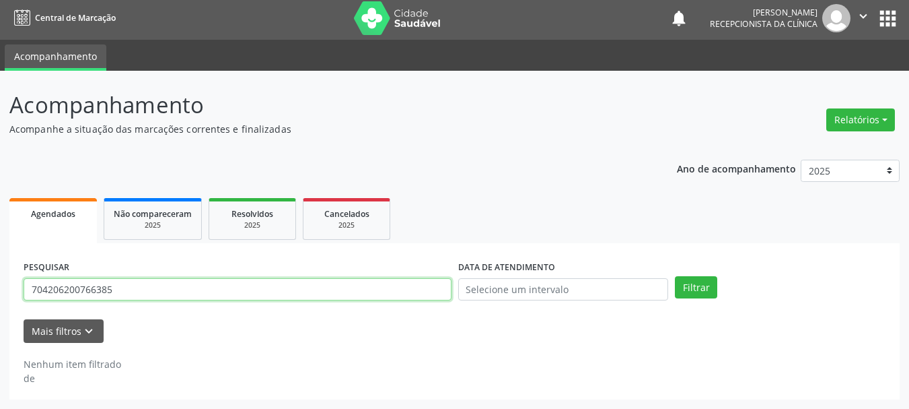
click at [155, 286] on input "704206200766385" at bounding box center [238, 289] width 428 height 23
drag, startPoint x: 155, startPoint y: 286, endPoint x: 134, endPoint y: 298, distance: 24.7
click at [155, 287] on input "704206200766385" at bounding box center [238, 289] width 428 height 23
click at [675, 276] on button "Filtrar" at bounding box center [696, 287] width 42 height 23
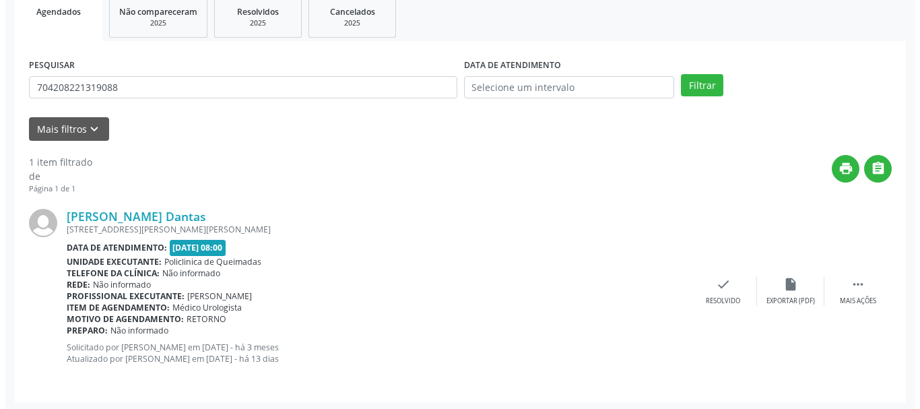
scroll to position [208, 0]
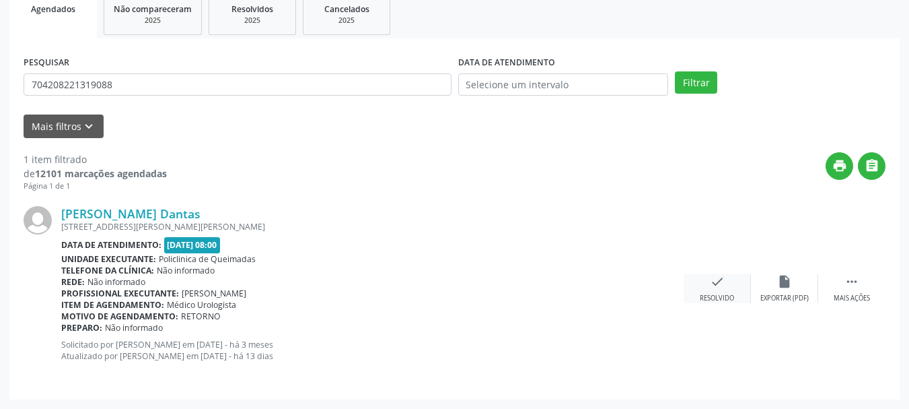
click at [721, 285] on icon "check" at bounding box center [717, 281] width 15 height 15
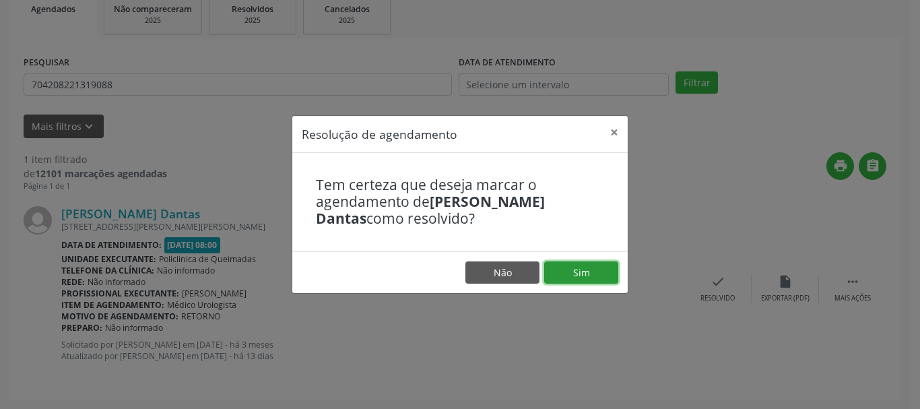
click at [586, 273] on button "Sim" at bounding box center [581, 272] width 74 height 23
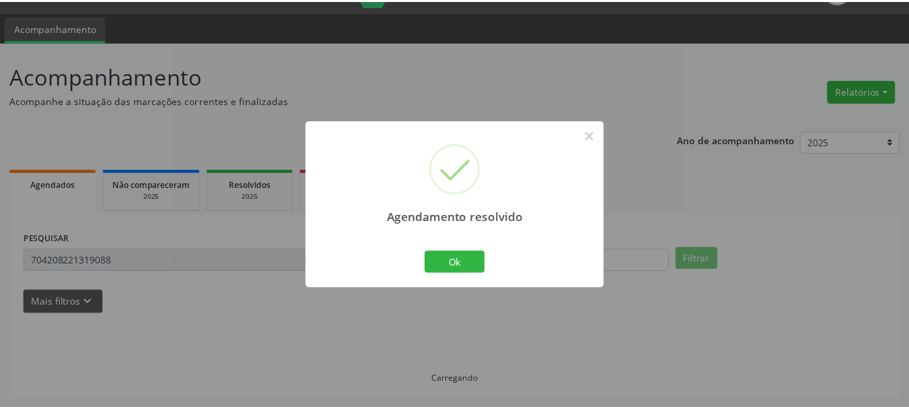
scroll to position [32, 0]
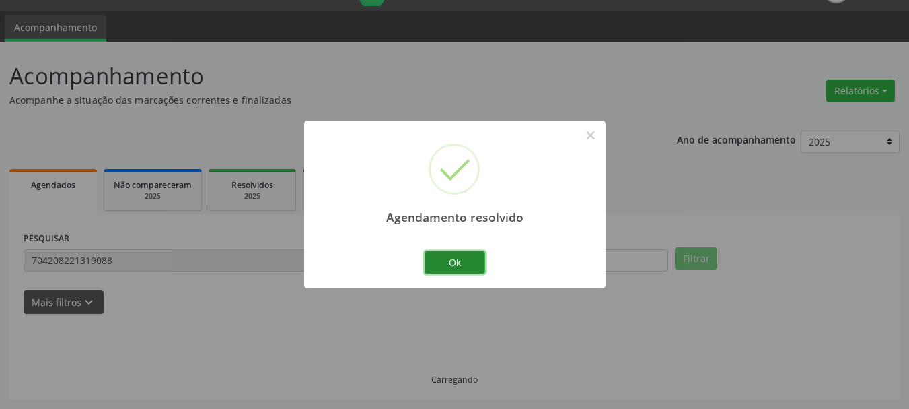
click at [443, 261] on button "Ok" at bounding box center [455, 262] width 61 height 23
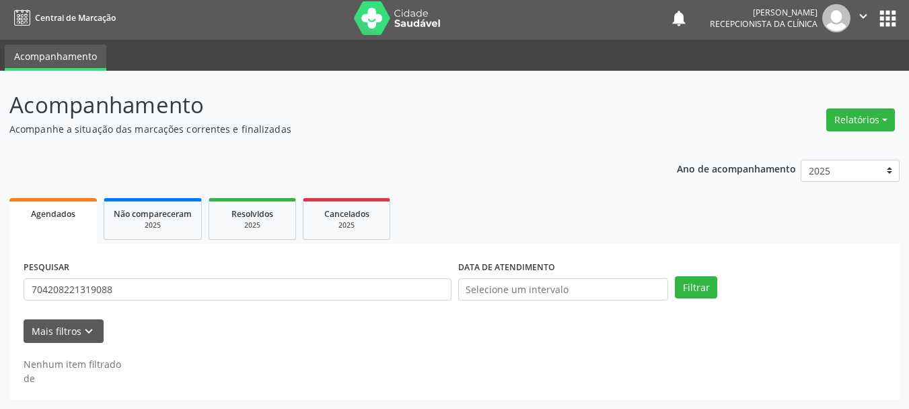
scroll to position [3, 0]
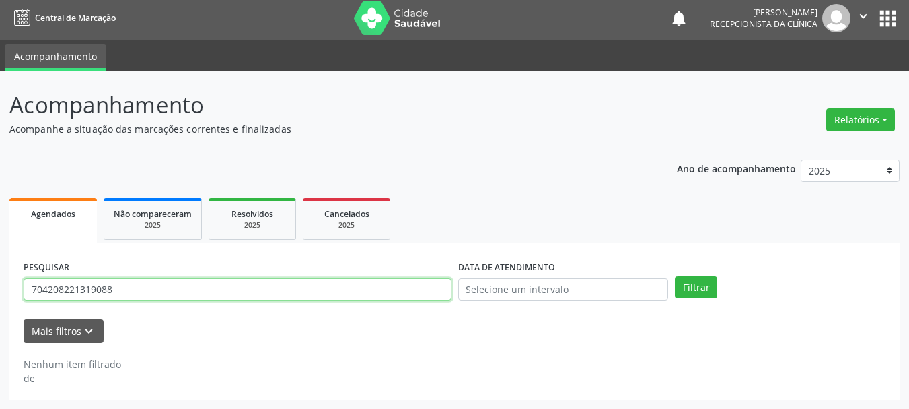
click at [123, 291] on input "704208221319088" at bounding box center [238, 289] width 428 height 23
click at [675, 276] on button "Filtrar" at bounding box center [696, 287] width 42 height 23
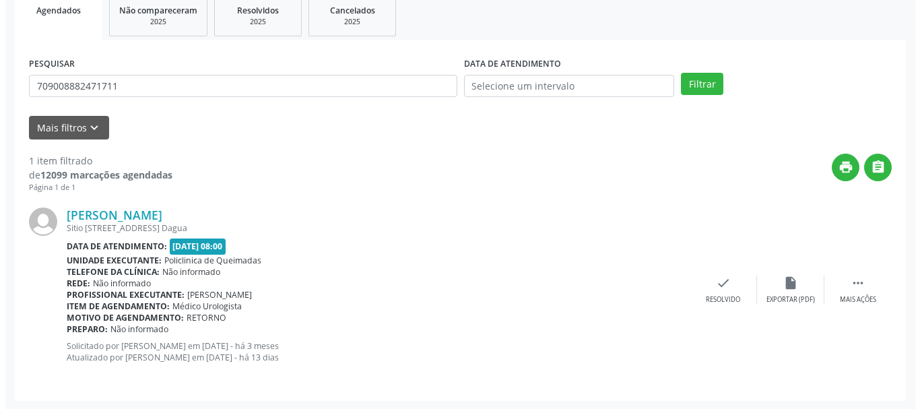
scroll to position [208, 0]
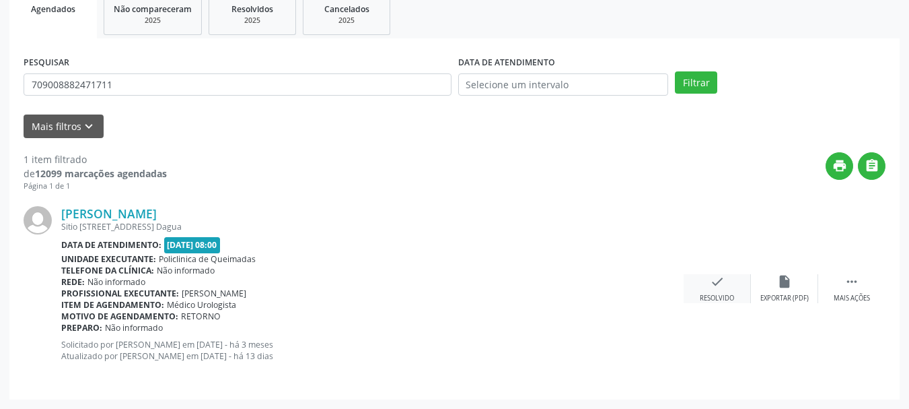
click at [717, 279] on icon "check" at bounding box center [717, 281] width 15 height 15
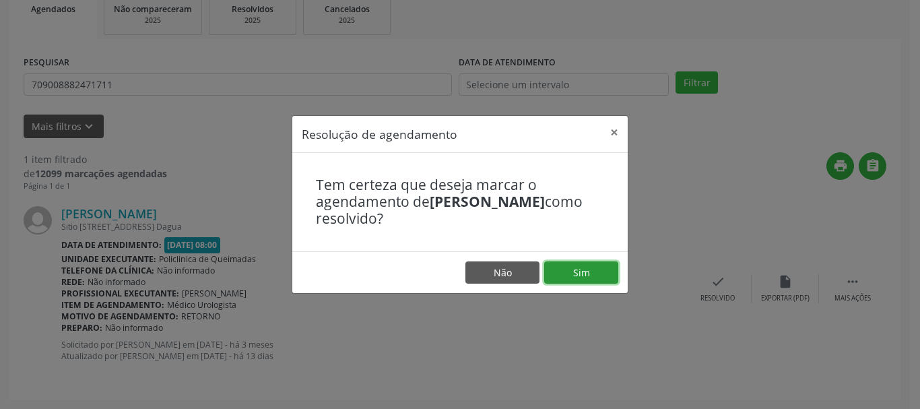
click at [576, 267] on button "Sim" at bounding box center [581, 272] width 74 height 23
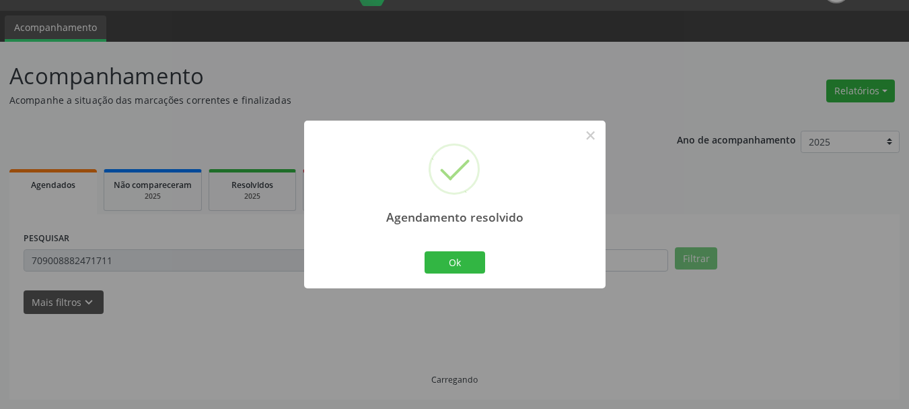
scroll to position [3, 0]
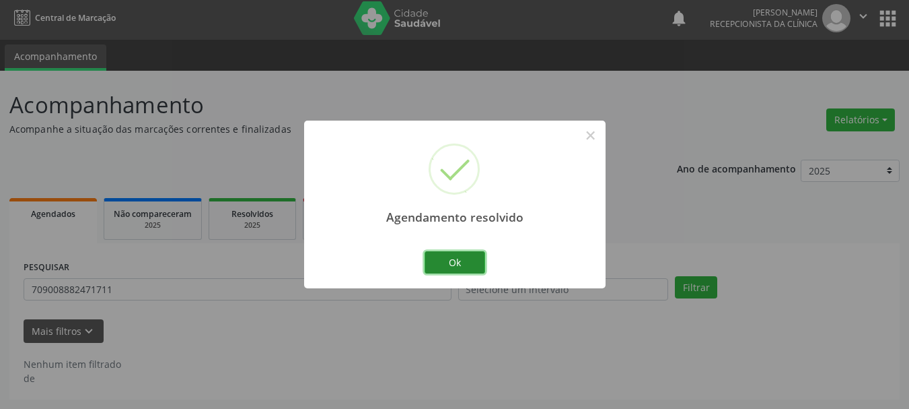
click at [462, 265] on button "Ok" at bounding box center [455, 262] width 61 height 23
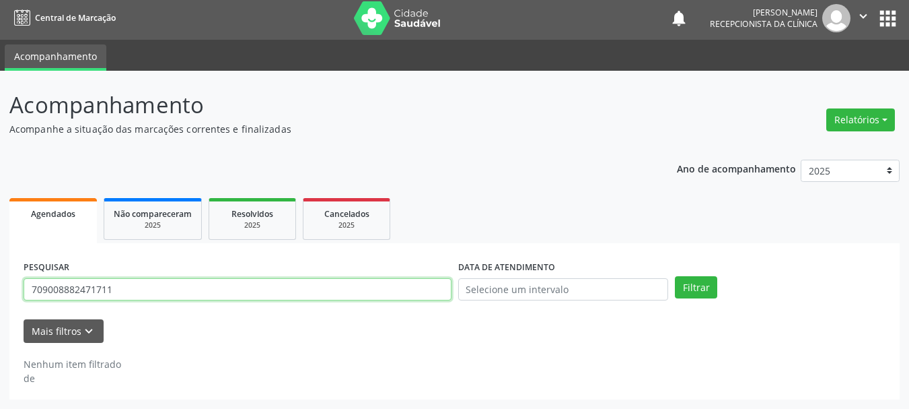
click at [176, 292] on input "709008882471711" at bounding box center [238, 289] width 428 height 23
click at [176, 293] on input "709008882471711" at bounding box center [238, 289] width 428 height 23
click at [675, 276] on button "Filtrar" at bounding box center [696, 287] width 42 height 23
click at [85, 290] on input "700408928270640" at bounding box center [238, 289] width 428 height 23
drag, startPoint x: 127, startPoint y: 298, endPoint x: 110, endPoint y: 295, distance: 17.0
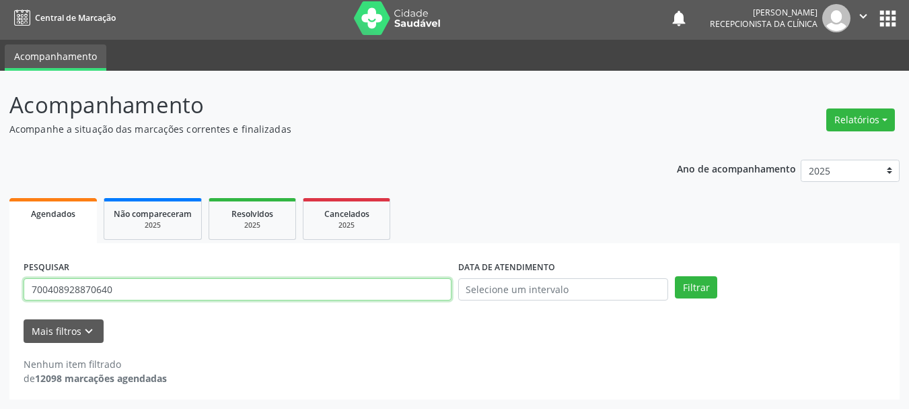
click at [125, 299] on input "700408928870640" at bounding box center [238, 289] width 428 height 23
click at [675, 276] on button "Filtrar" at bounding box center [696, 287] width 42 height 23
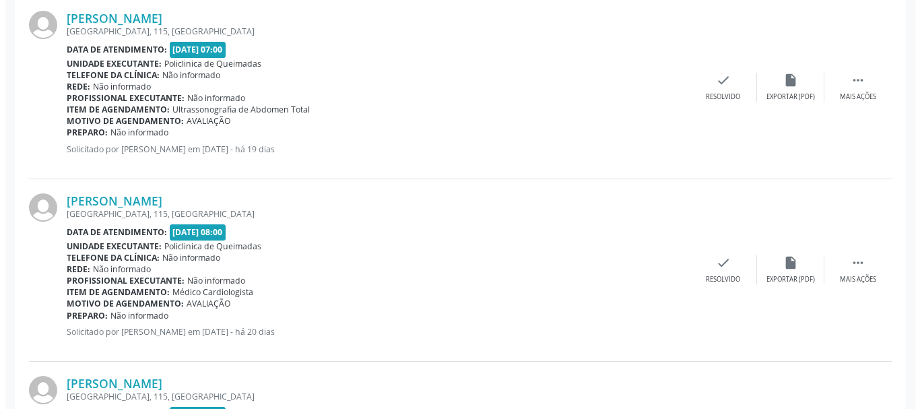
scroll to position [407, 0]
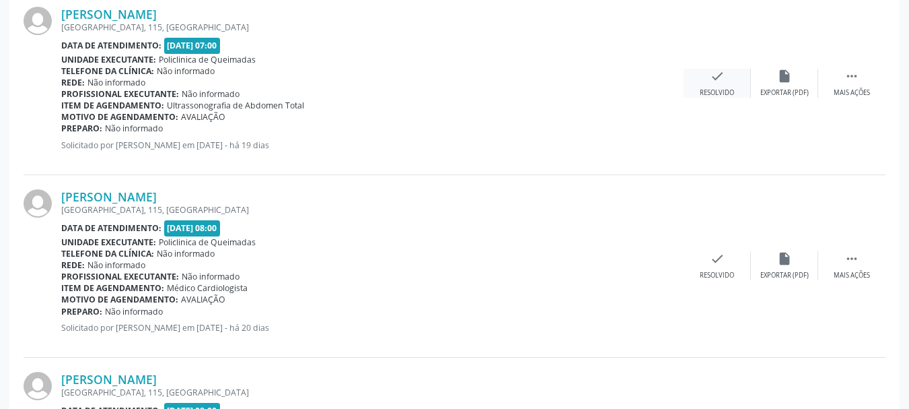
click at [724, 80] on icon "check" at bounding box center [717, 76] width 15 height 15
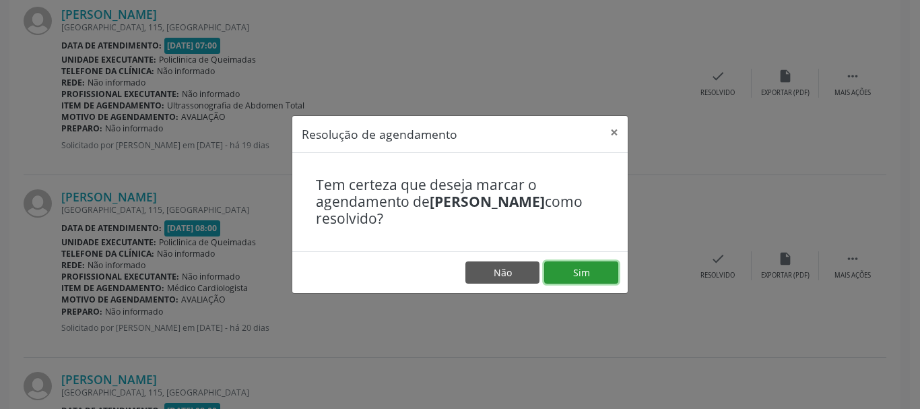
click at [588, 271] on button "Sim" at bounding box center [581, 272] width 74 height 23
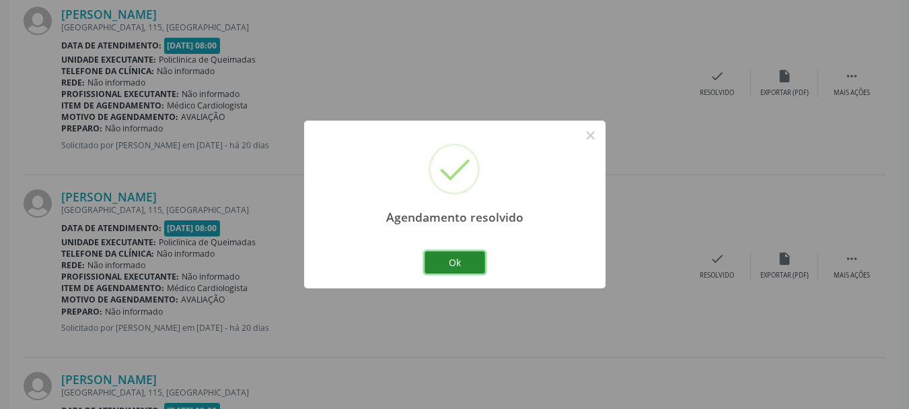
click at [474, 266] on button "Ok" at bounding box center [455, 262] width 61 height 23
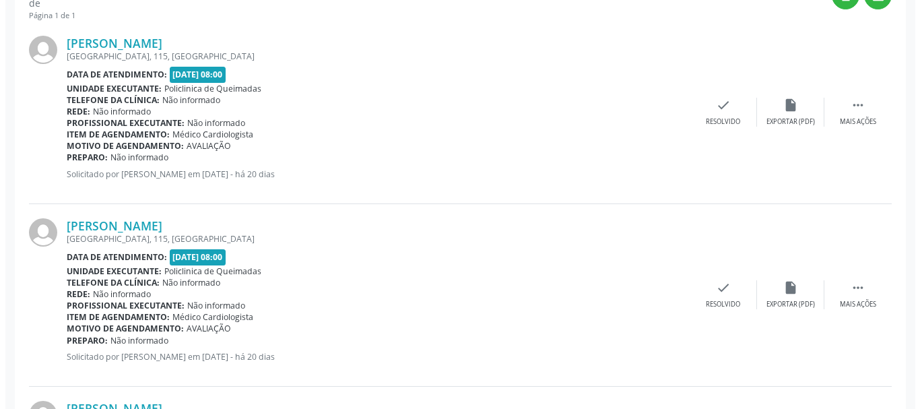
scroll to position [359, 0]
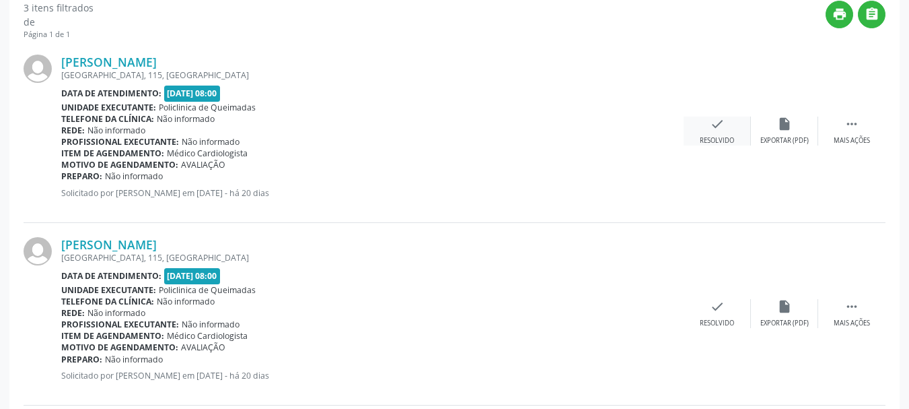
click at [709, 141] on div "Resolvido" at bounding box center [717, 140] width 34 height 9
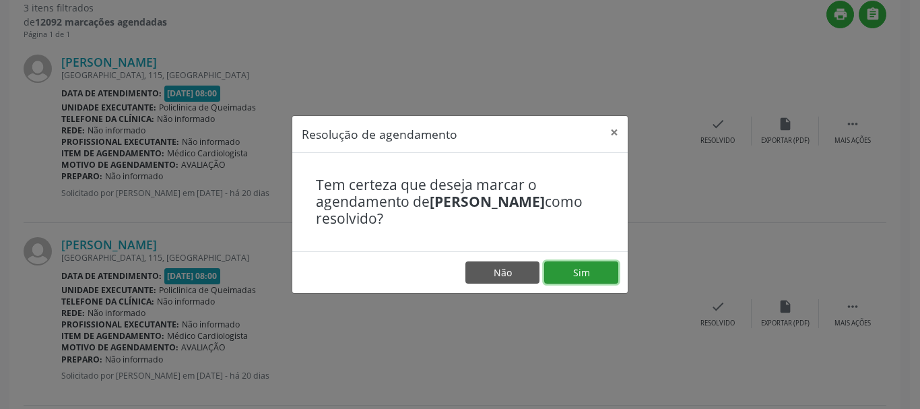
click at [582, 273] on button "Sim" at bounding box center [581, 272] width 74 height 23
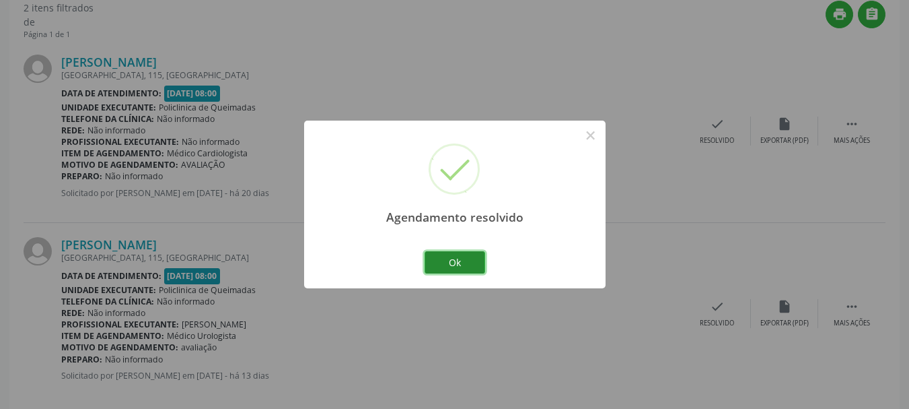
click at [444, 252] on button "Ok" at bounding box center [455, 262] width 61 height 23
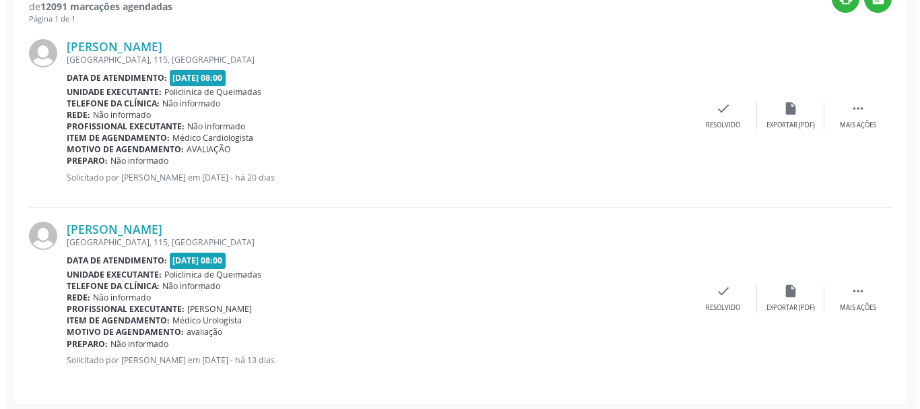
scroll to position [379, 0]
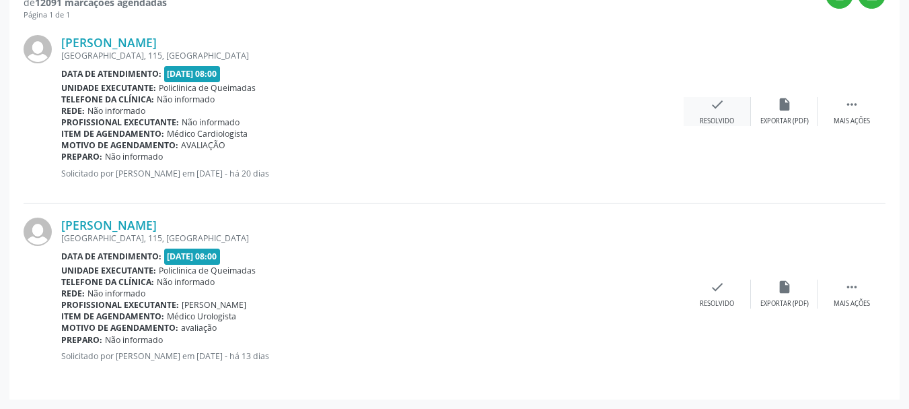
click at [725, 108] on div "check Resolvido" at bounding box center [717, 111] width 67 height 29
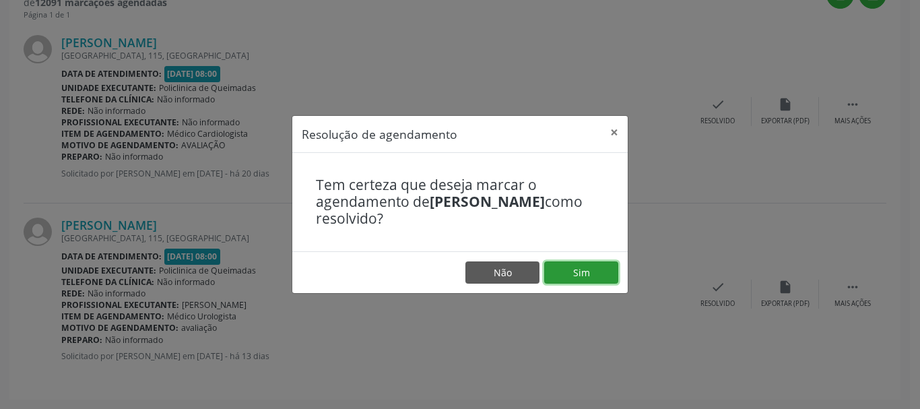
click at [565, 272] on button "Sim" at bounding box center [581, 272] width 74 height 23
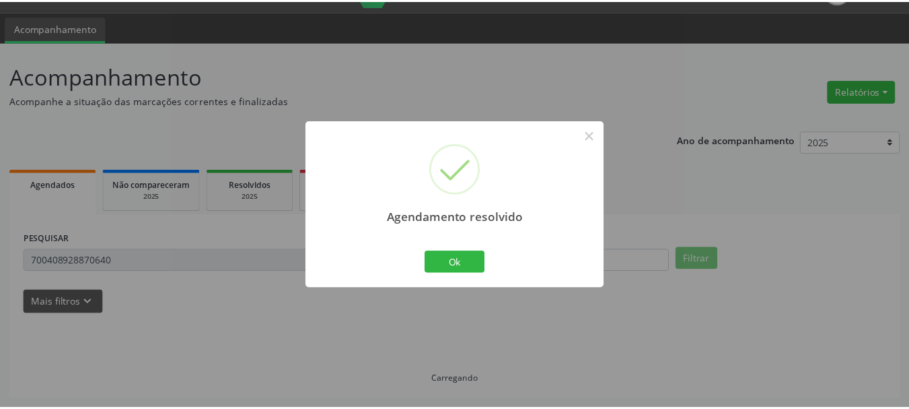
scroll to position [32, 0]
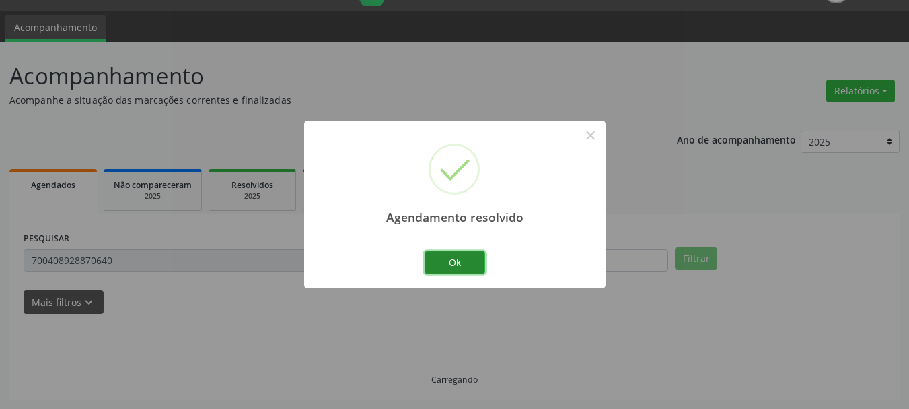
click at [445, 266] on button "Ok" at bounding box center [455, 262] width 61 height 23
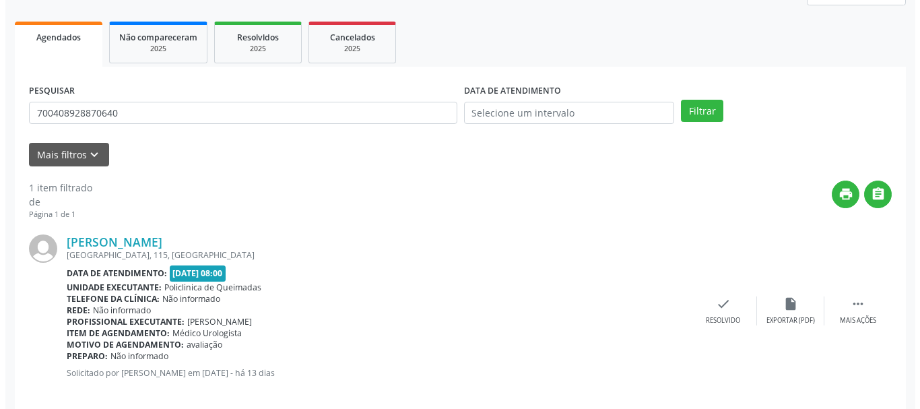
scroll to position [197, 0]
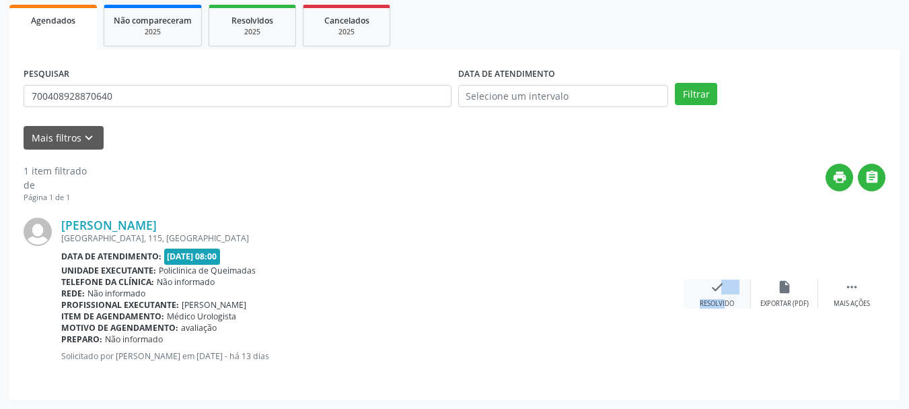
click at [714, 298] on div "check Resolvido" at bounding box center [717, 293] width 67 height 29
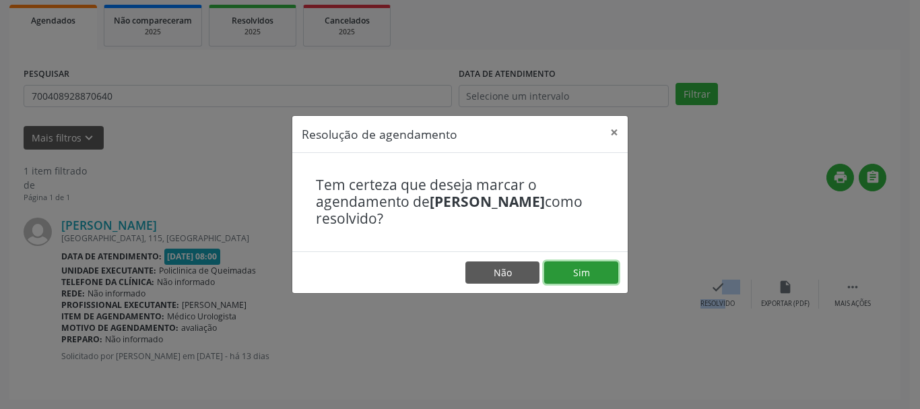
click at [586, 270] on button "Sim" at bounding box center [581, 272] width 74 height 23
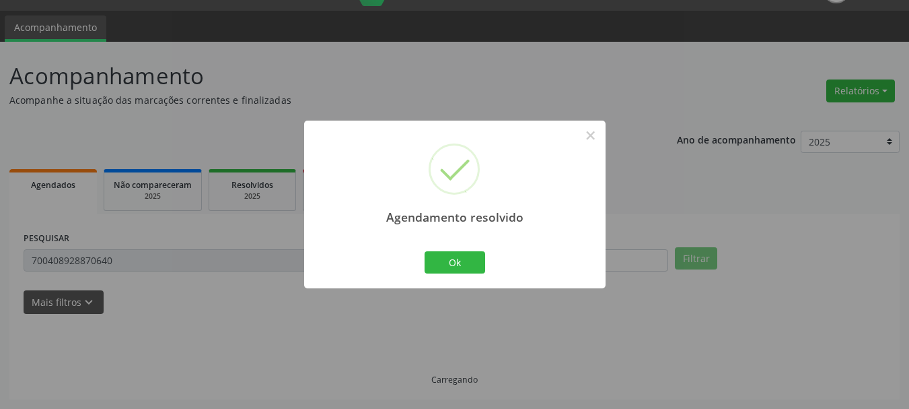
scroll to position [3, 0]
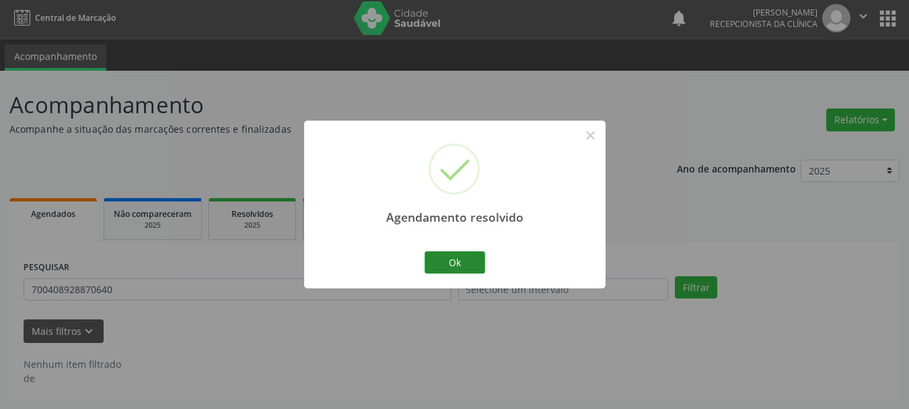
click at [483, 264] on div "Ok Cancel" at bounding box center [454, 262] width 67 height 28
drag, startPoint x: 472, startPoint y: 266, endPoint x: 52, endPoint y: 349, distance: 428.1
click at [469, 267] on button "Ok" at bounding box center [455, 262] width 61 height 23
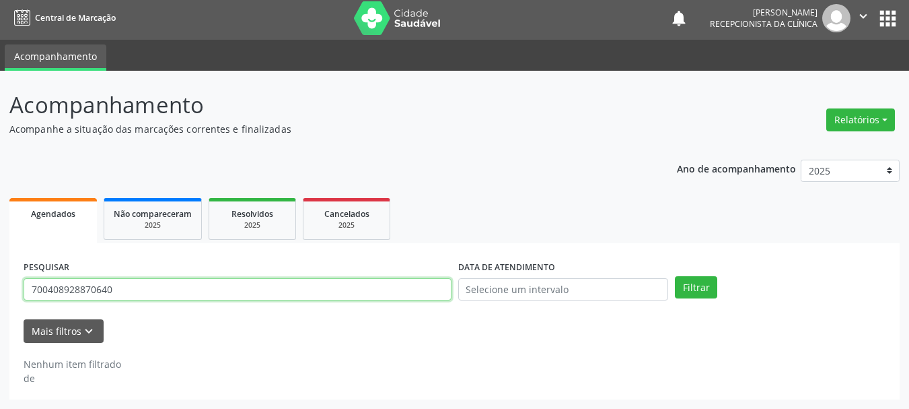
click at [129, 294] on input "700408928870640" at bounding box center [238, 289] width 428 height 23
click at [130, 294] on input "700408928870640" at bounding box center [238, 289] width 428 height 23
click at [675, 276] on button "Filtrar" at bounding box center [696, 287] width 42 height 23
click at [120, 292] on input "701006896444897" at bounding box center [238, 289] width 428 height 23
click at [675, 276] on button "Filtrar" at bounding box center [696, 287] width 42 height 23
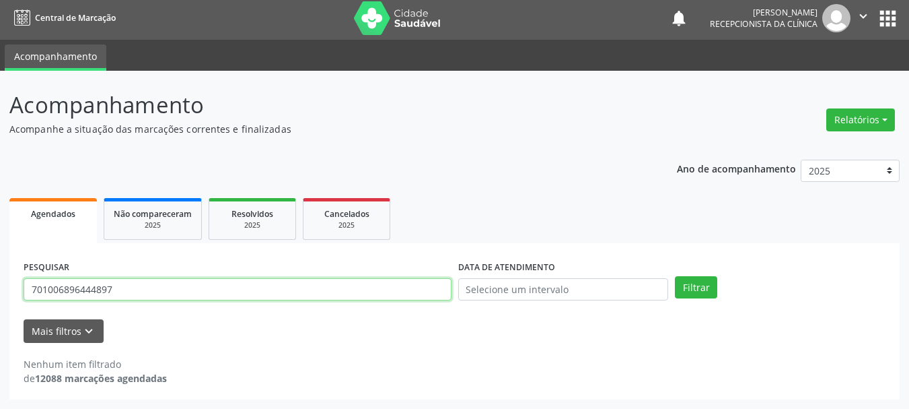
click at [104, 298] on input "701006896444897" at bounding box center [238, 289] width 428 height 23
click at [675, 276] on button "Filtrar" at bounding box center [696, 287] width 42 height 23
click at [145, 281] on input "701006896444897" at bounding box center [238, 289] width 428 height 23
click at [675, 276] on button "Filtrar" at bounding box center [696, 287] width 42 height 23
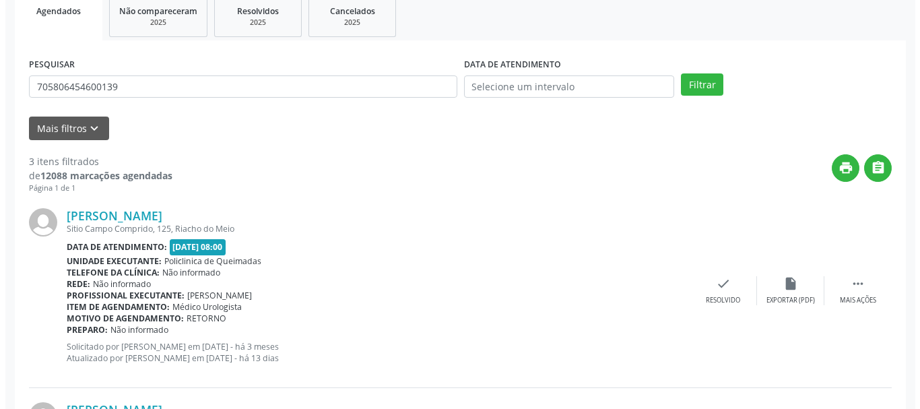
scroll to position [205, 0]
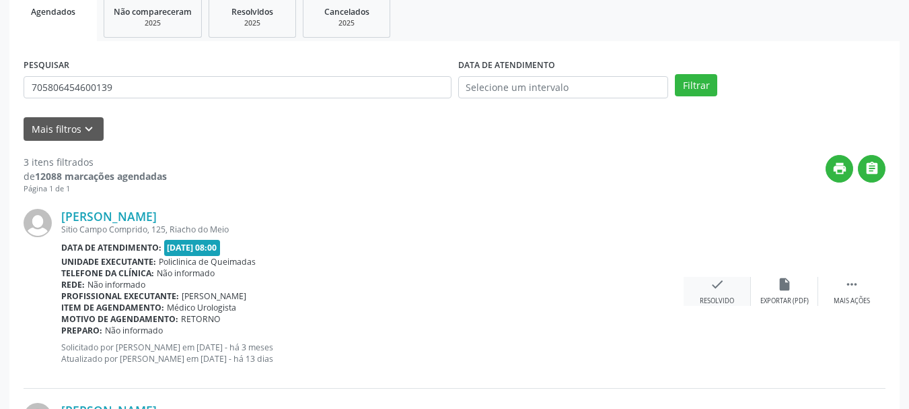
click at [715, 283] on icon "check" at bounding box center [717, 284] width 15 height 15
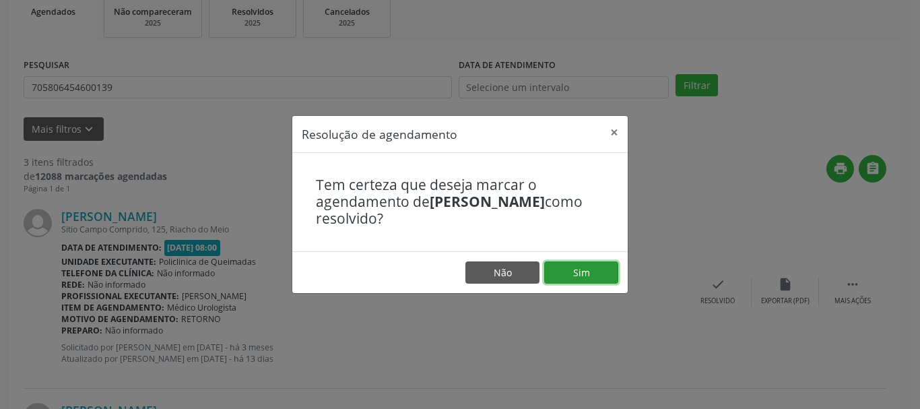
click at [592, 281] on button "Sim" at bounding box center [581, 272] width 74 height 23
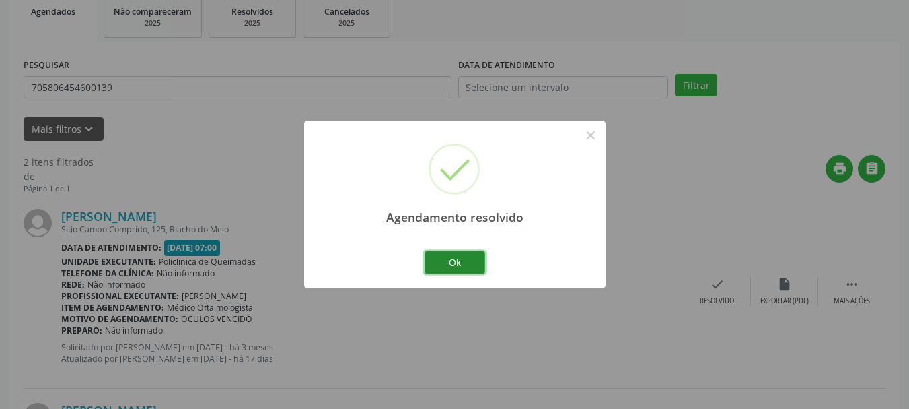
click at [456, 257] on button "Ok" at bounding box center [455, 262] width 61 height 23
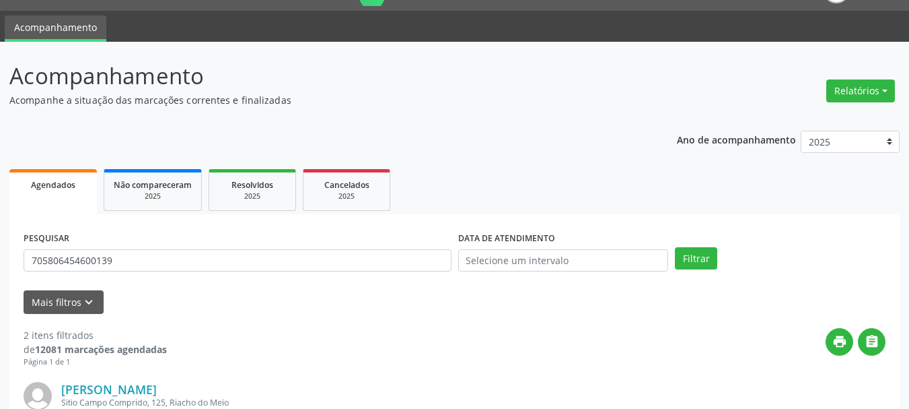
scroll to position [0, 0]
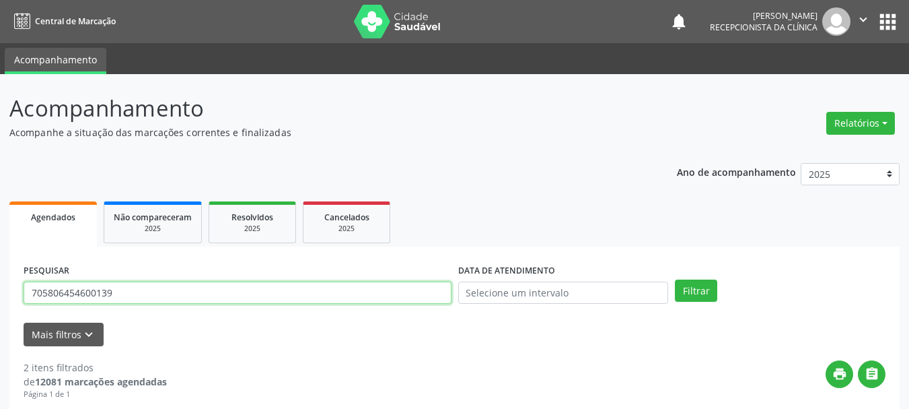
click at [188, 295] on input "705806454600139" at bounding box center [238, 292] width 428 height 23
type input "703102819309060"
click at [675, 279] on button "Filtrar" at bounding box center [696, 290] width 42 height 23
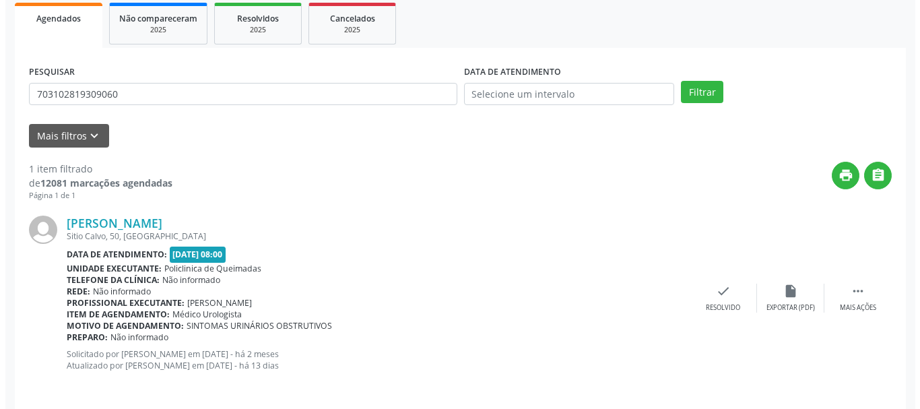
scroll to position [208, 0]
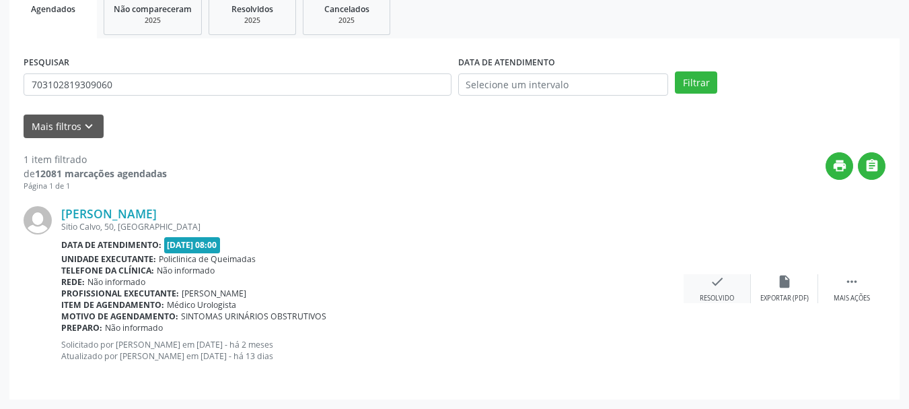
click at [720, 281] on icon "check" at bounding box center [717, 281] width 15 height 15
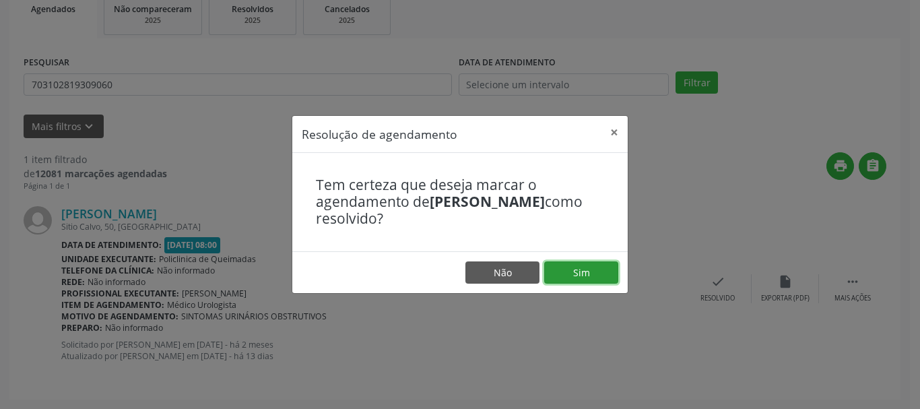
click at [580, 271] on button "Sim" at bounding box center [581, 272] width 74 height 23
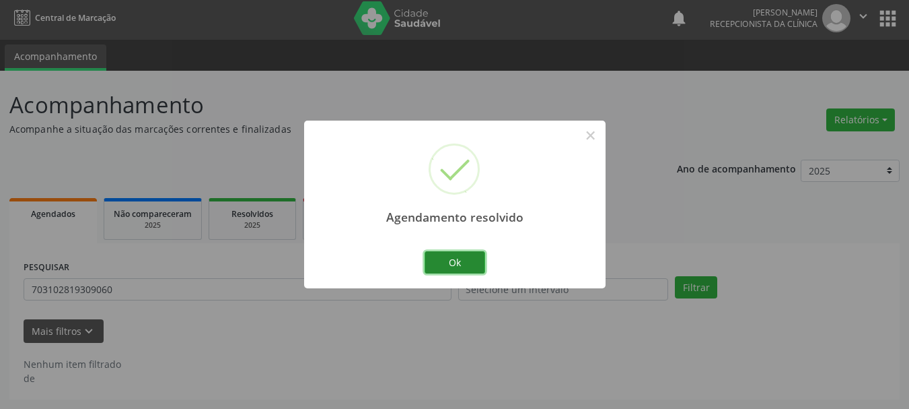
scroll to position [3, 0]
click at [450, 262] on button "Ok" at bounding box center [455, 262] width 61 height 23
